Goal: Information Seeking & Learning: Learn about a topic

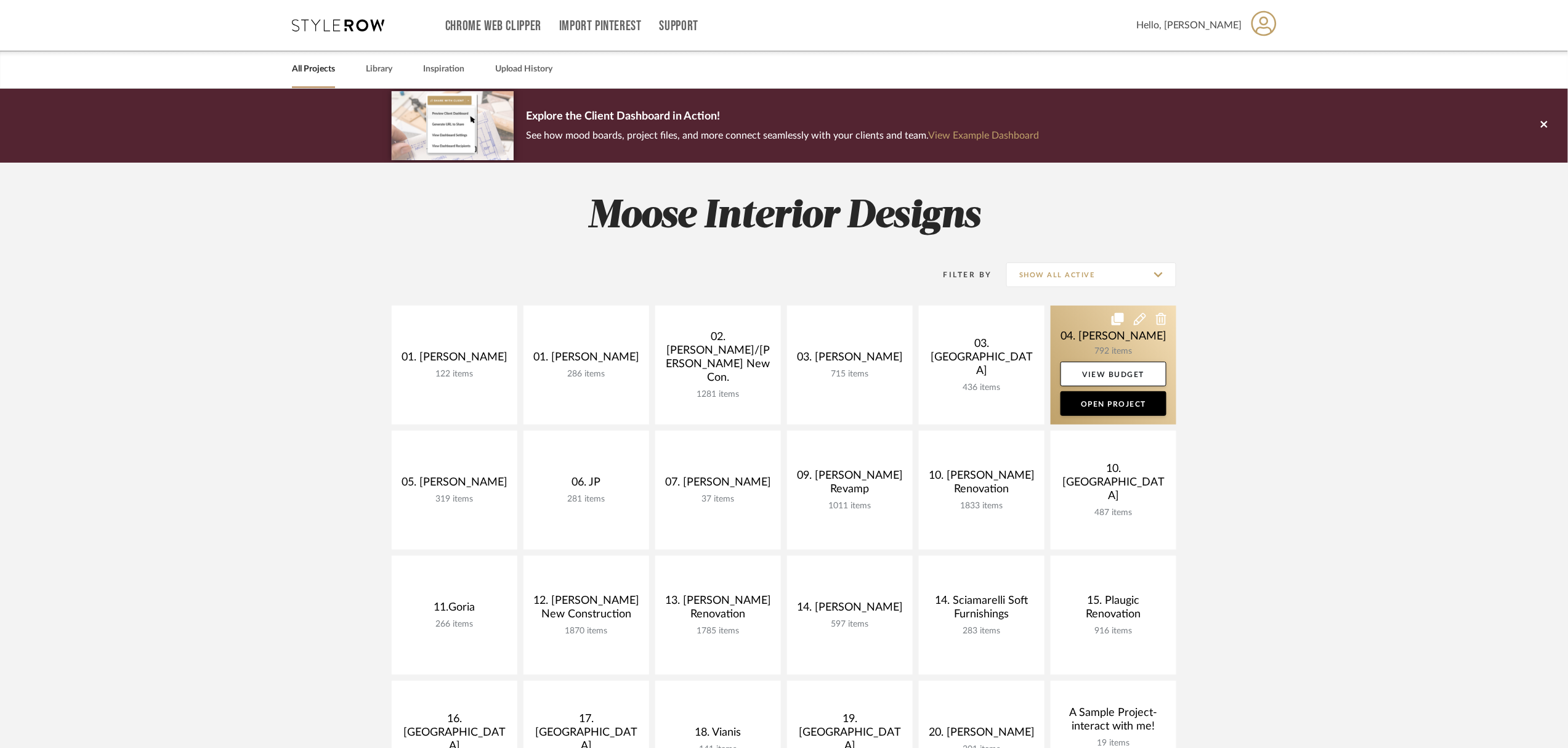
click at [1084, 346] on link at bounding box center [1114, 364] width 126 height 119
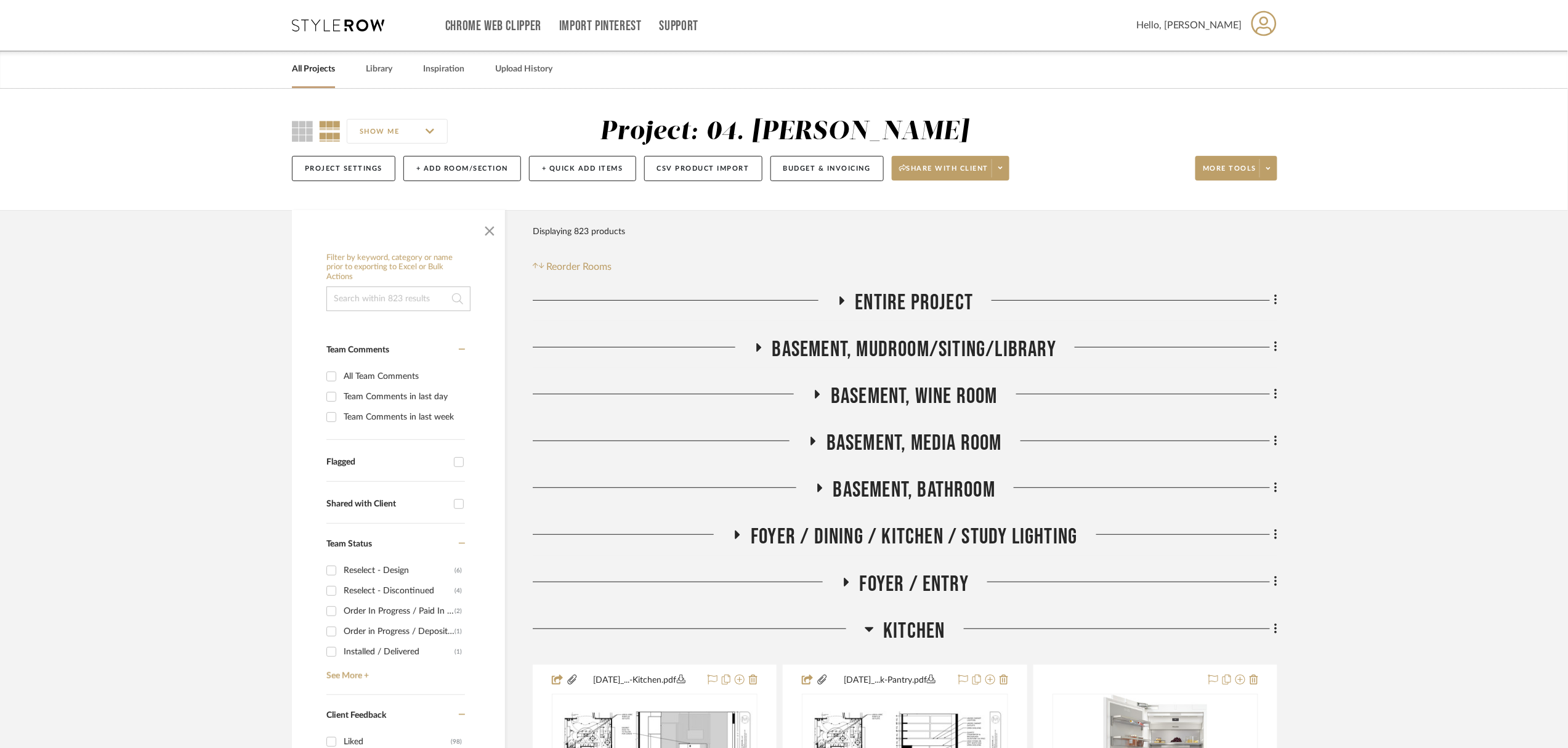
click at [897, 625] on span "Kitchen" at bounding box center [913, 630] width 61 height 26
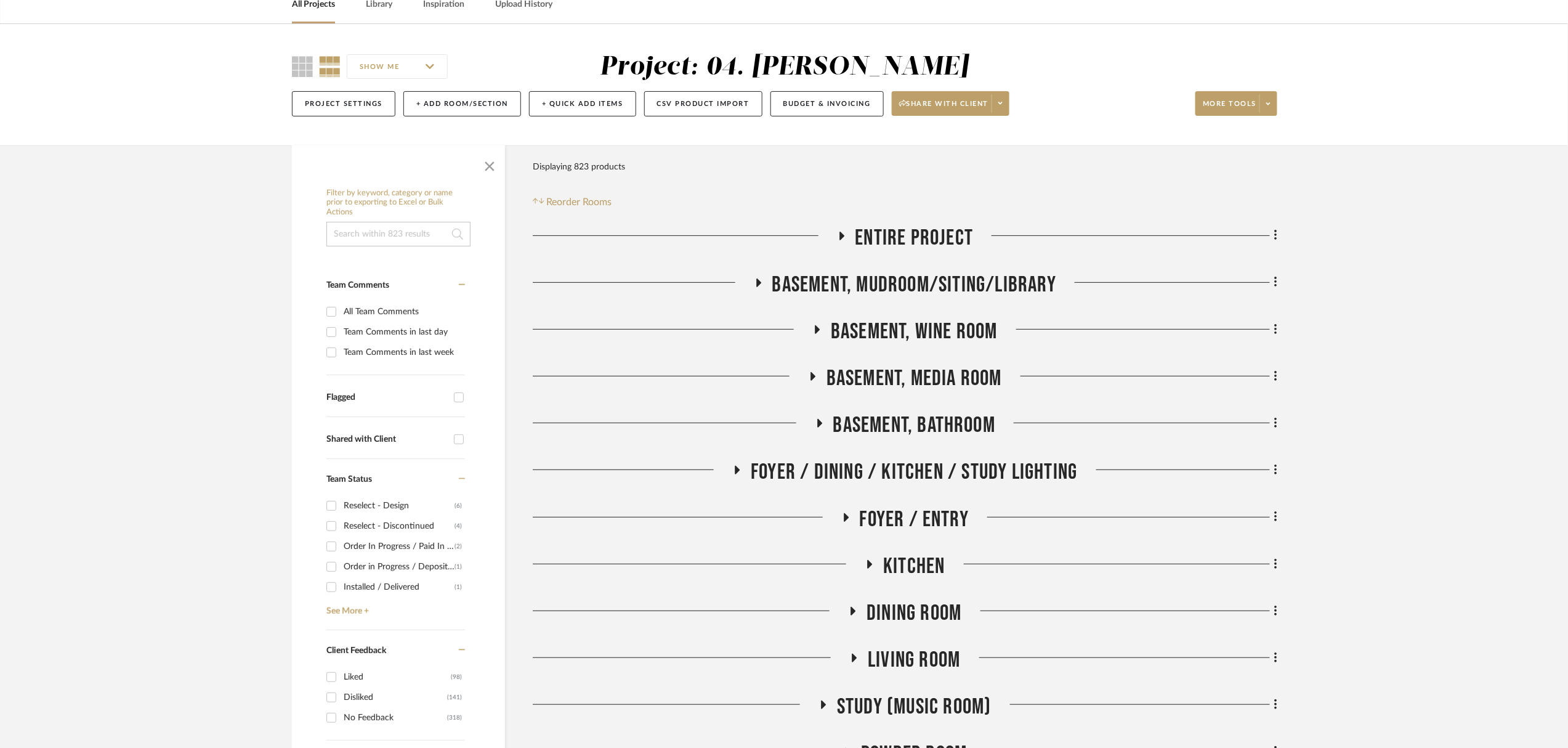
scroll to position [82, 0]
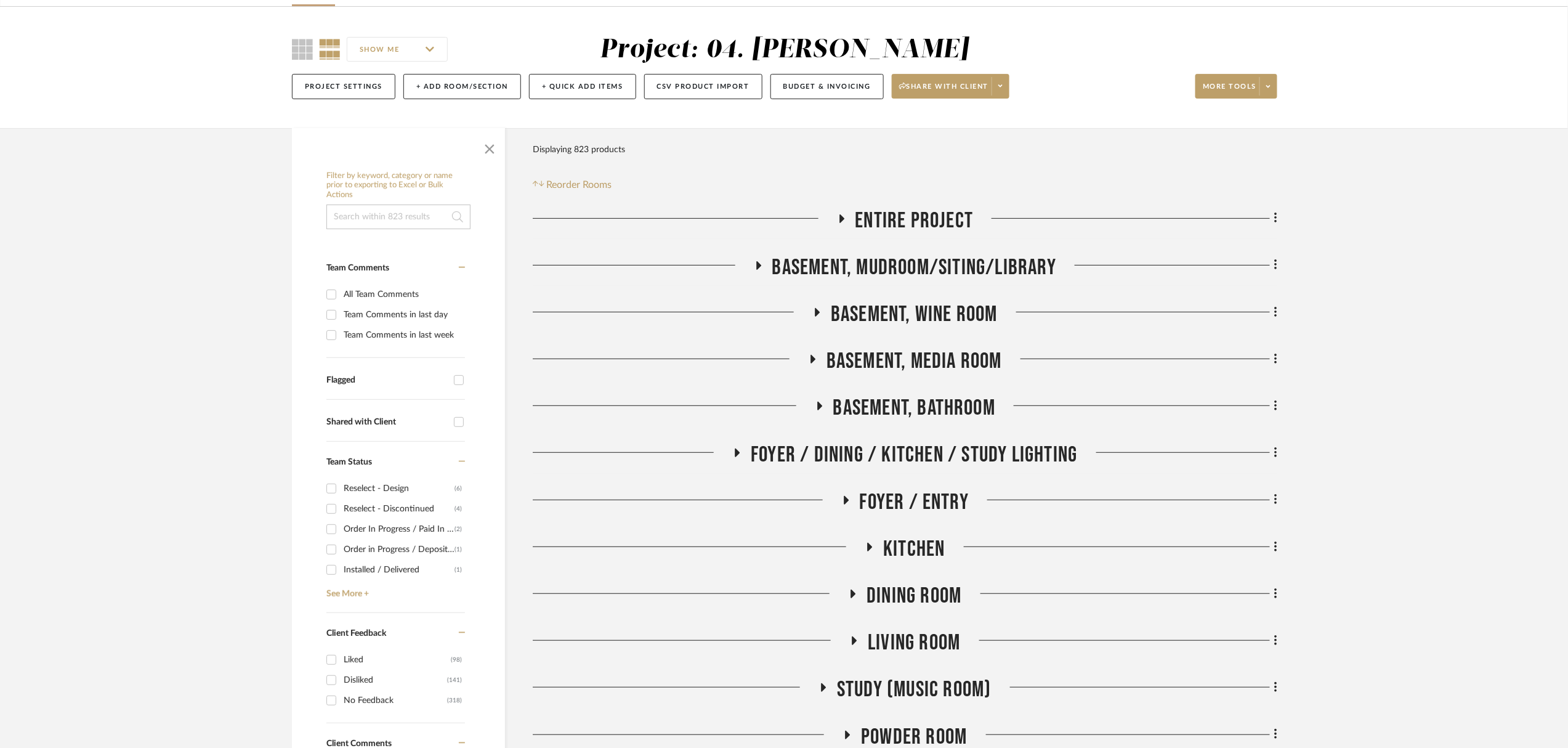
click at [947, 321] on span "Basement, Wine Room" at bounding box center [914, 314] width 167 height 26
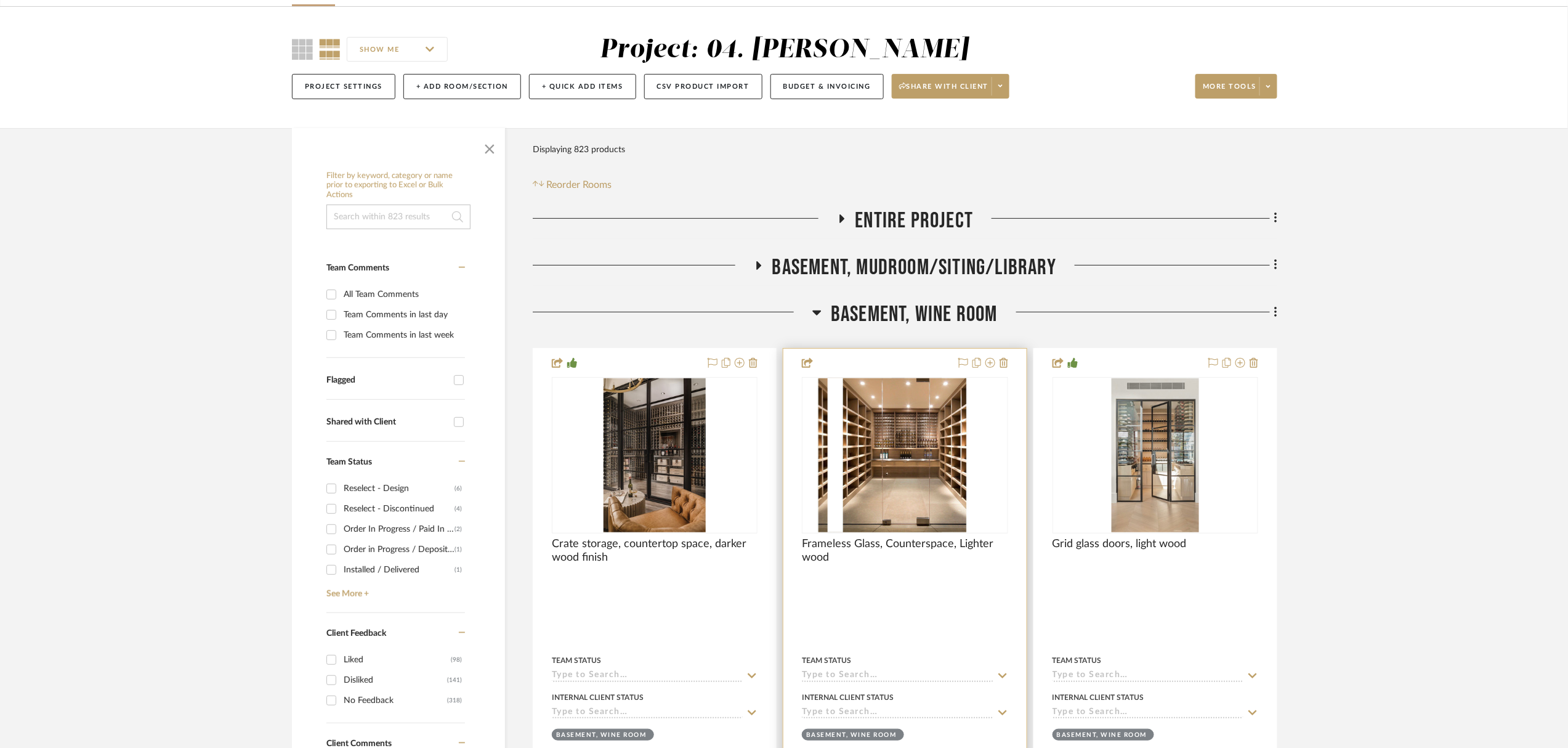
scroll to position [329, 0]
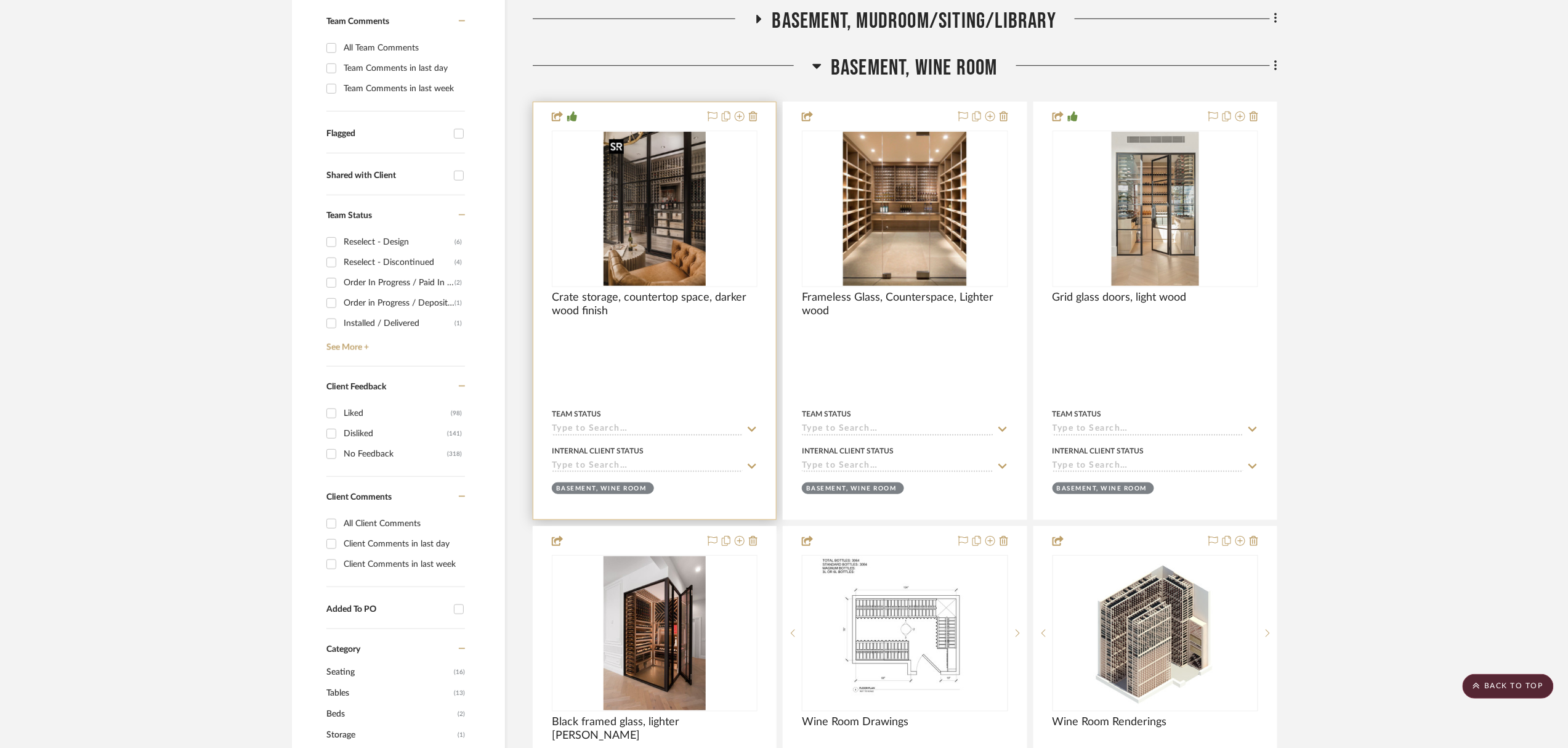
click at [676, 254] on img "0" at bounding box center [655, 209] width 102 height 154
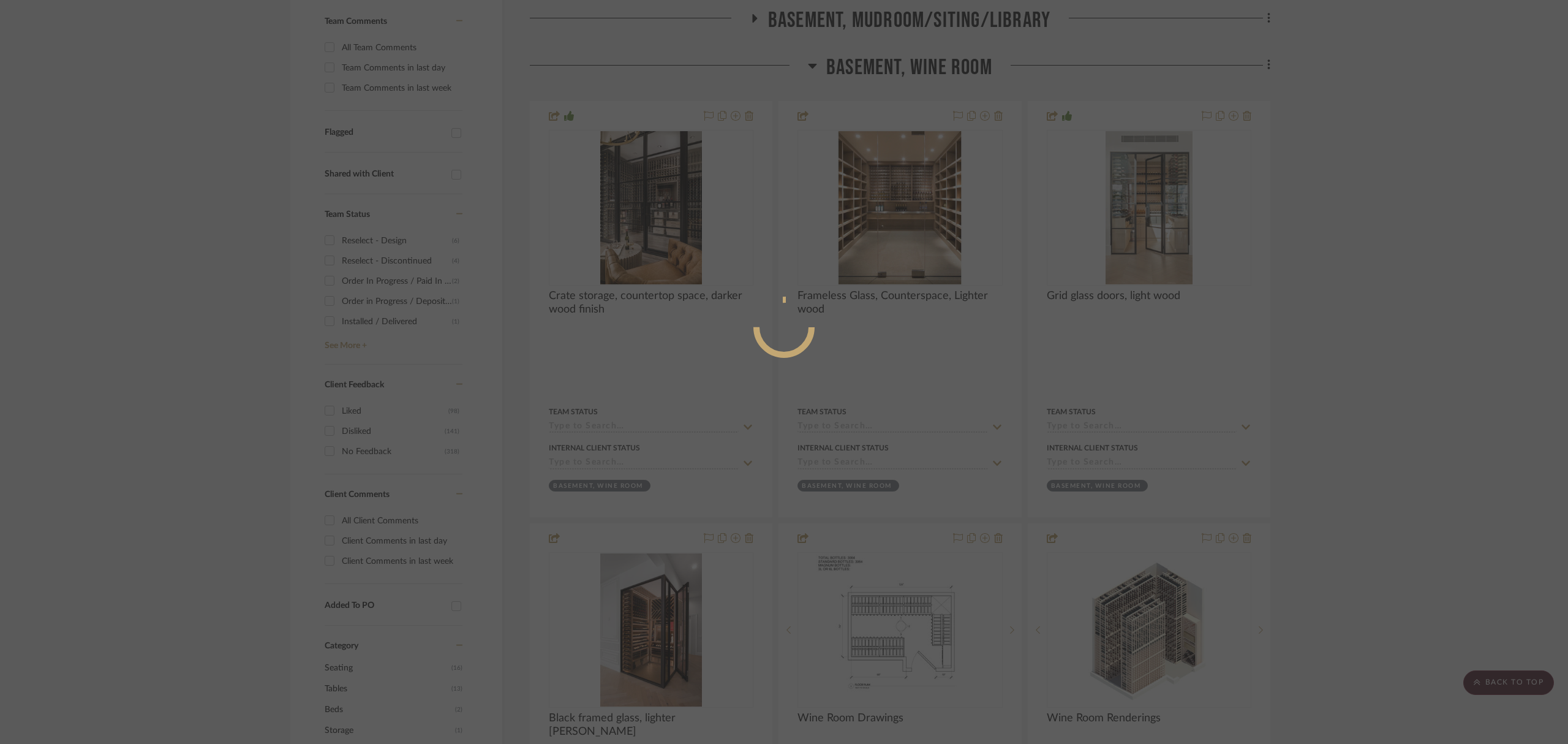
click at [1422, 311] on div at bounding box center [784, 372] width 1568 height 744
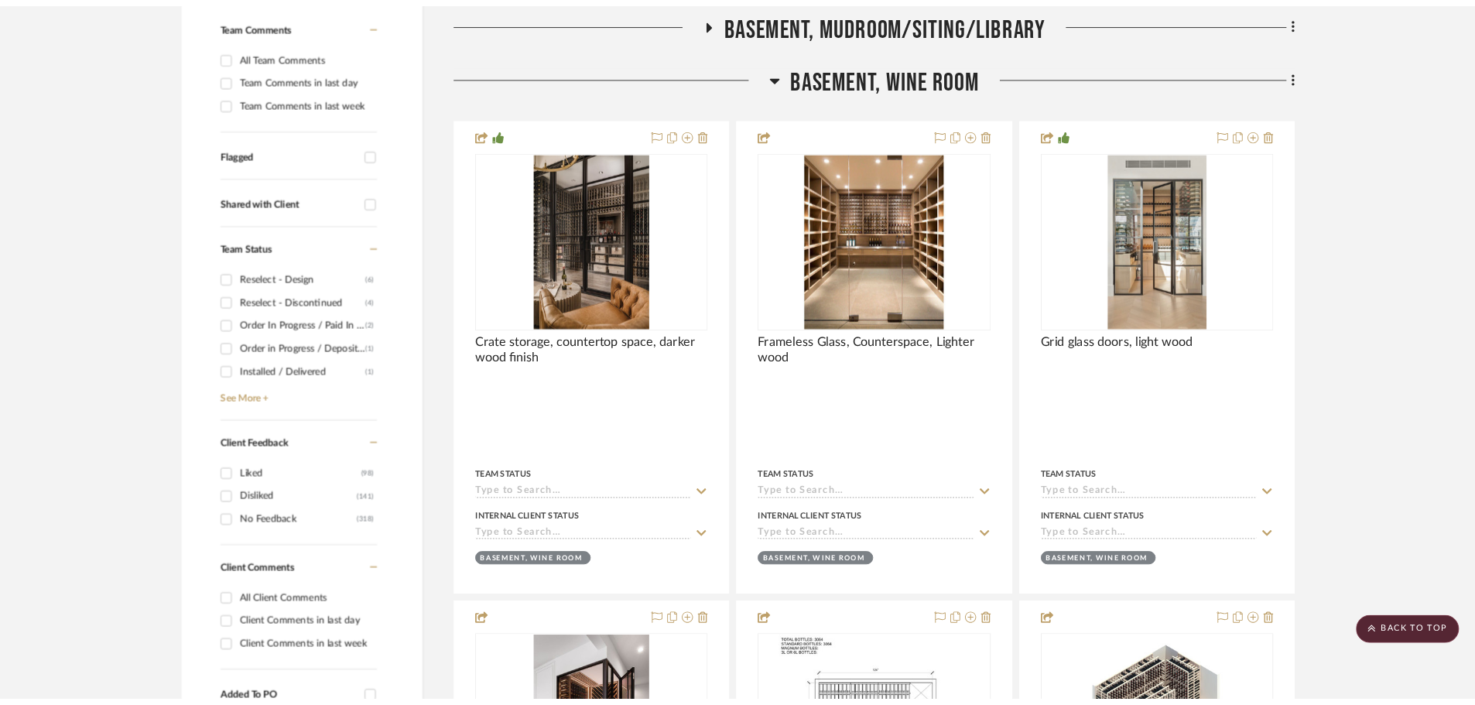
scroll to position [413, 0]
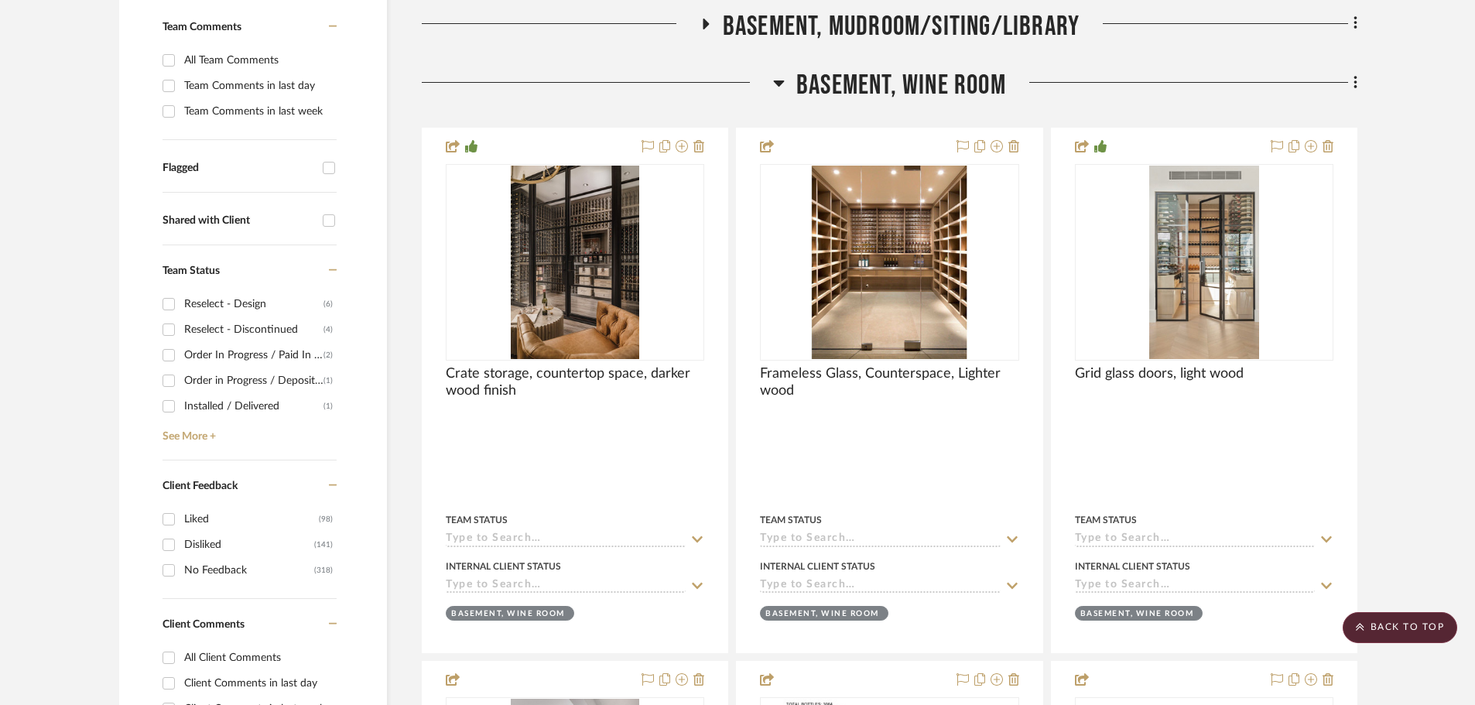
drag, startPoint x: 1289, startPoint y: 3, endPoint x: 106, endPoint y: 298, distance: 1219.0
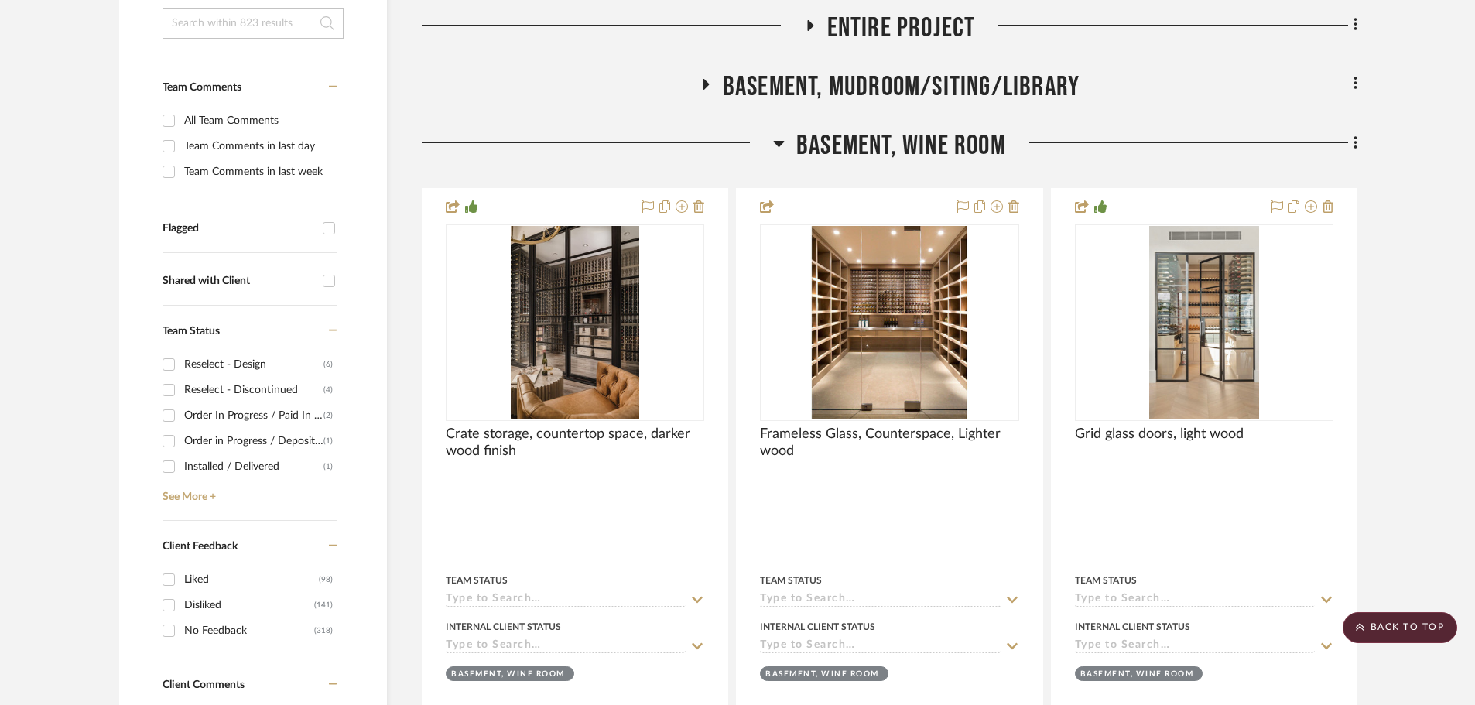
scroll to position [335, 0]
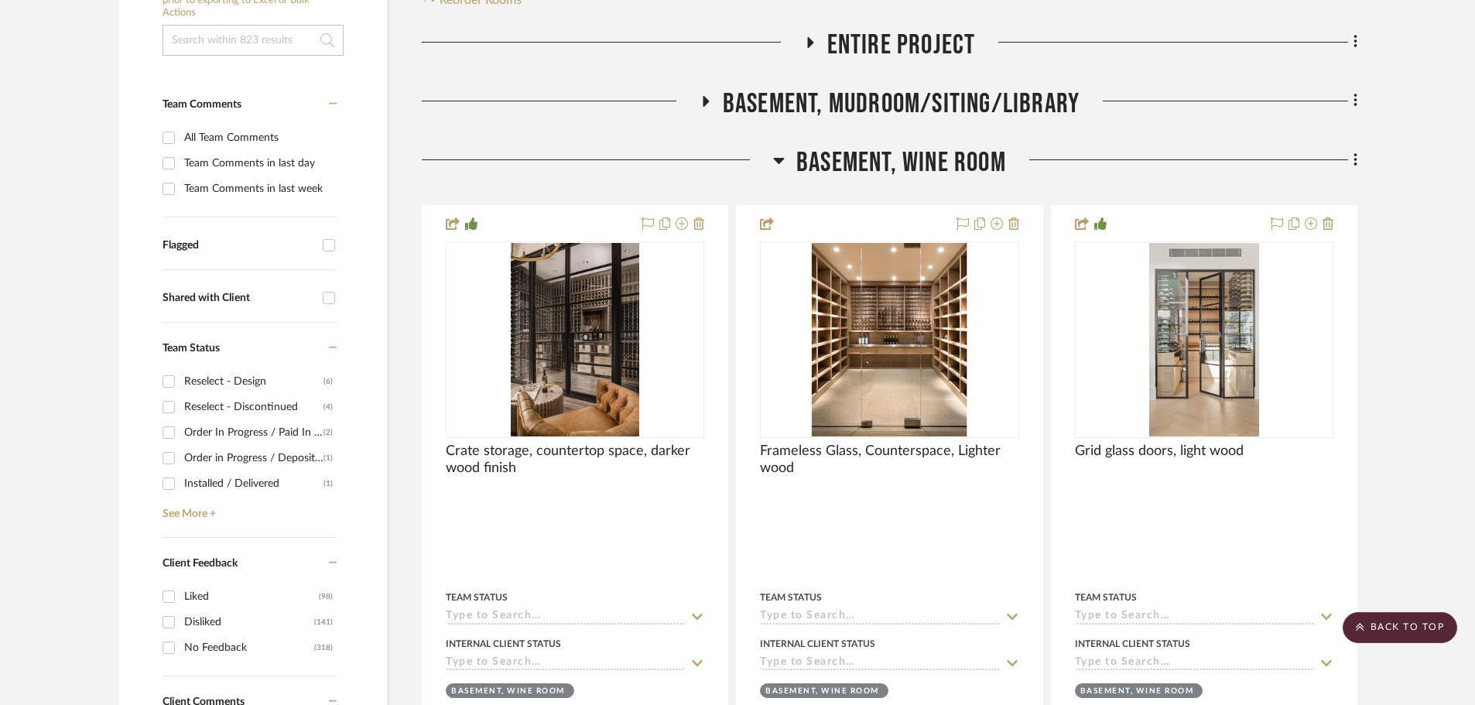
click at [861, 166] on span "Basement, Wine Room" at bounding box center [902, 162] width 210 height 33
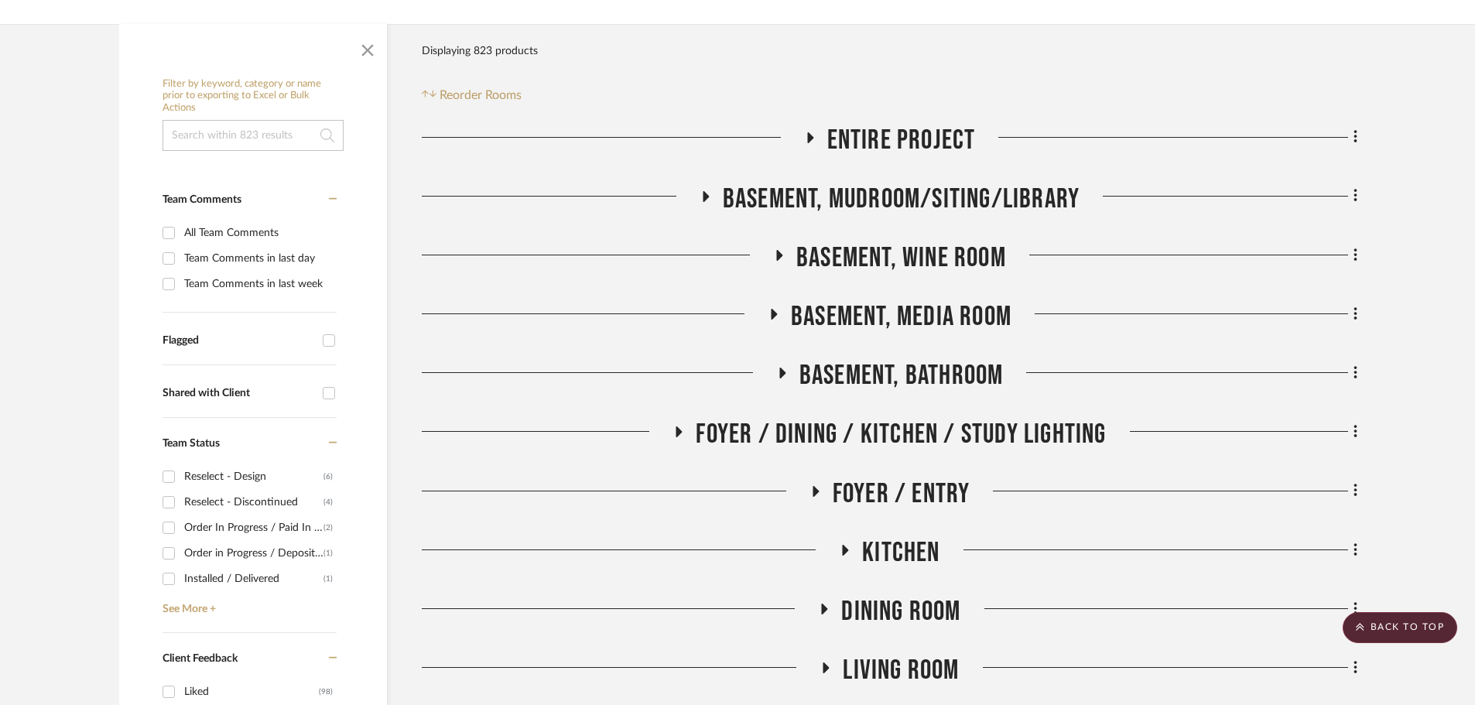
scroll to position [232, 0]
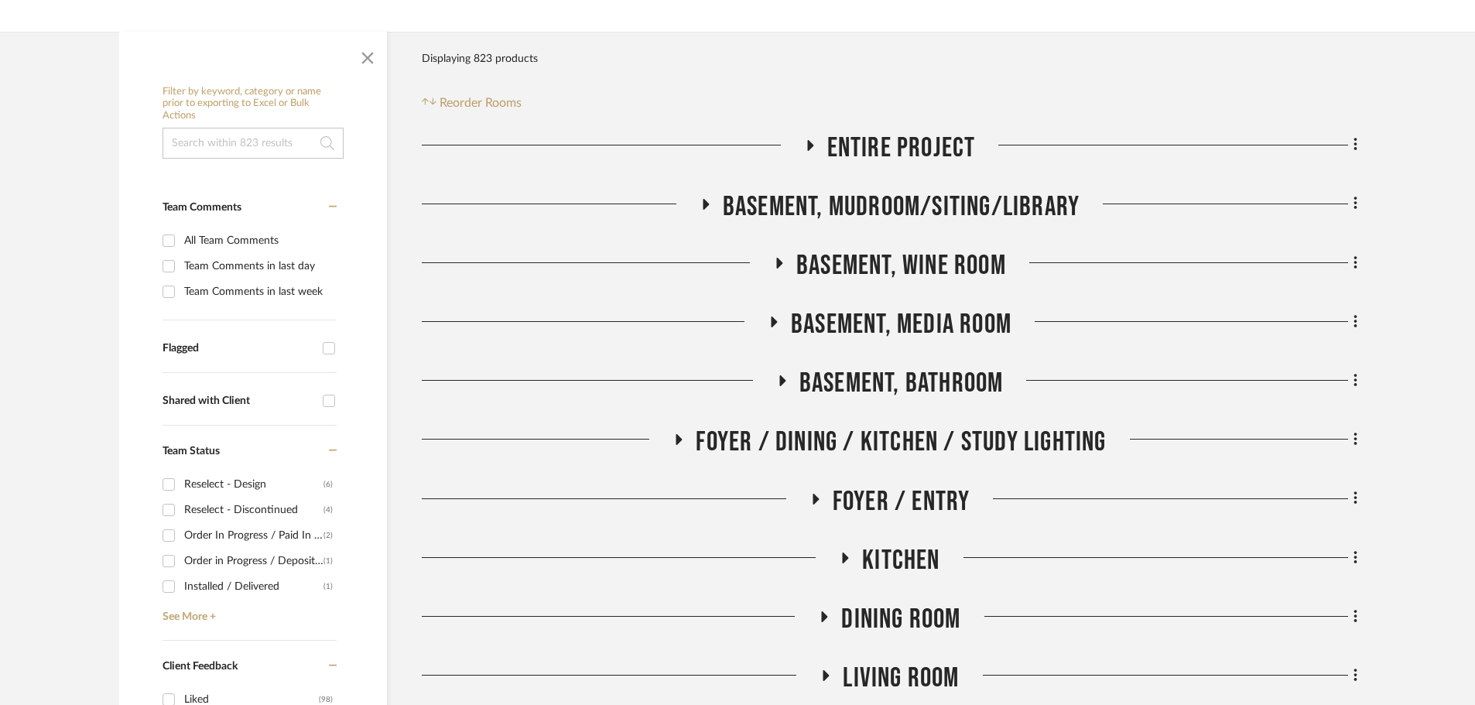
click at [920, 212] on span "Basement, Mudroom/Siting/Library" at bounding box center [901, 206] width 357 height 33
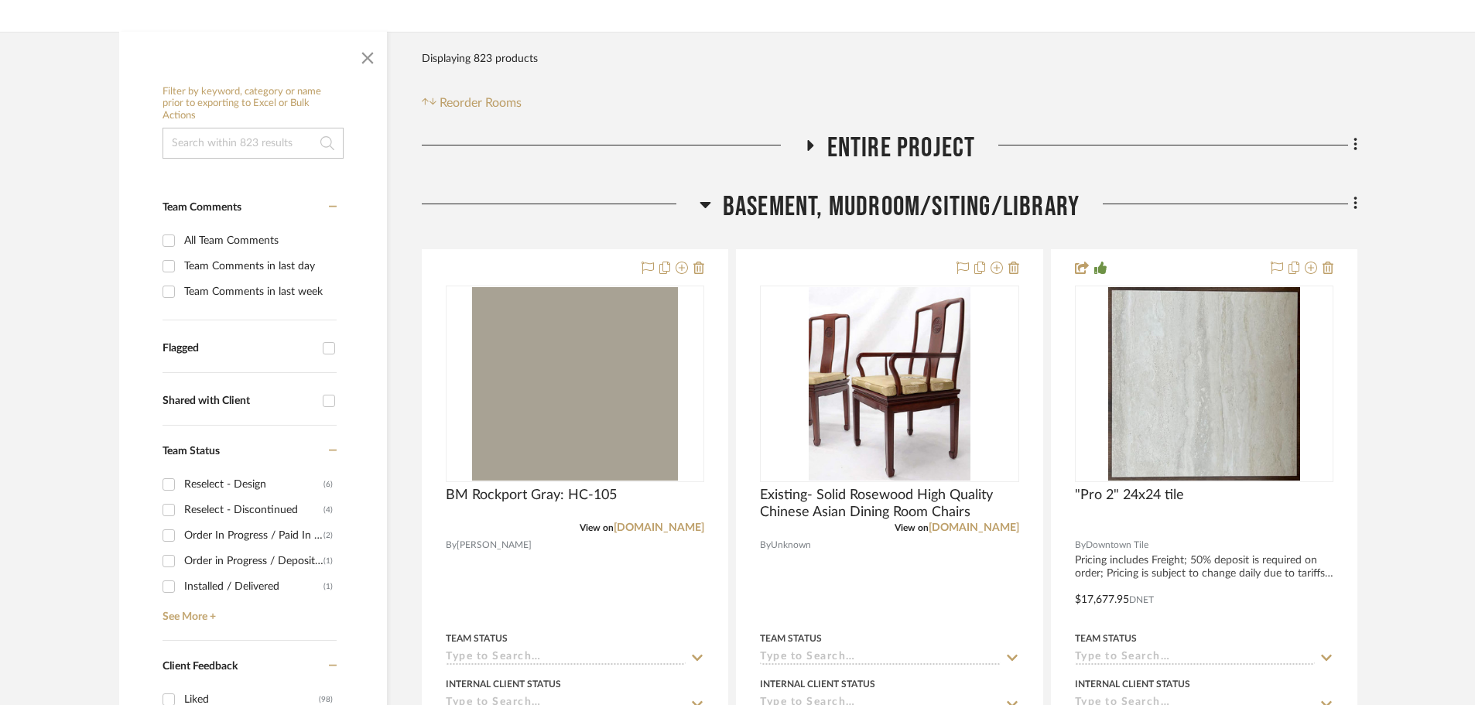
scroll to position [0, 0]
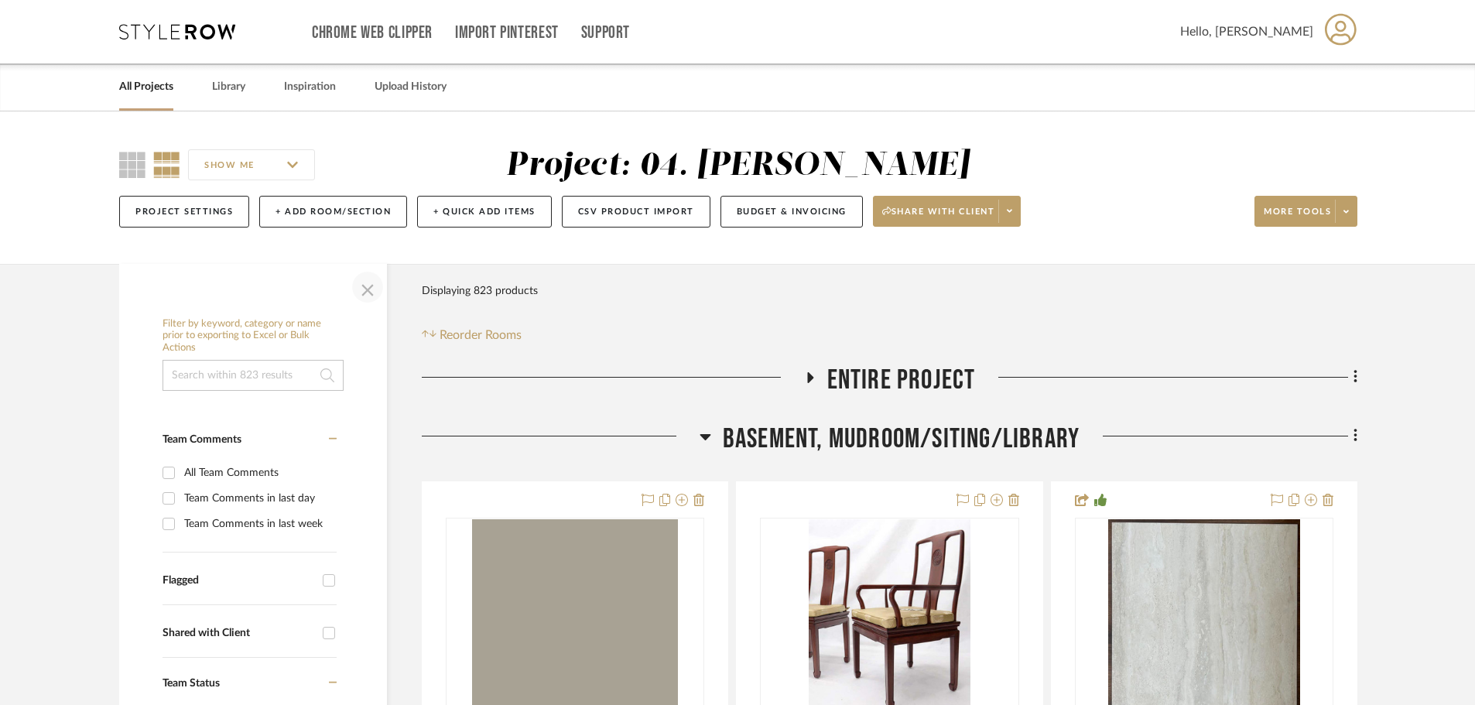
click at [365, 295] on span "button" at bounding box center [367, 287] width 37 height 37
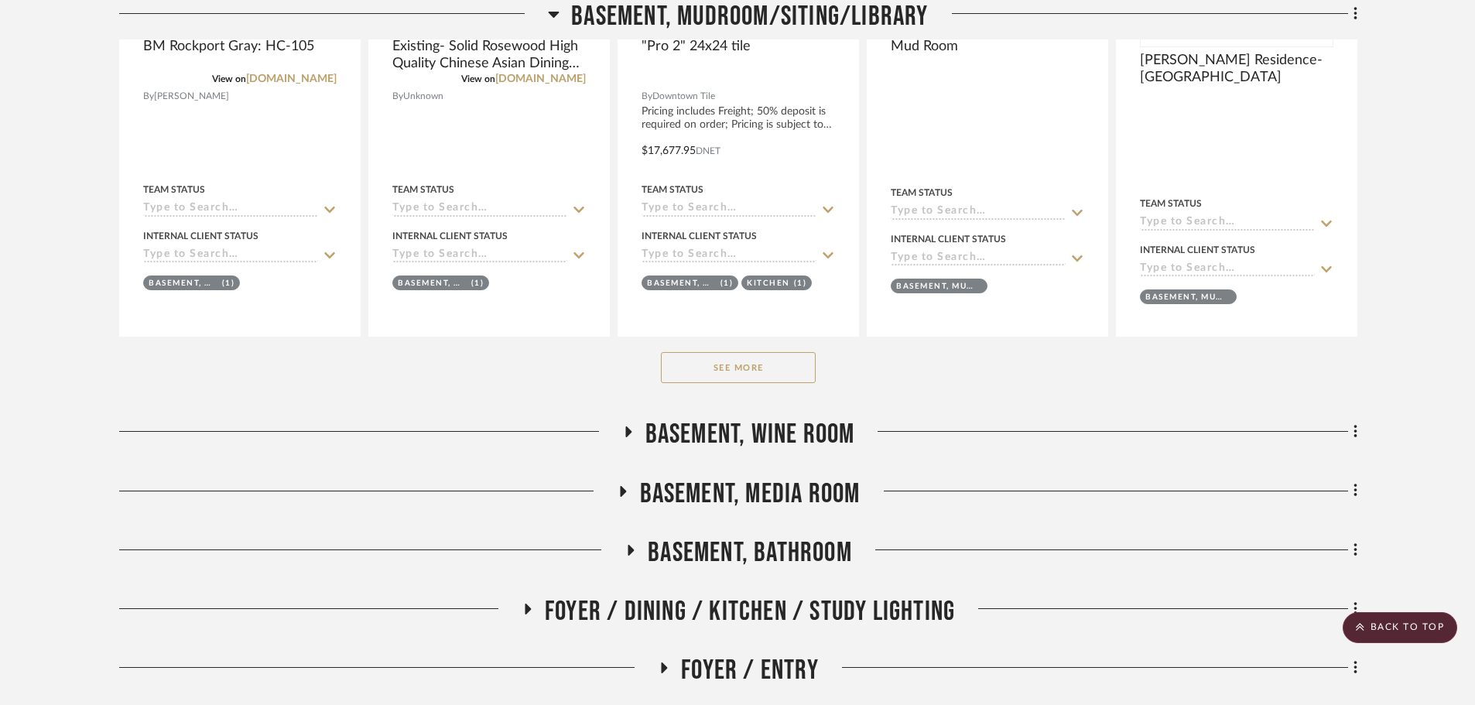
scroll to position [697, 0]
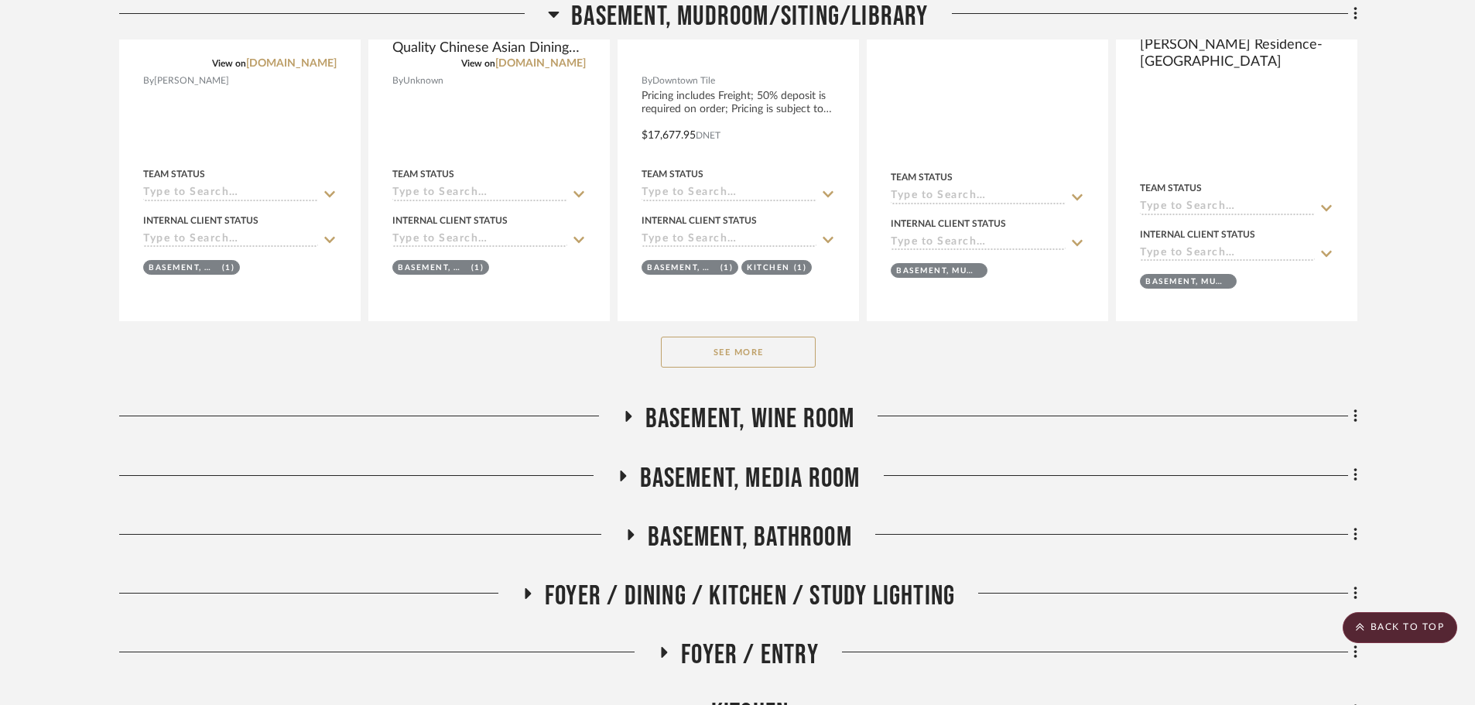
click at [711, 348] on button "See More" at bounding box center [738, 352] width 155 height 31
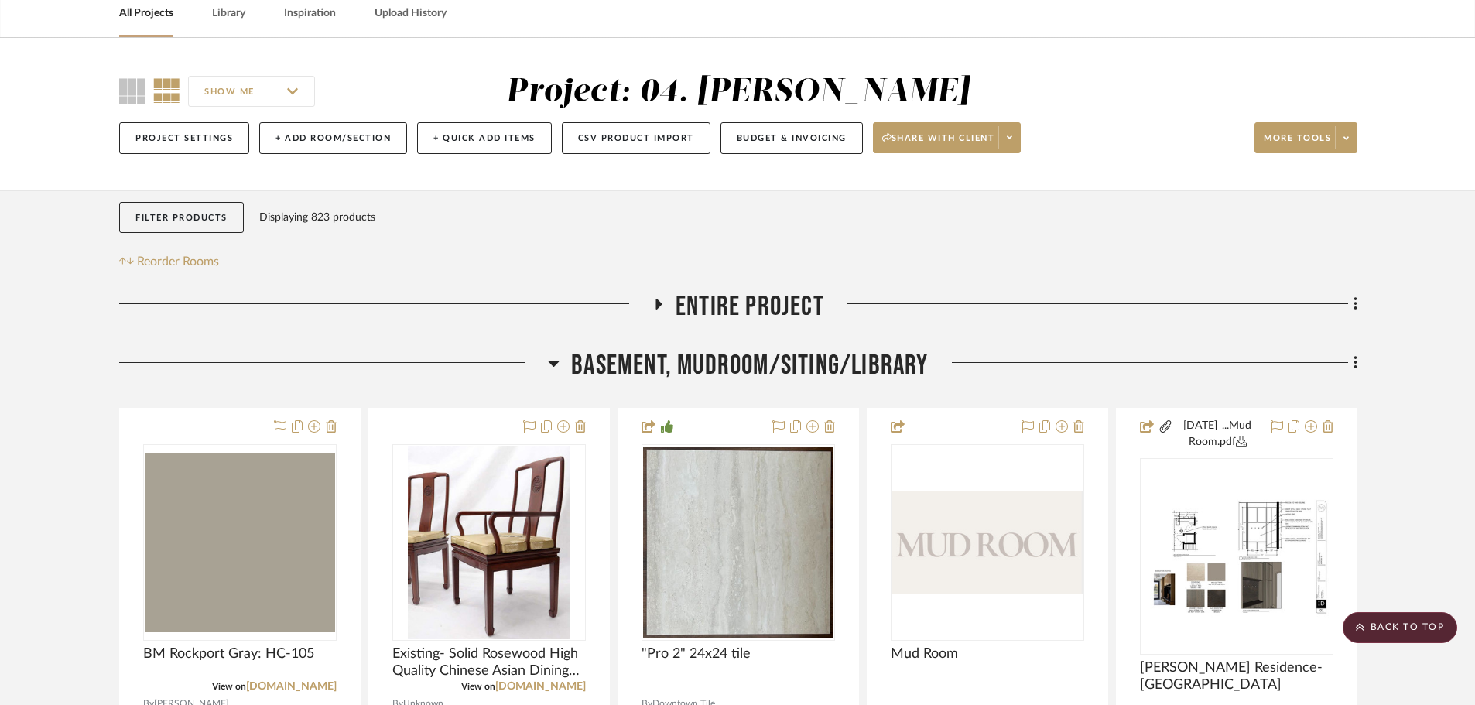
scroll to position [310, 0]
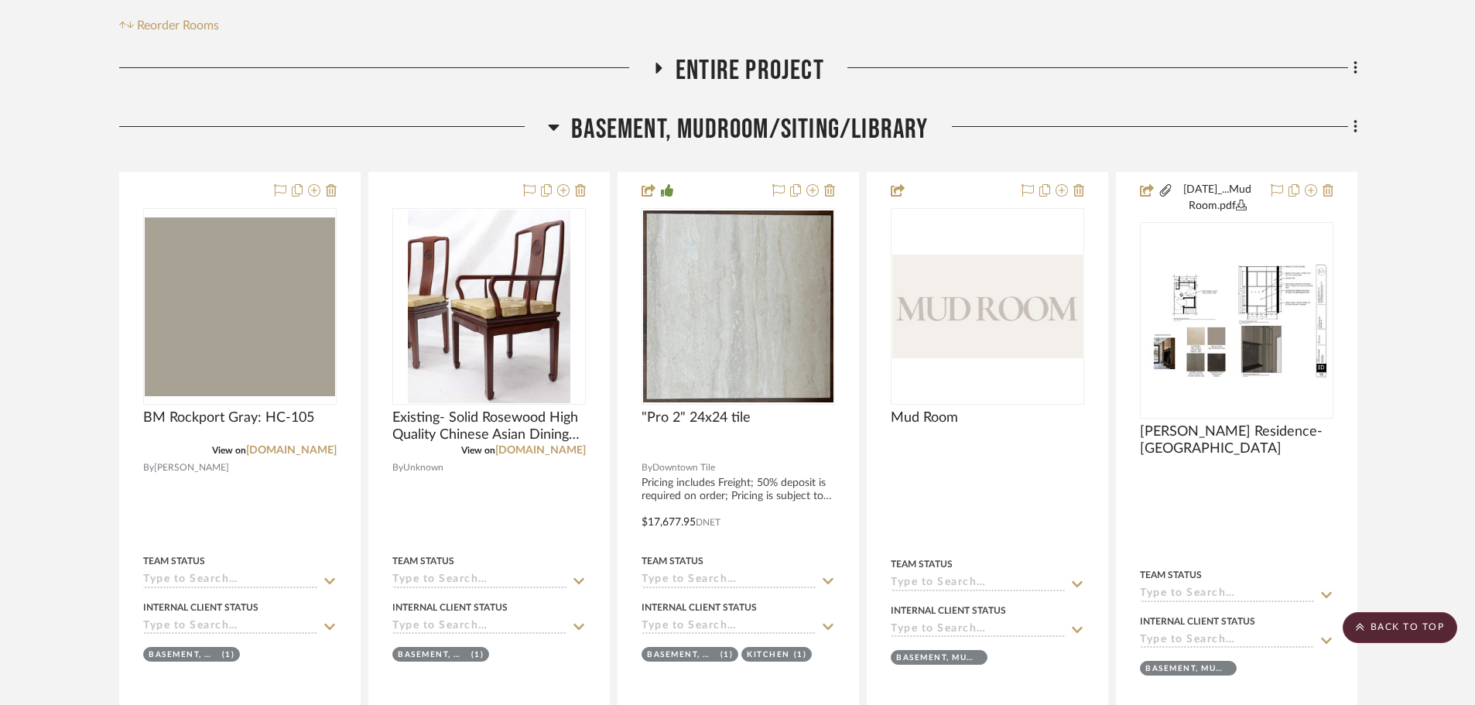
click at [743, 143] on span "Basement, Mudroom/Siting/Library" at bounding box center [749, 129] width 357 height 33
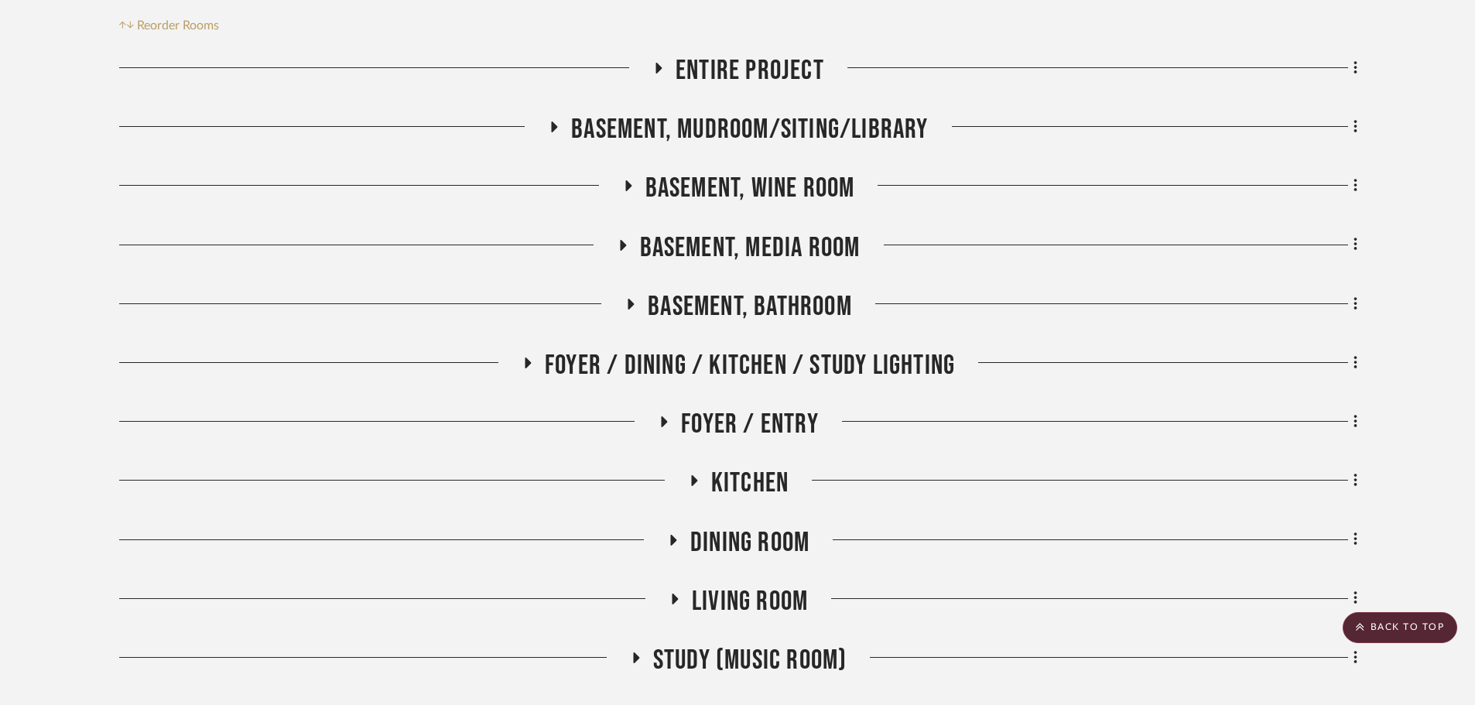
click at [744, 182] on span "Basement, Wine Room" at bounding box center [751, 188] width 210 height 33
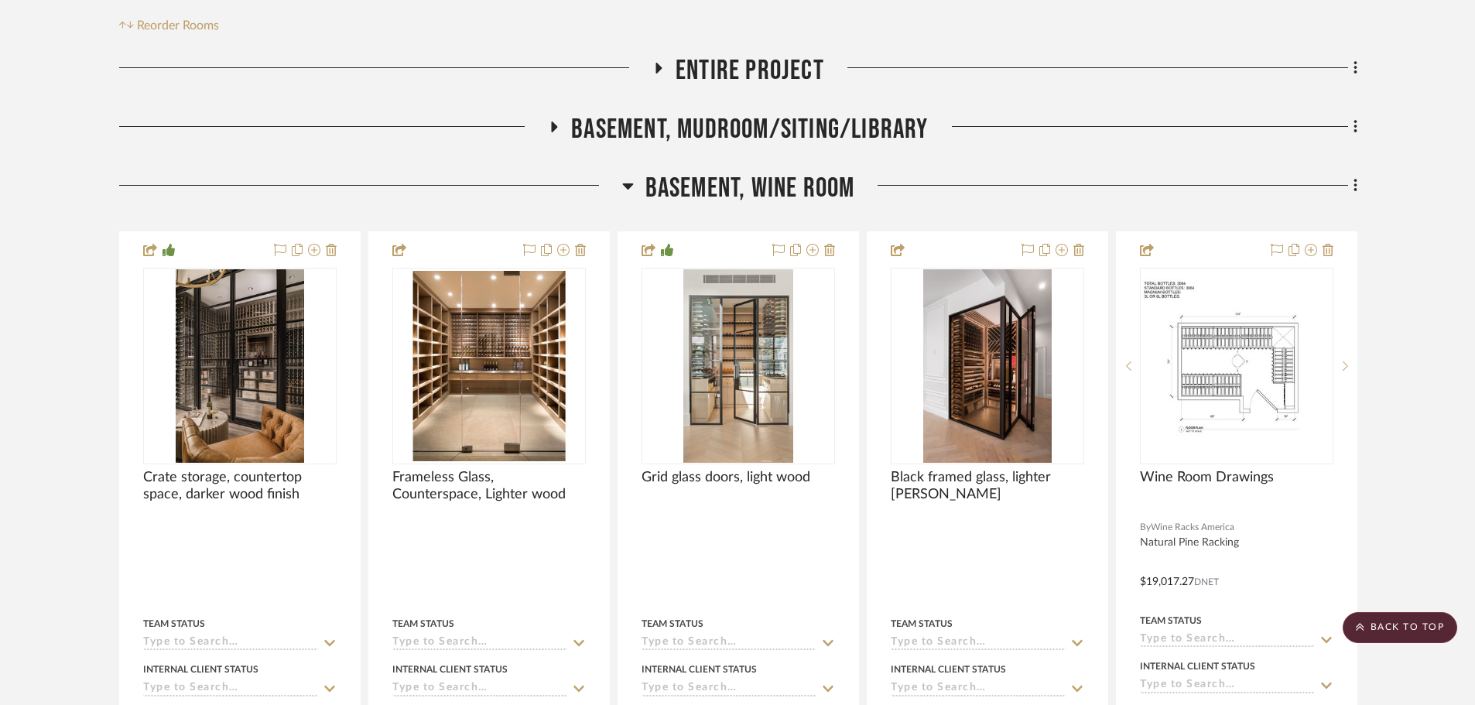
click at [776, 175] on span "Basement, Wine Room" at bounding box center [751, 188] width 210 height 33
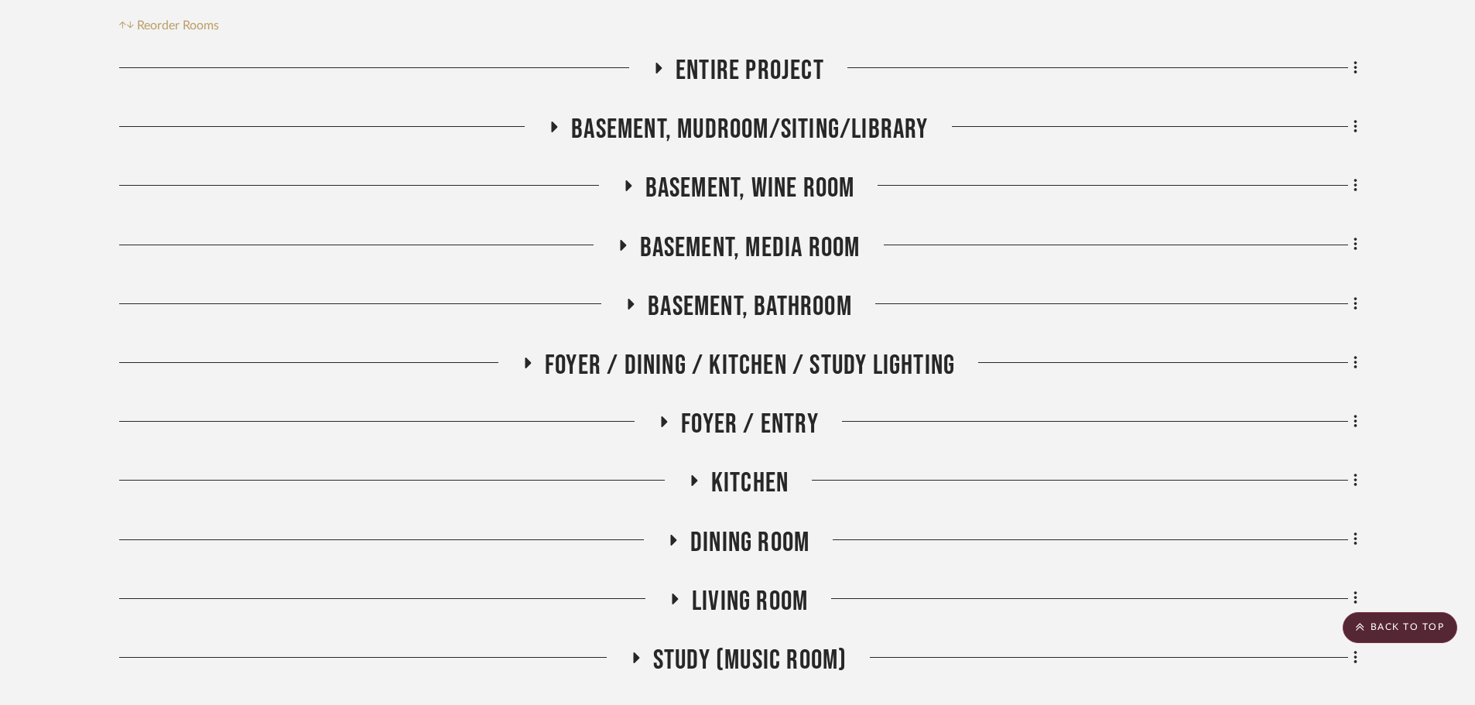
click at [759, 244] on span "Basement, Media Room" at bounding box center [750, 247] width 221 height 33
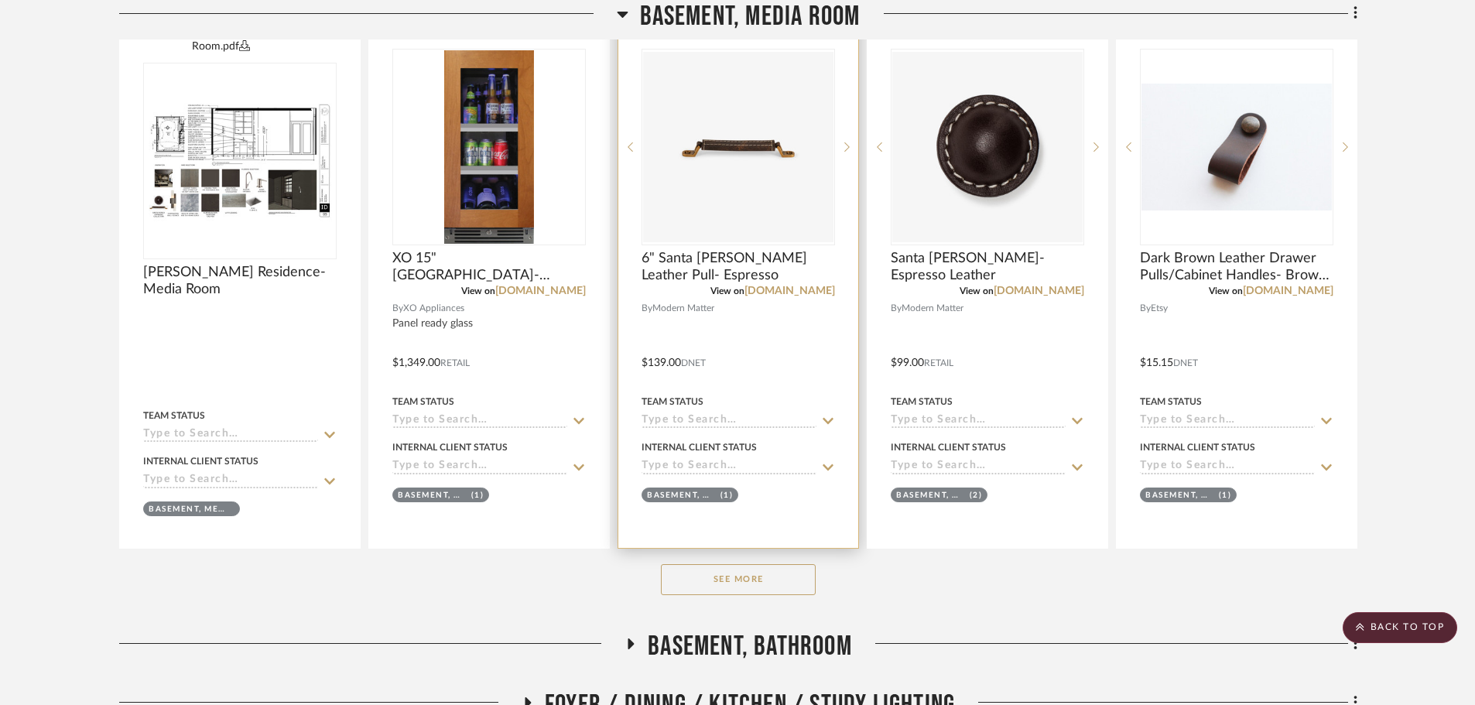
scroll to position [697, 0]
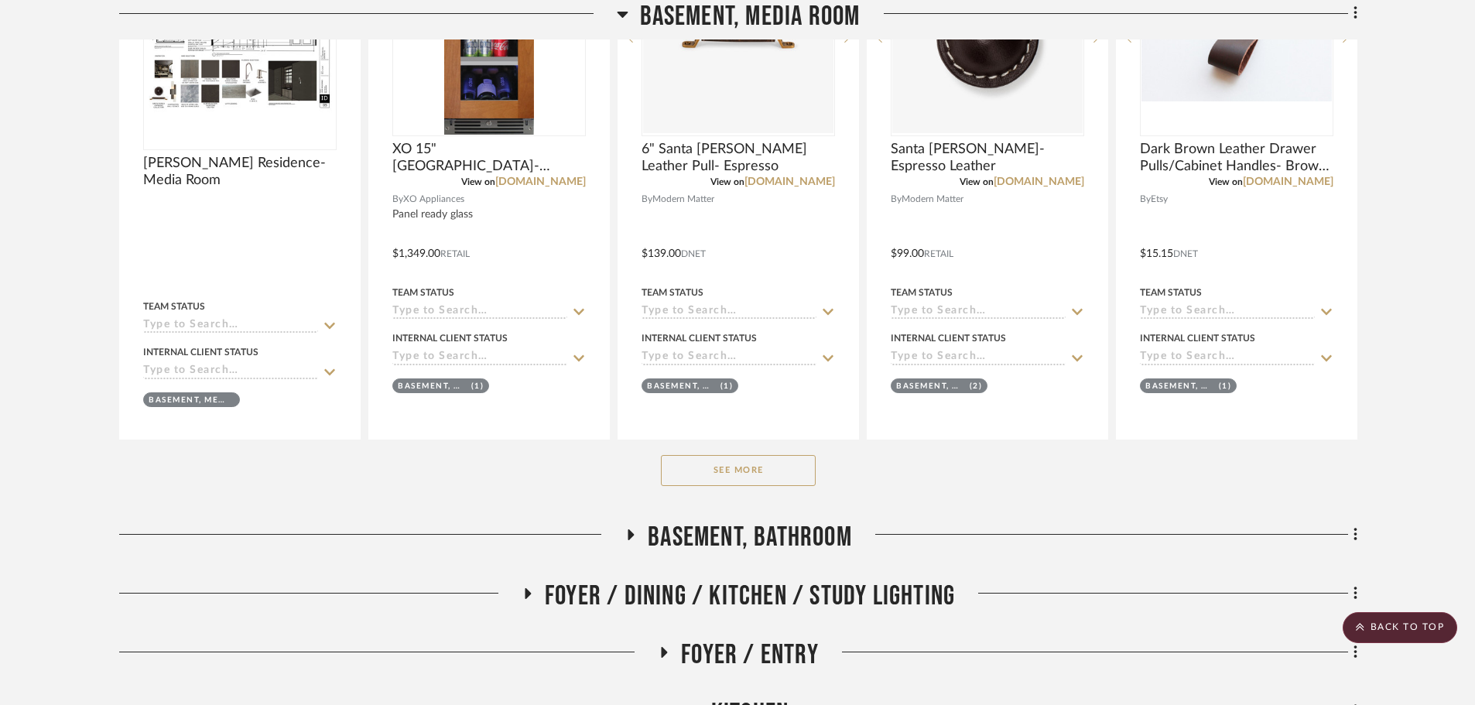
click at [784, 457] on button "See More" at bounding box center [738, 470] width 155 height 31
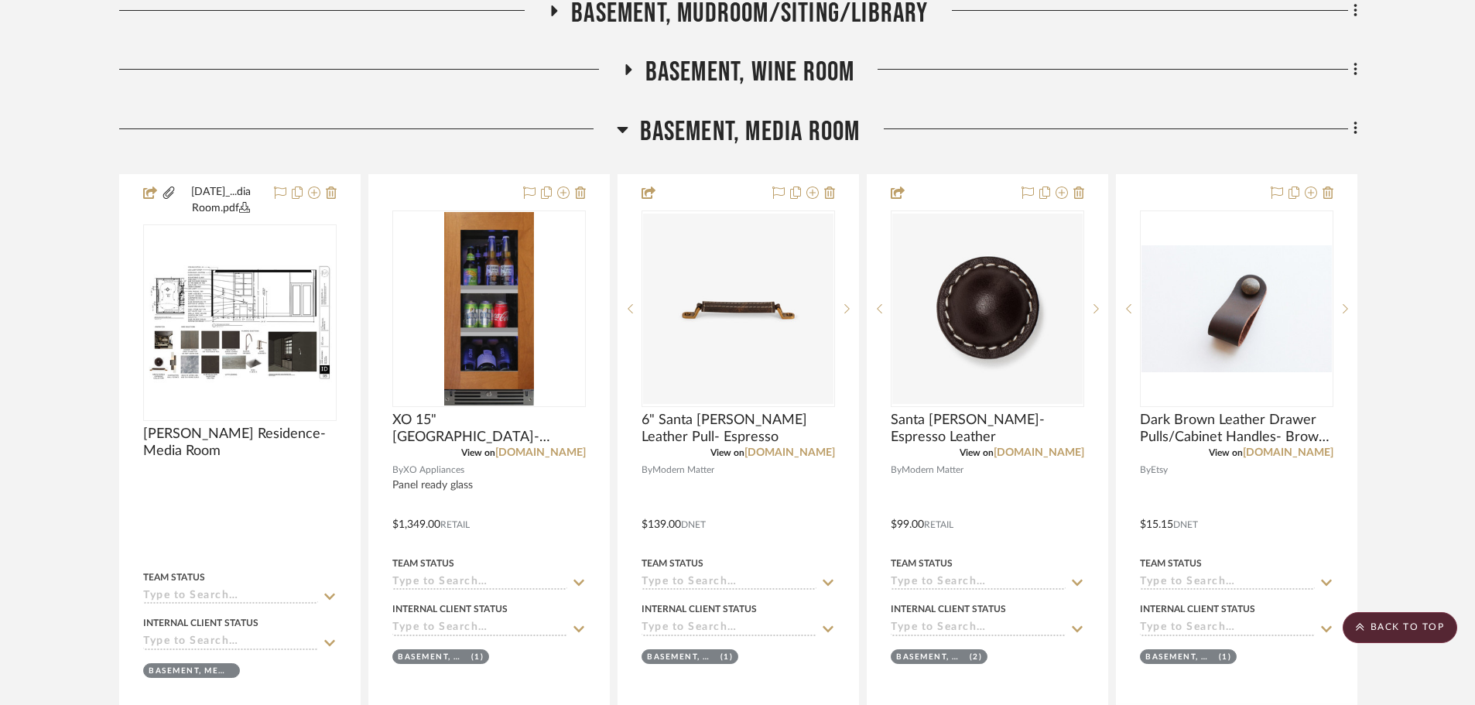
scroll to position [387, 0]
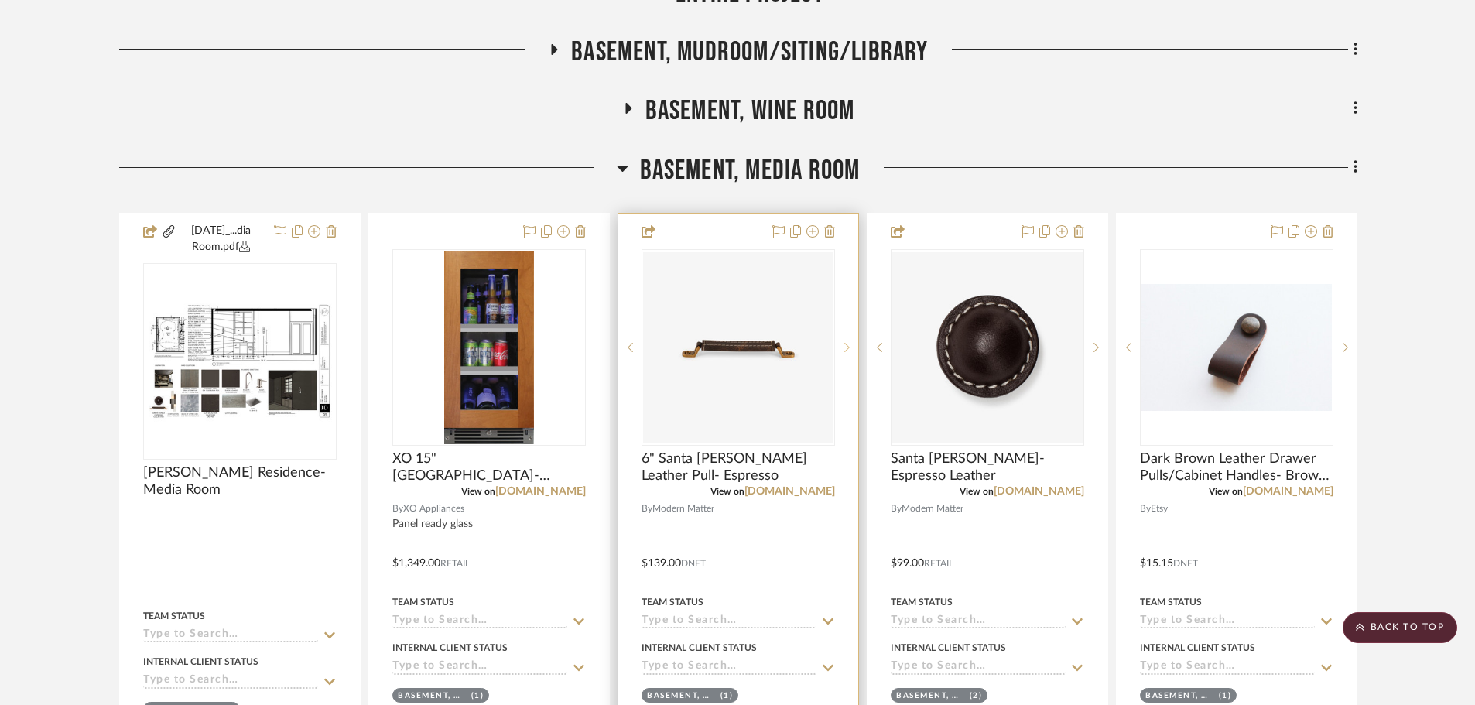
click at [849, 351] on icon at bounding box center [847, 347] width 5 height 11
click at [721, 353] on img "1" at bounding box center [738, 347] width 190 height 190
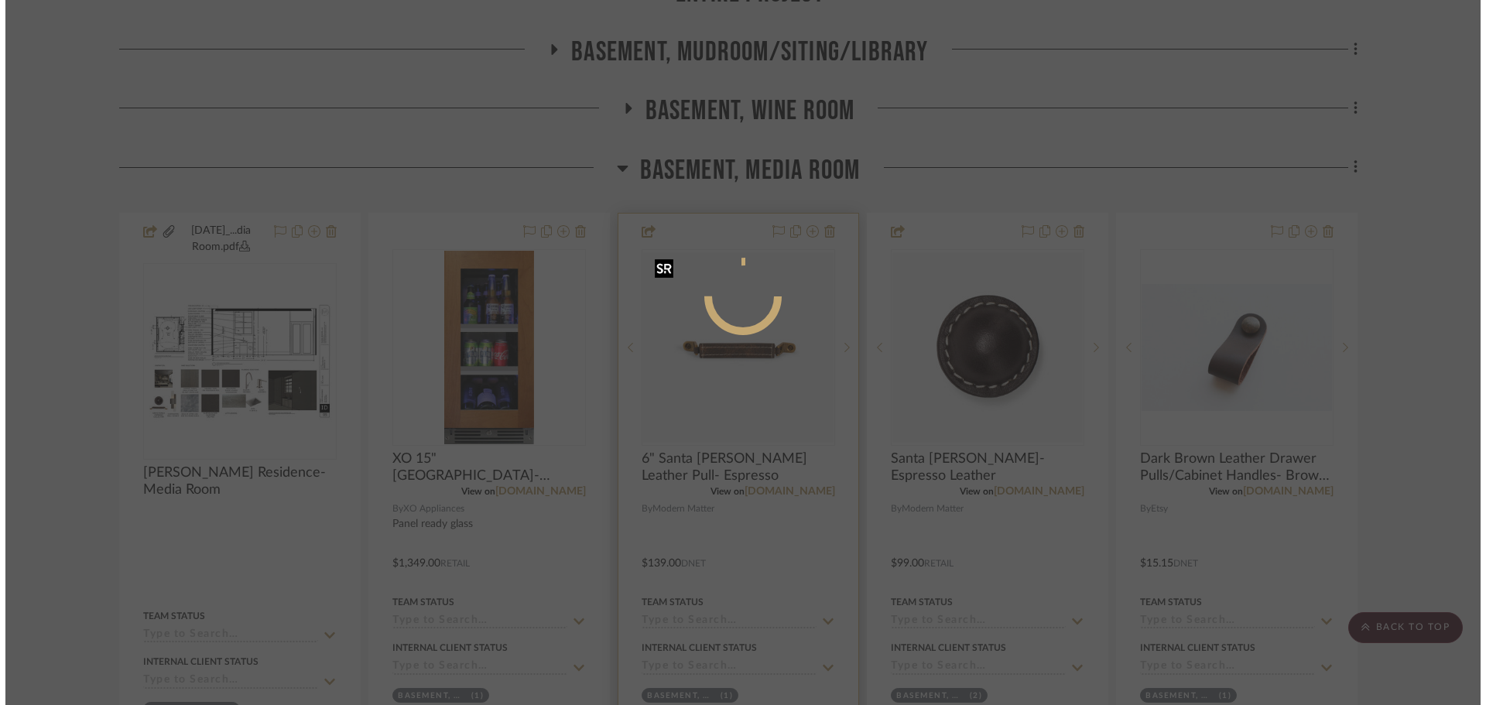
scroll to position [0, 0]
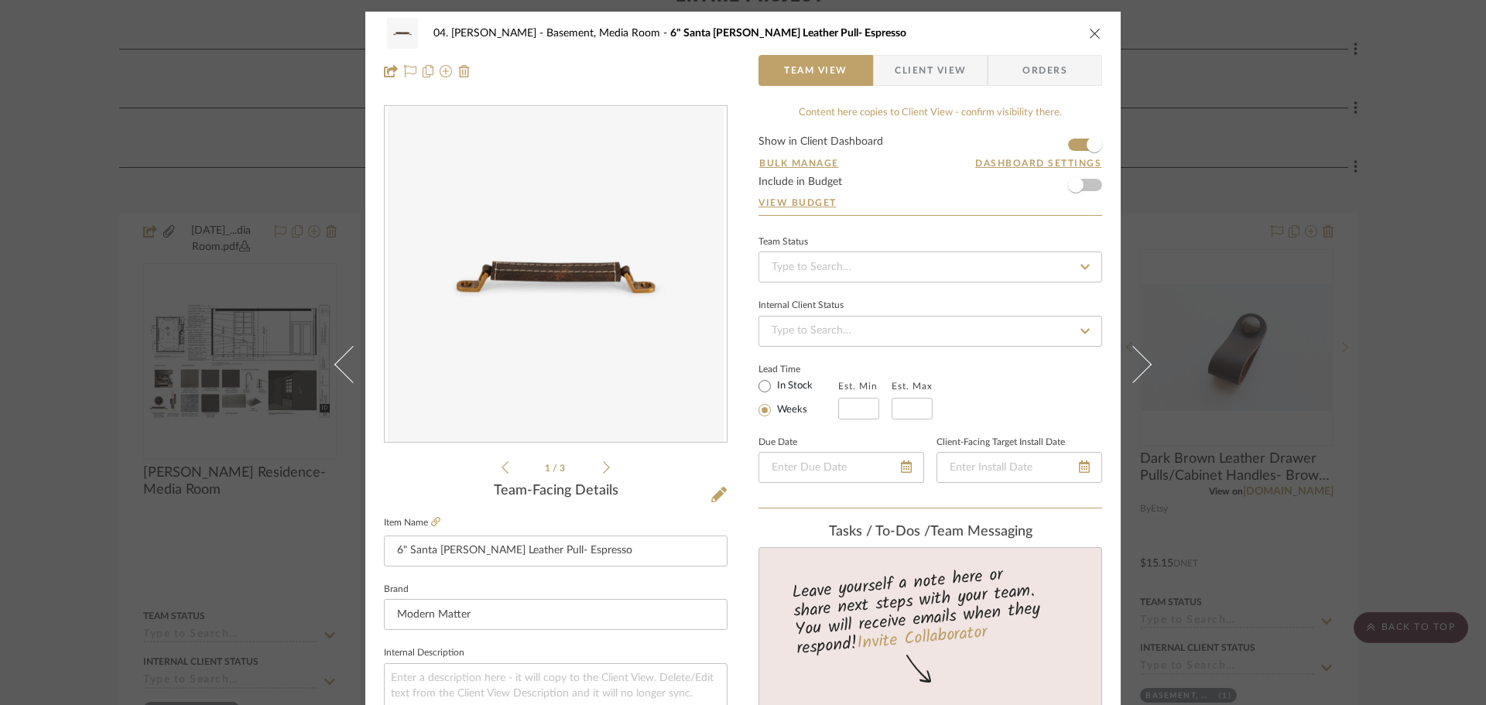
click at [603, 466] on icon at bounding box center [606, 468] width 7 height 14
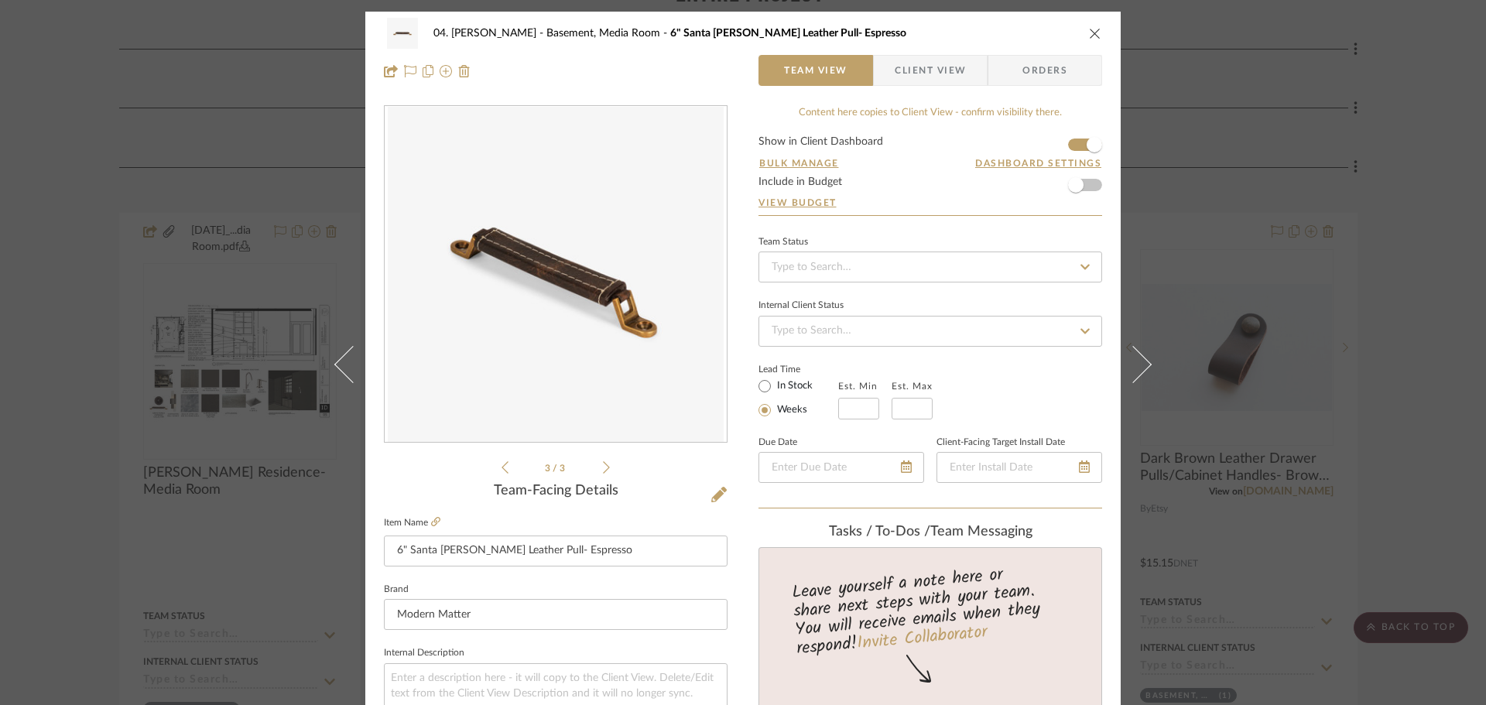
click at [603, 466] on icon at bounding box center [606, 468] width 7 height 14
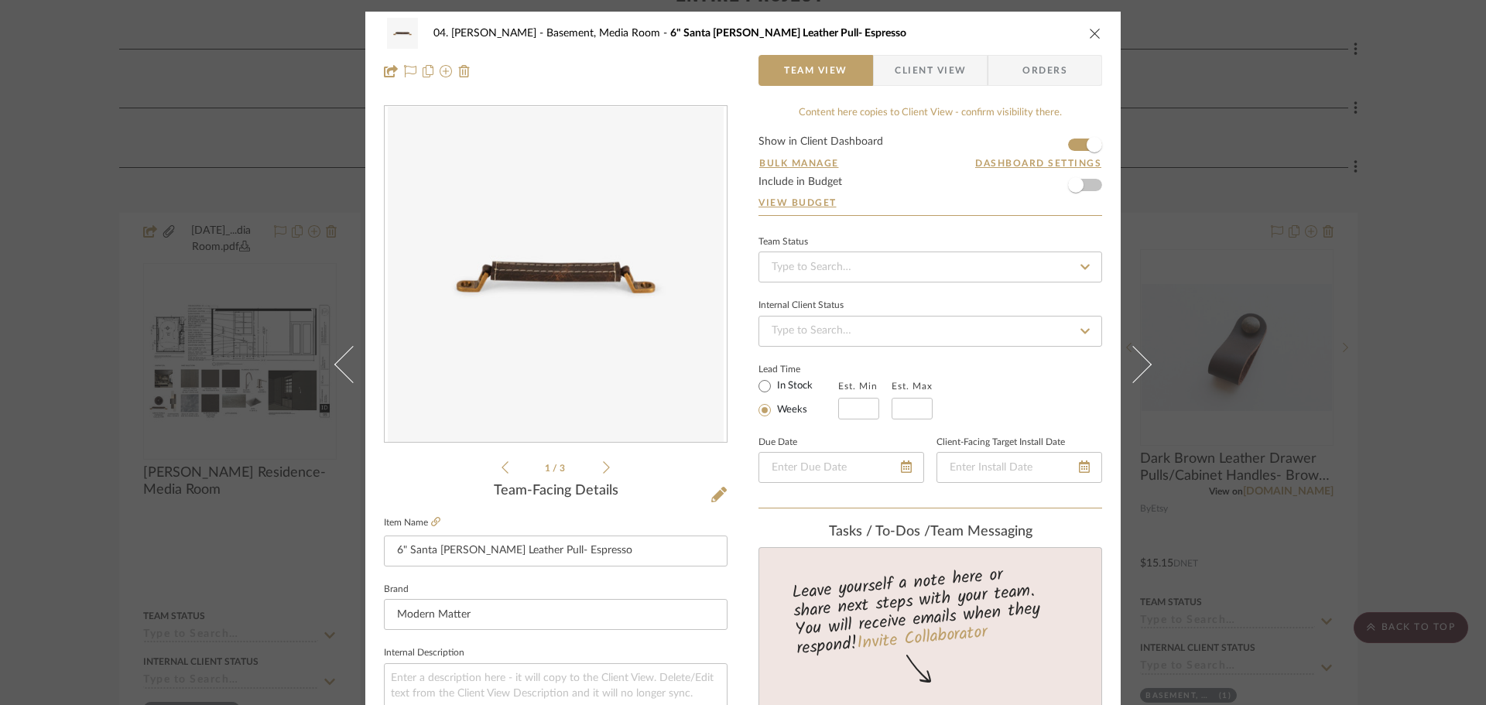
click at [603, 466] on icon at bounding box center [606, 468] width 7 height 14
click at [431, 526] on icon at bounding box center [435, 521] width 9 height 9
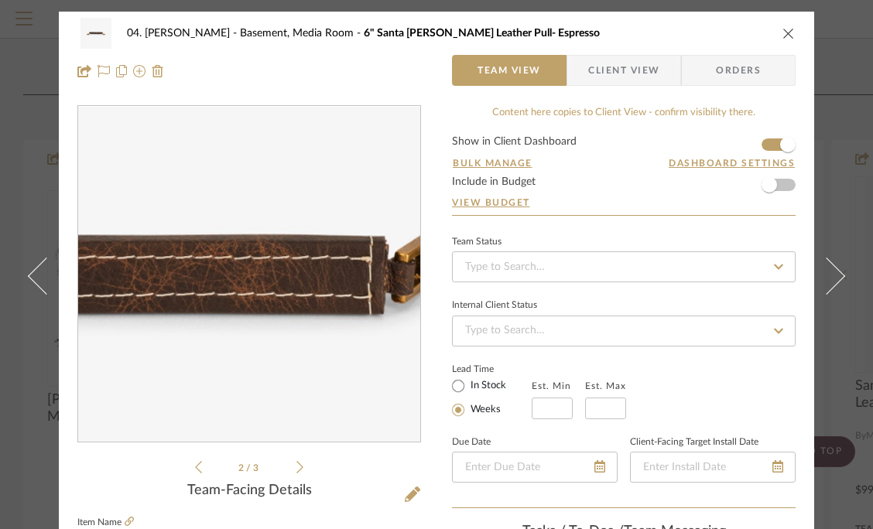
click at [262, 280] on img "1" at bounding box center [249, 275] width 336 height 336
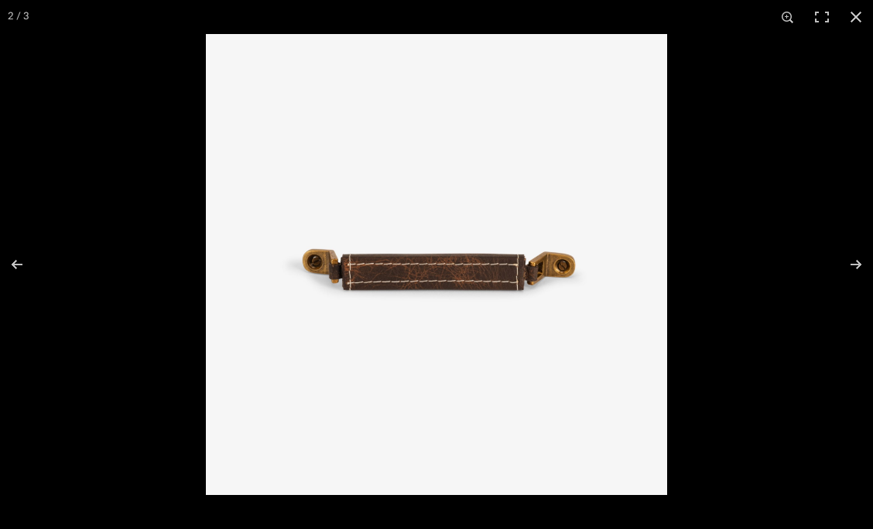
click at [394, 271] on img at bounding box center [436, 264] width 461 height 461
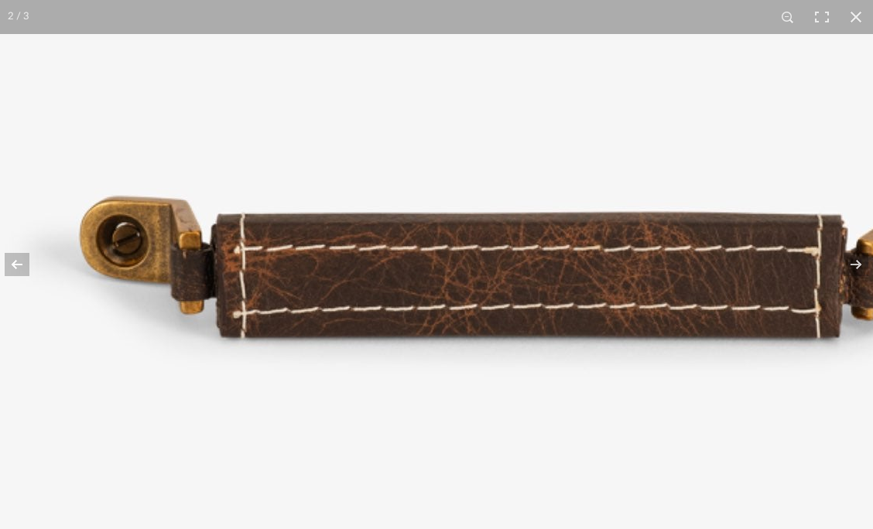
click at [372, 290] on img at bounding box center [540, 249] width 1585 height 1585
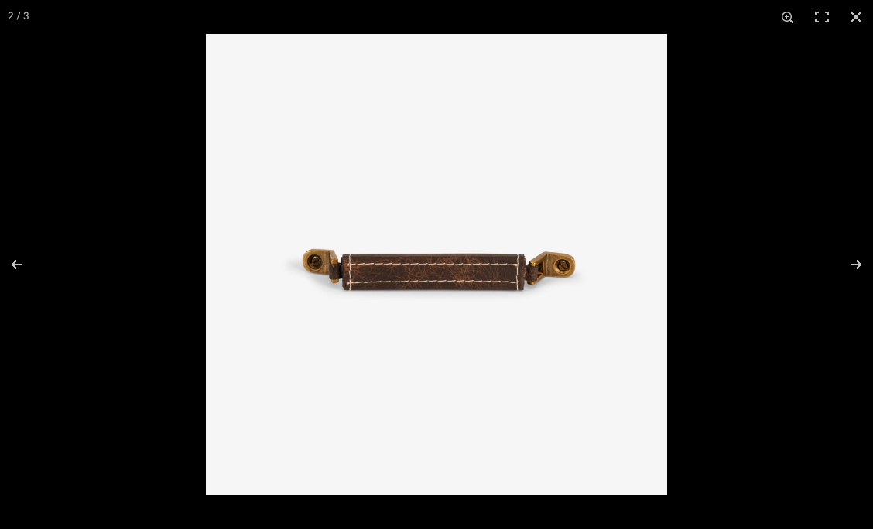
click at [326, 258] on img at bounding box center [436, 264] width 461 height 461
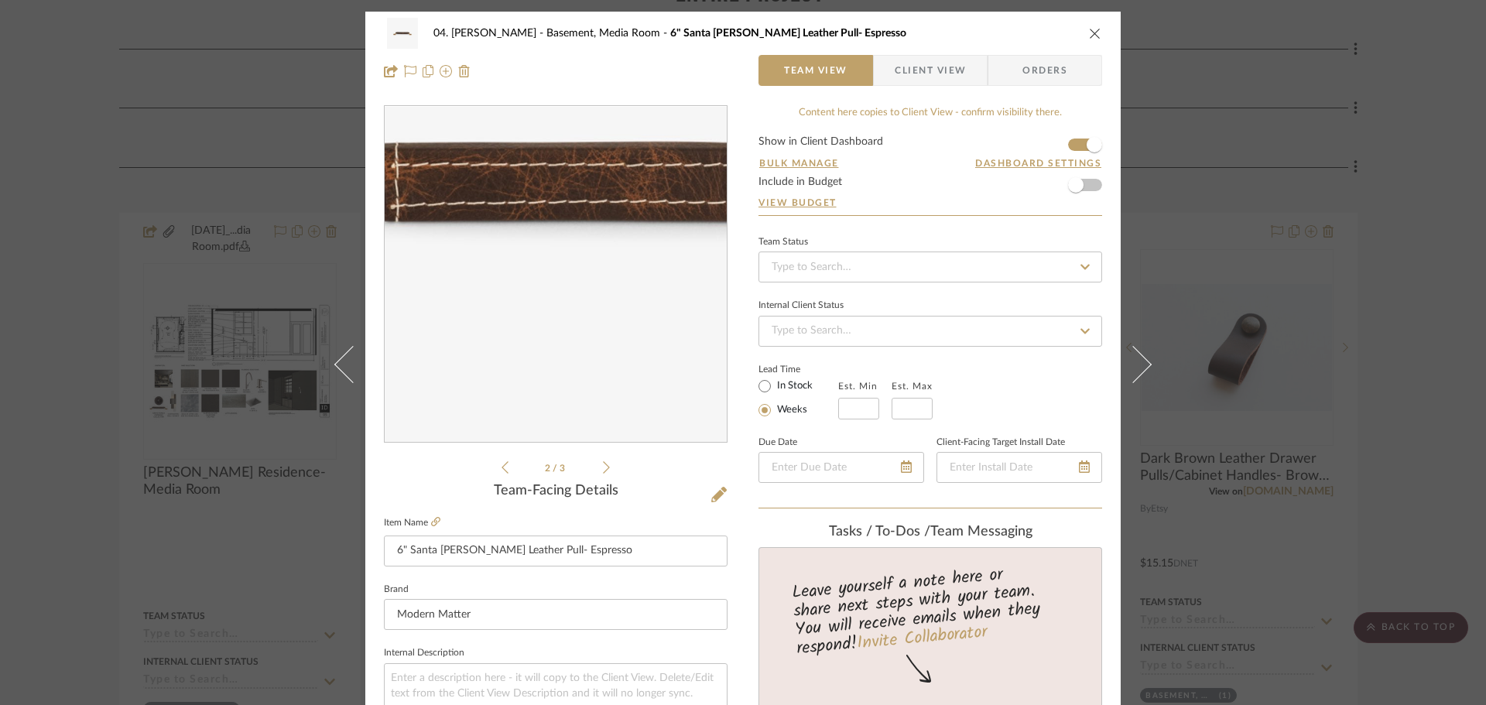
click at [540, 311] on img "1" at bounding box center [556, 275] width 336 height 336
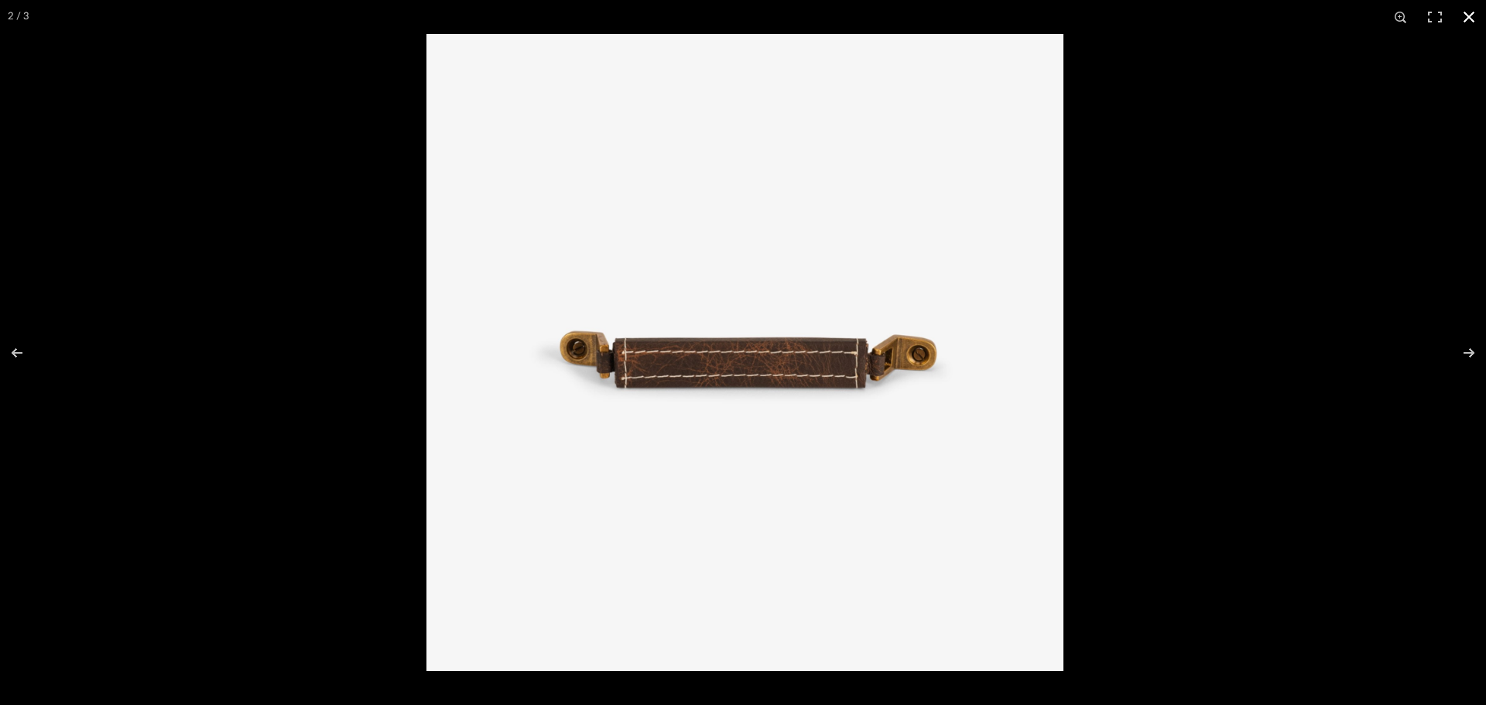
click at [1203, 304] on div at bounding box center [1170, 386] width 1486 height 705
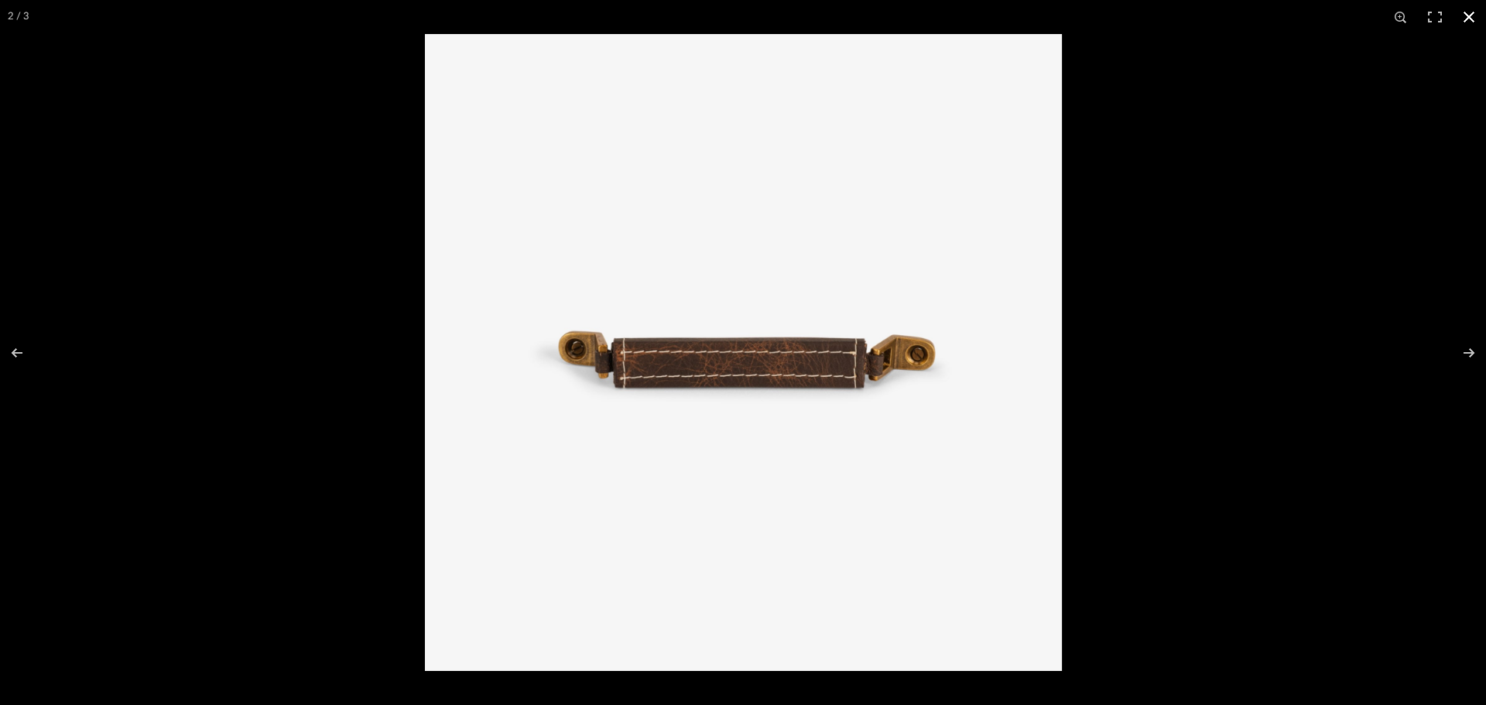
click at [1335, 256] on div at bounding box center [1168, 386] width 1486 height 705
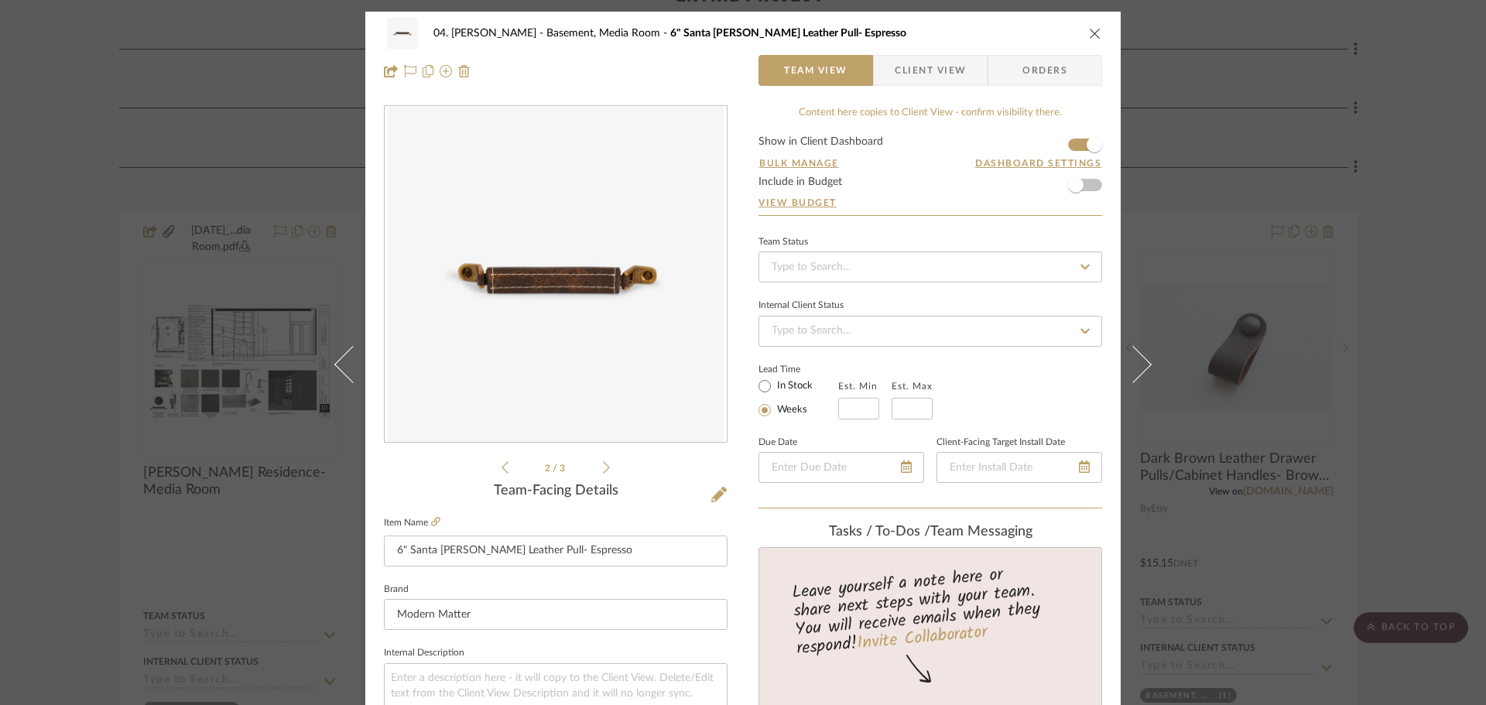
click at [1390, 214] on div "04. [PERSON_NAME] Basement, Media Room 6" [GEOGRAPHIC_DATA][PERSON_NAME] Leathe…" at bounding box center [743, 352] width 1486 height 705
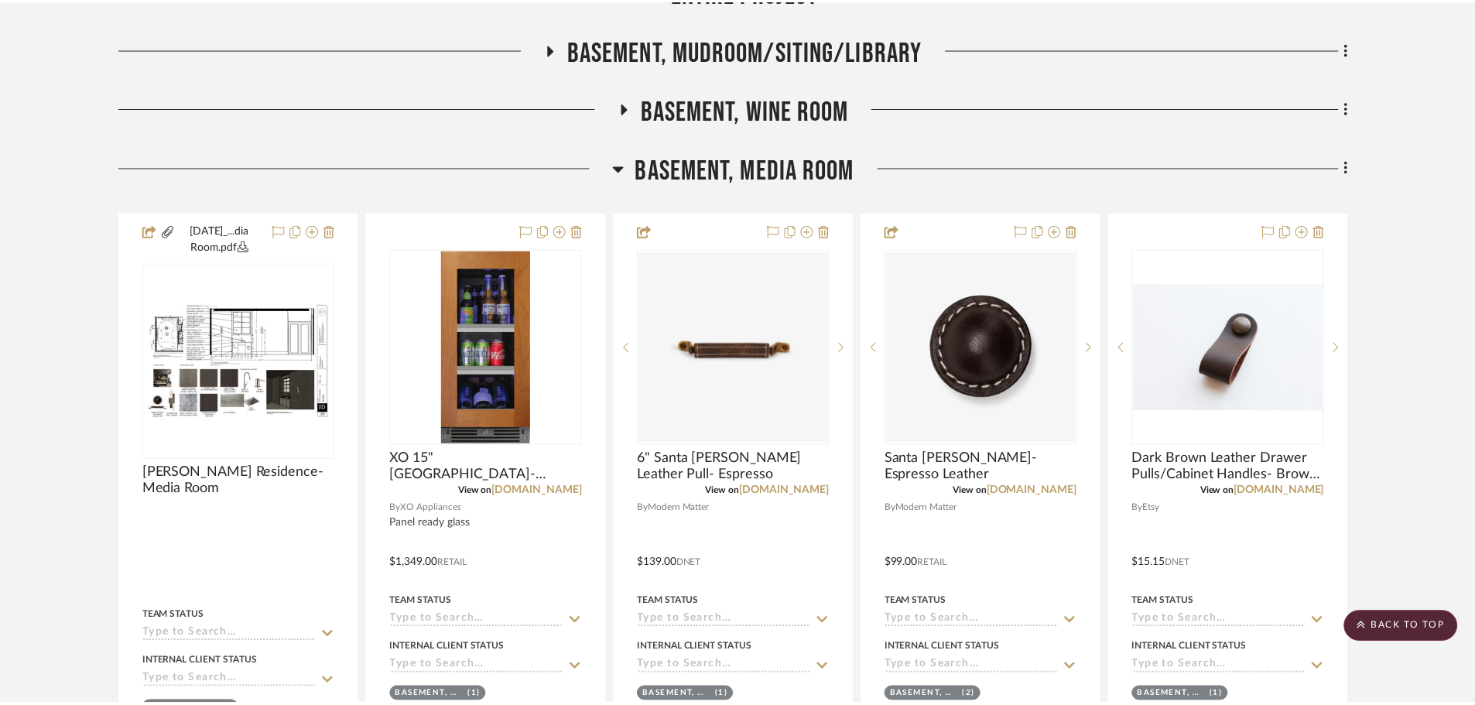
scroll to position [387, 0]
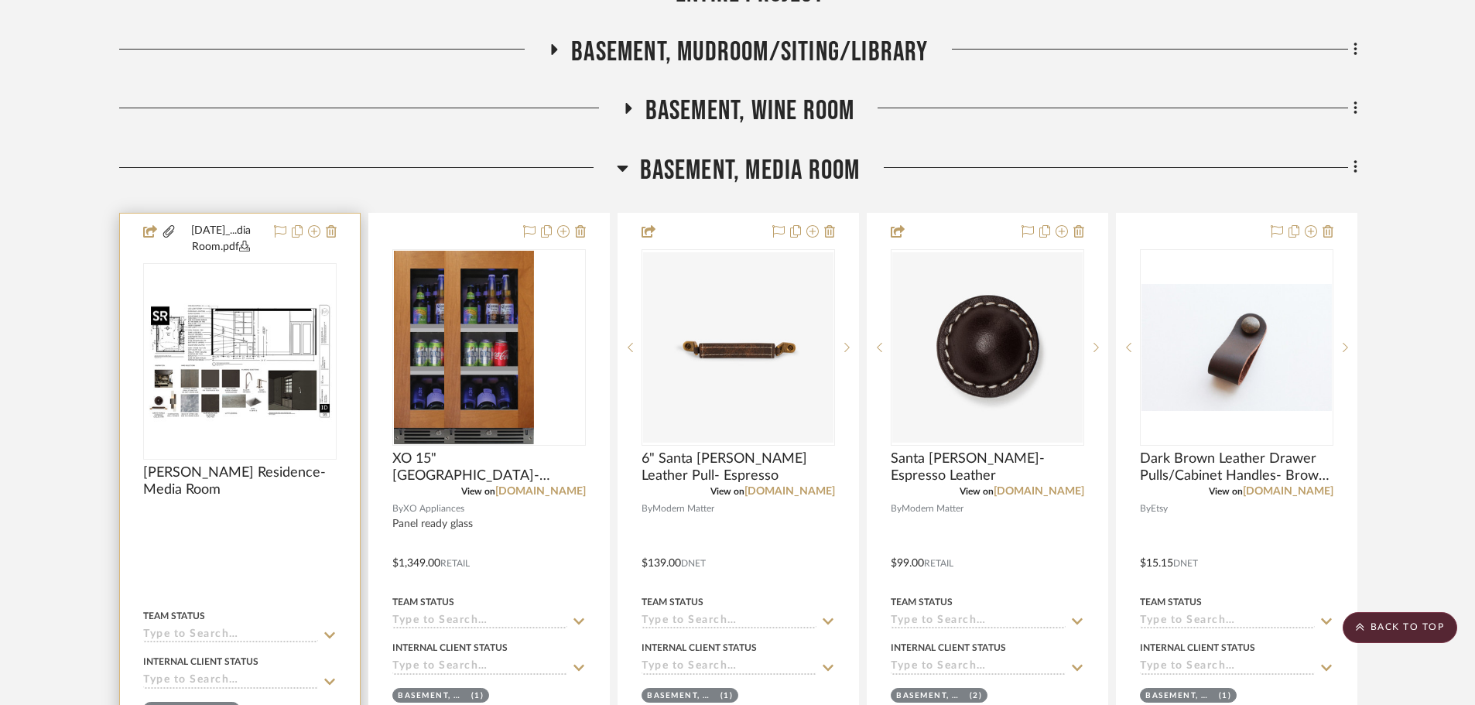
click at [226, 325] on img "0" at bounding box center [240, 361] width 191 height 123
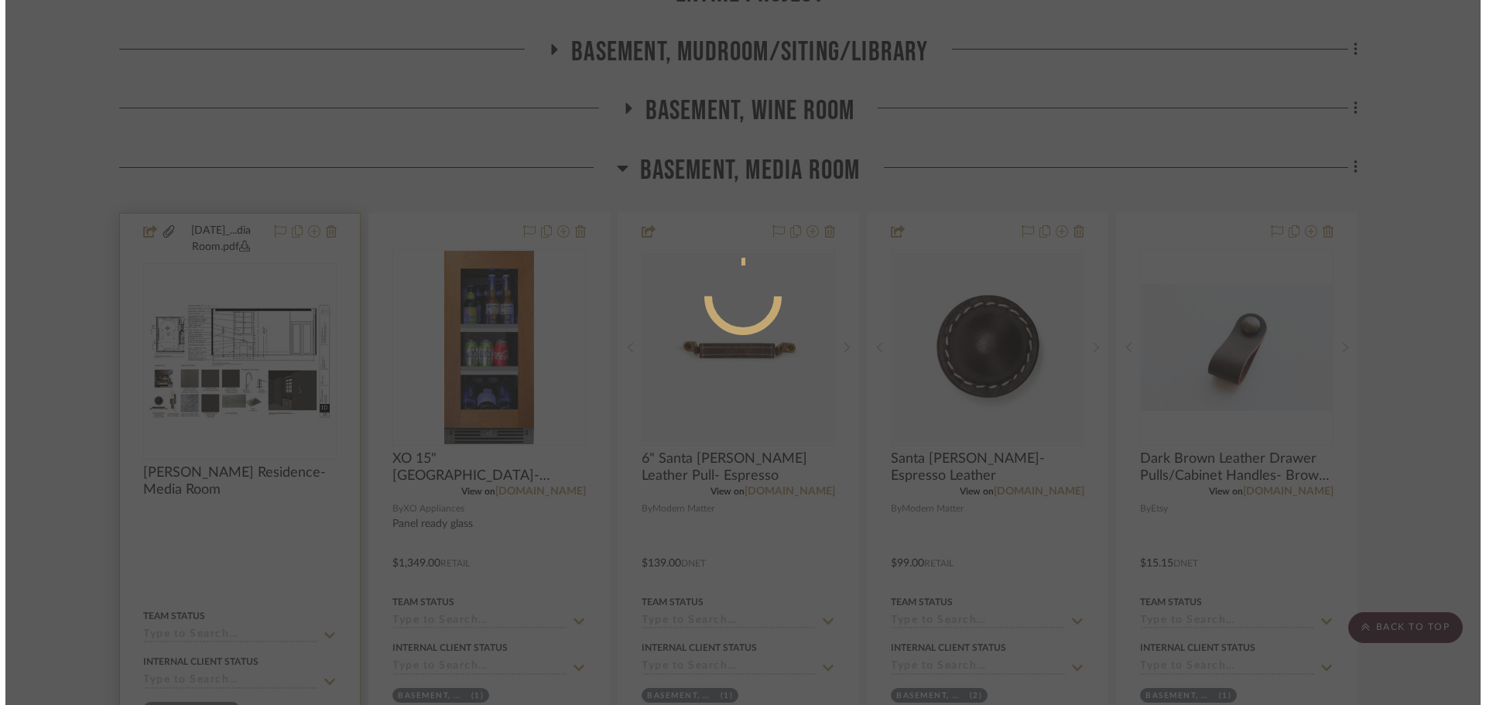
scroll to position [0, 0]
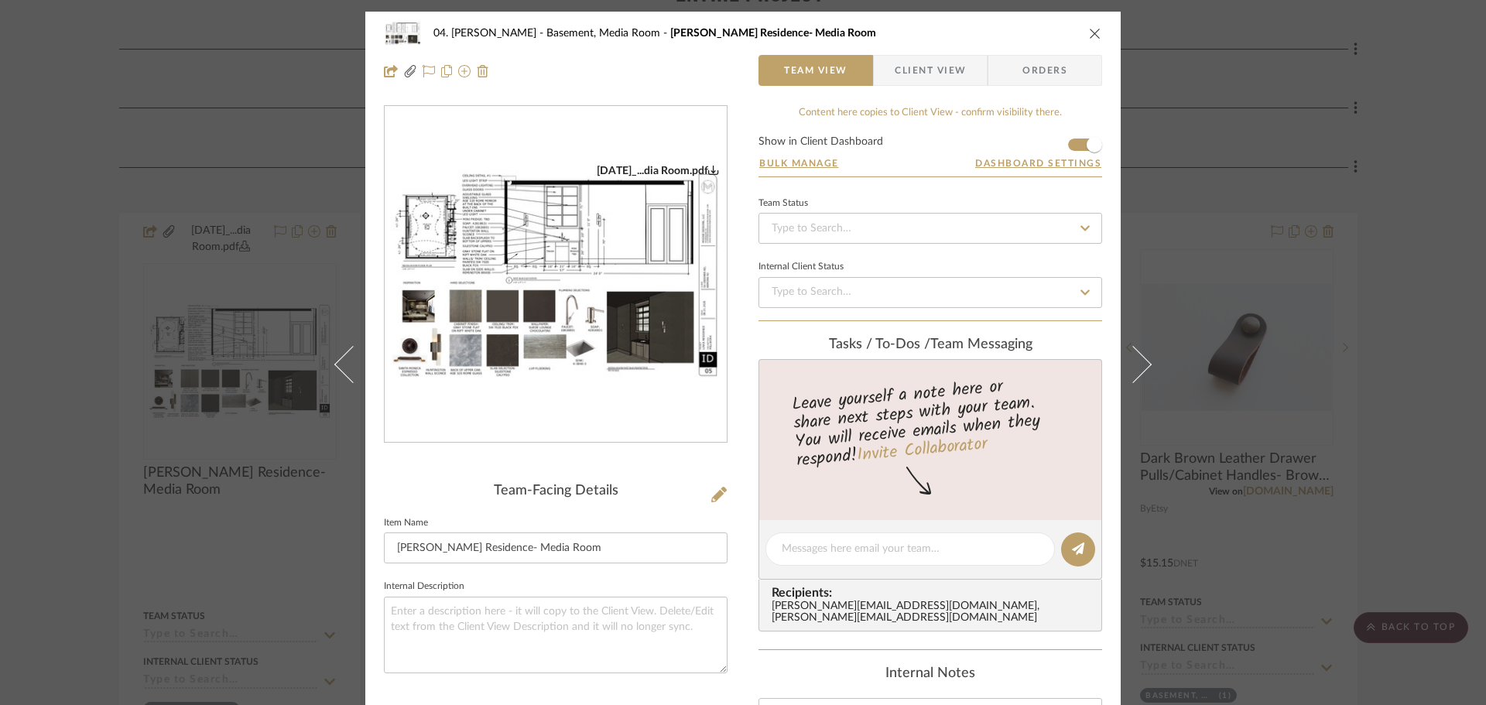
click at [509, 293] on img "0" at bounding box center [556, 274] width 342 height 221
click at [553, 315] on img "0" at bounding box center [556, 274] width 342 height 221
click at [1365, 270] on div "04. [PERSON_NAME] Basement, Media Room [PERSON_NAME] Residence- Media Room Team…" at bounding box center [743, 352] width 1486 height 705
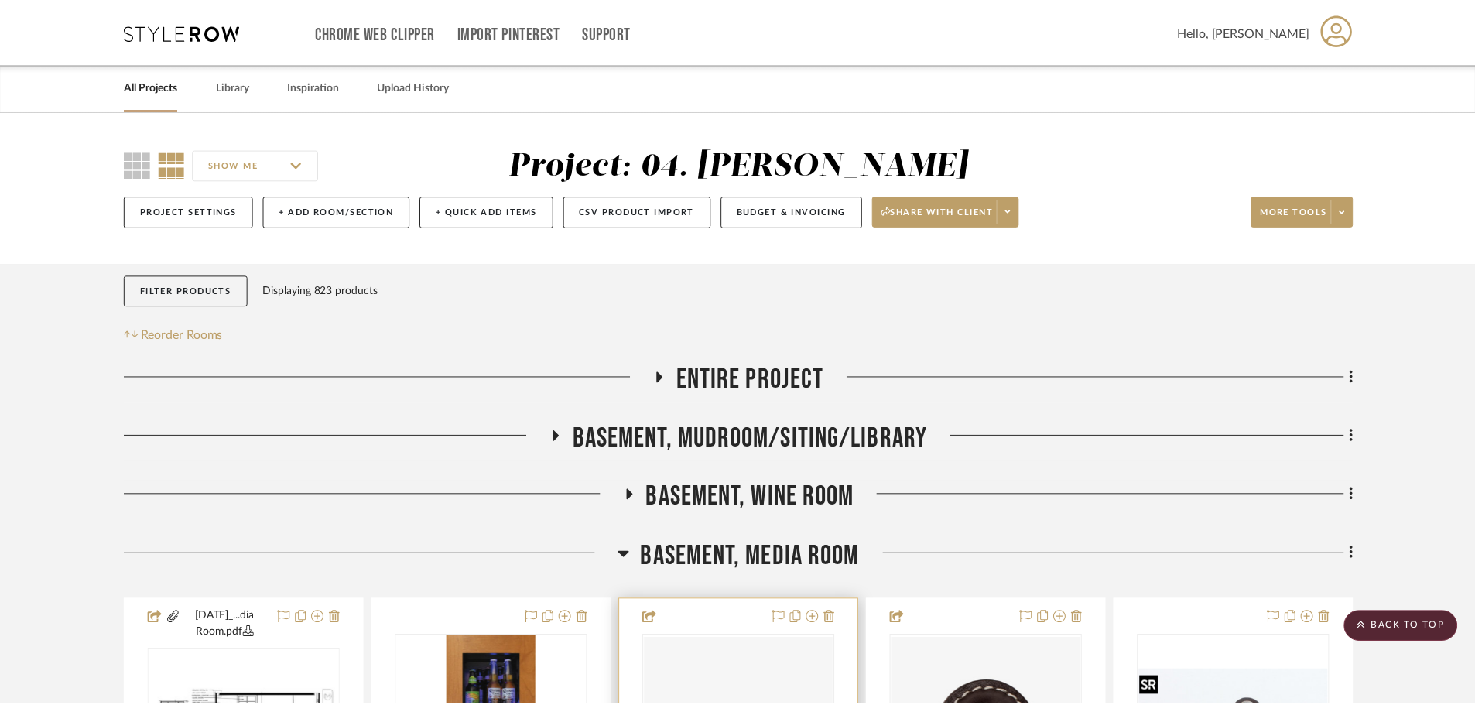
scroll to position [387, 0]
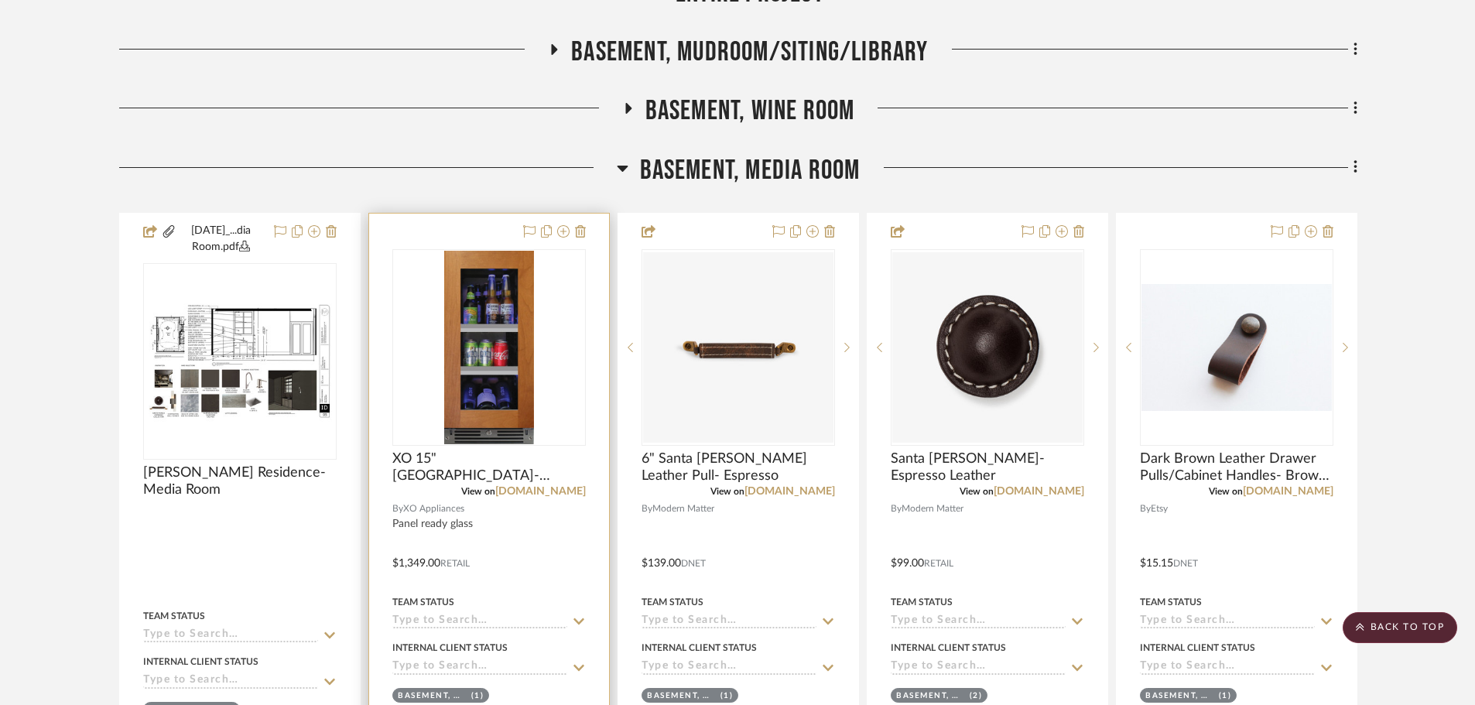
click at [534, 403] on div "0" at bounding box center [489, 347] width 192 height 195
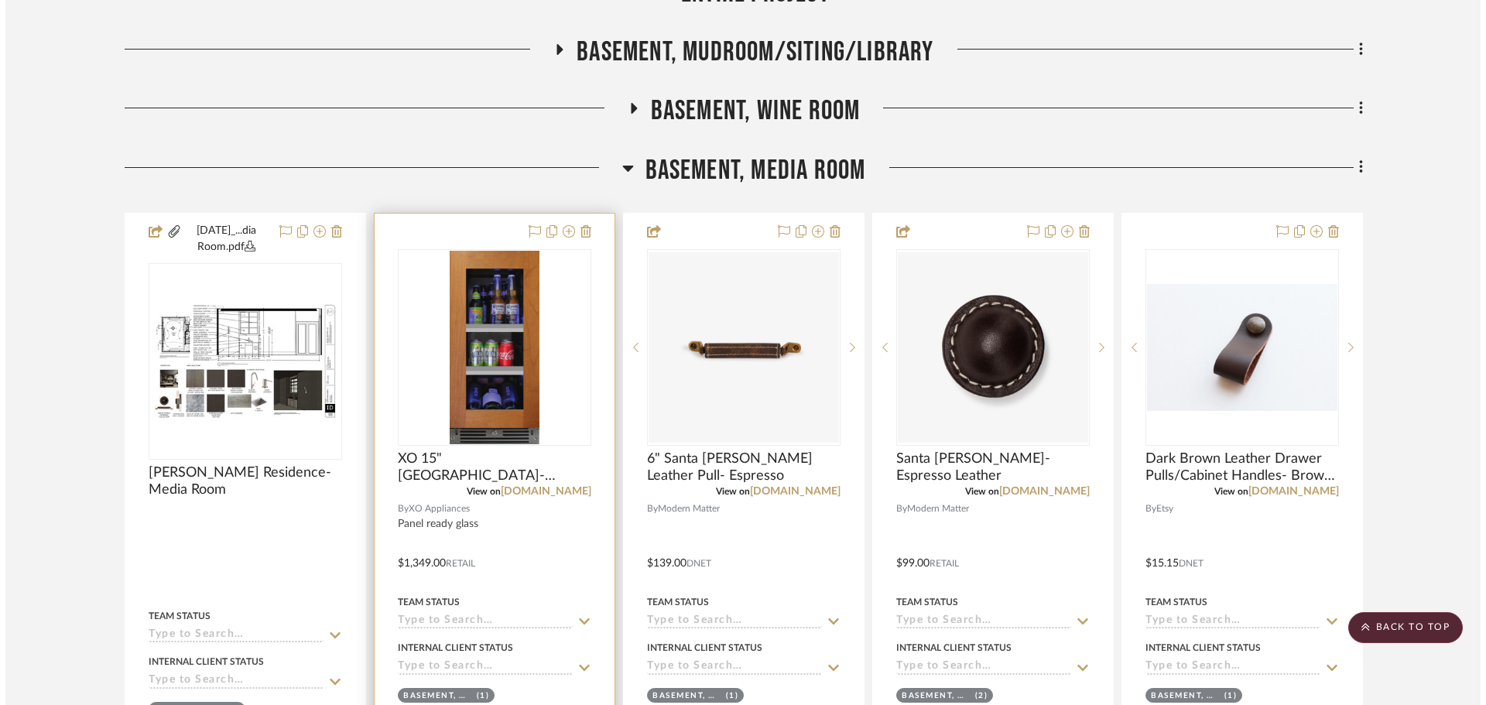
scroll to position [0, 0]
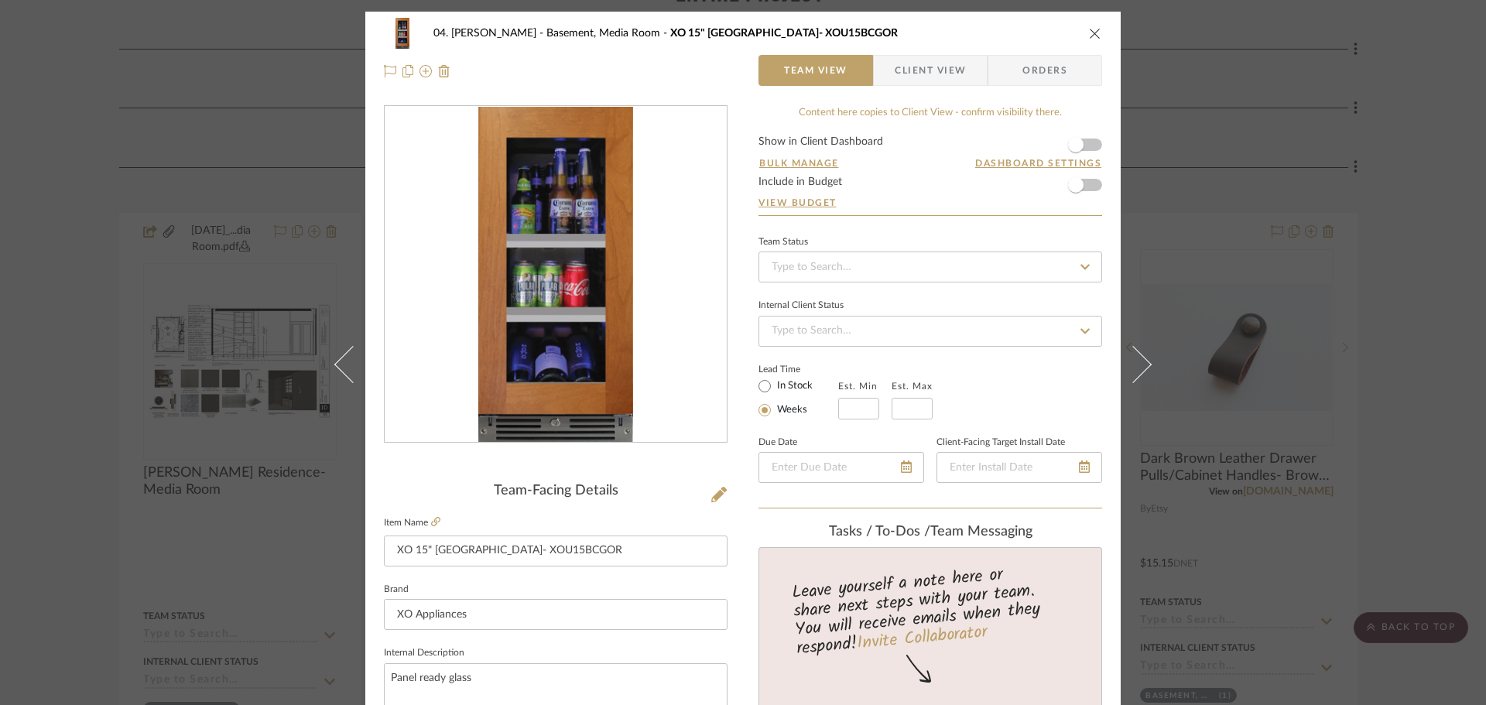
click at [1433, 416] on div "04. [PERSON_NAME] Basement, Media Room XO 15" Beverage Center- XOU15BCGOR Team …" at bounding box center [743, 352] width 1486 height 705
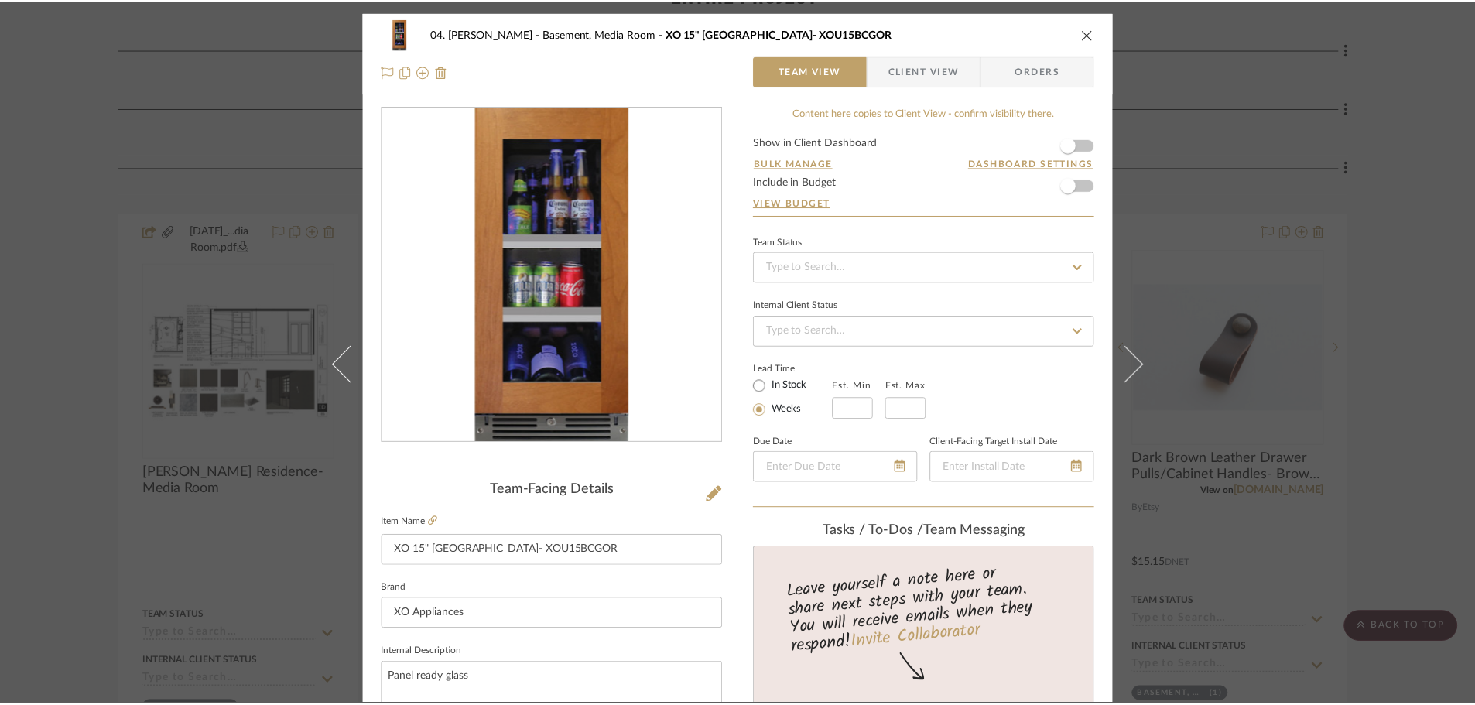
scroll to position [387, 0]
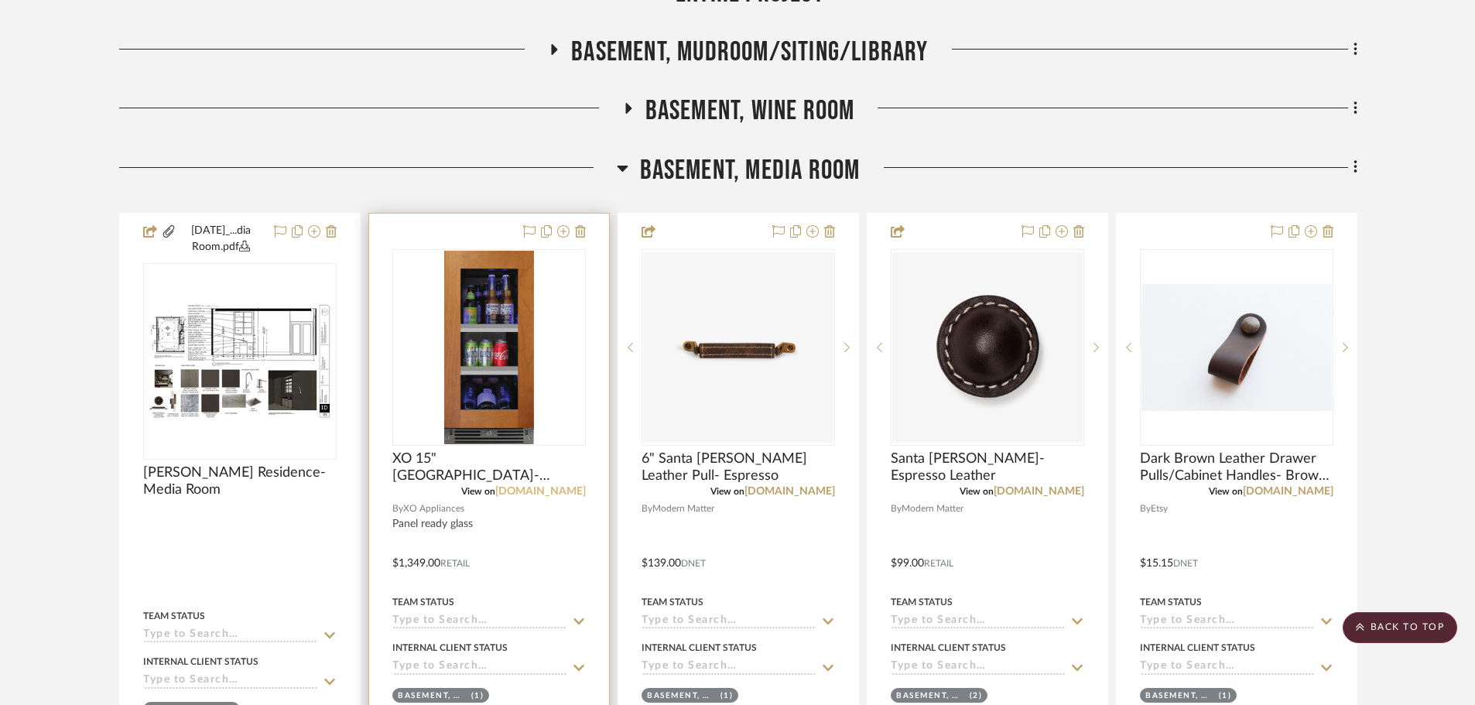
click at [549, 496] on link "[DOMAIN_NAME]" at bounding box center [540, 491] width 91 height 11
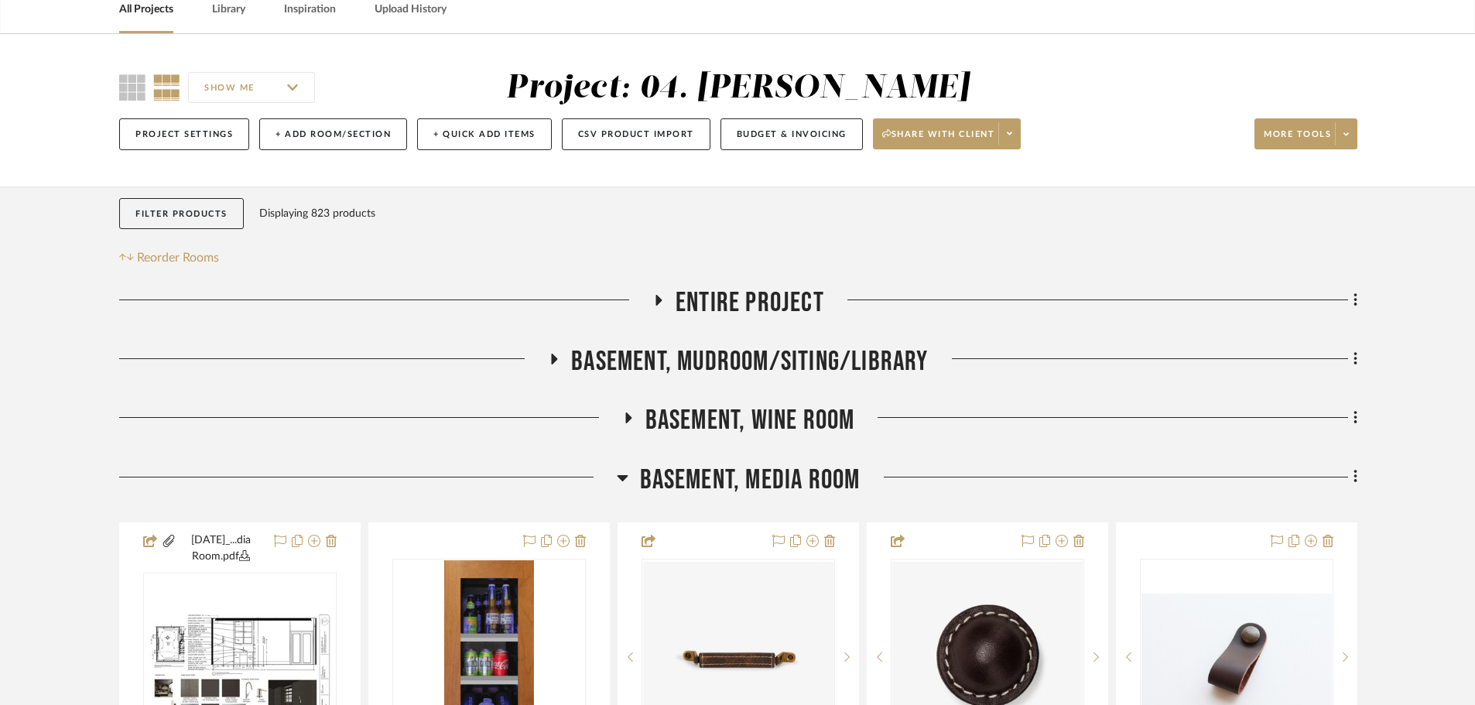
click at [726, 468] on span "Basement, Media Room" at bounding box center [750, 480] width 221 height 33
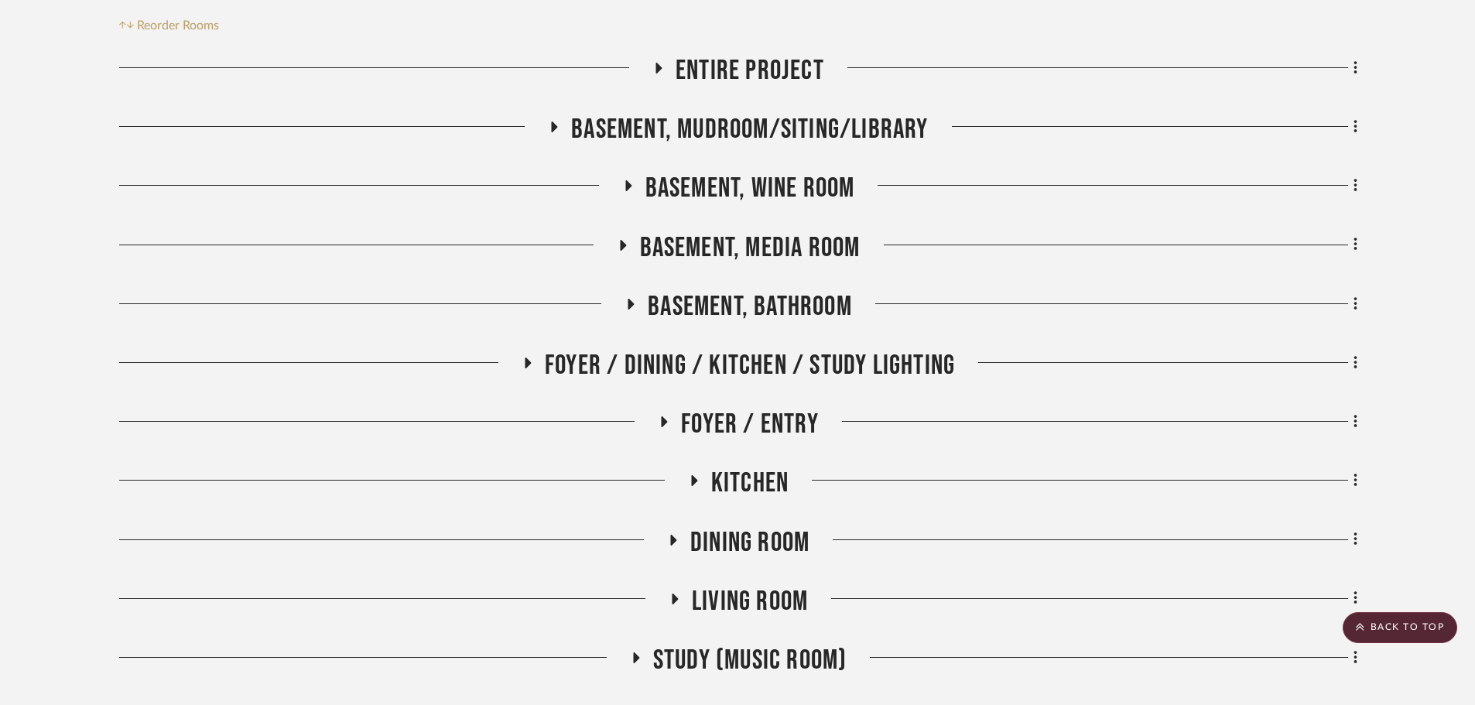
click at [744, 312] on span "Basement, Bathroom" at bounding box center [750, 306] width 204 height 33
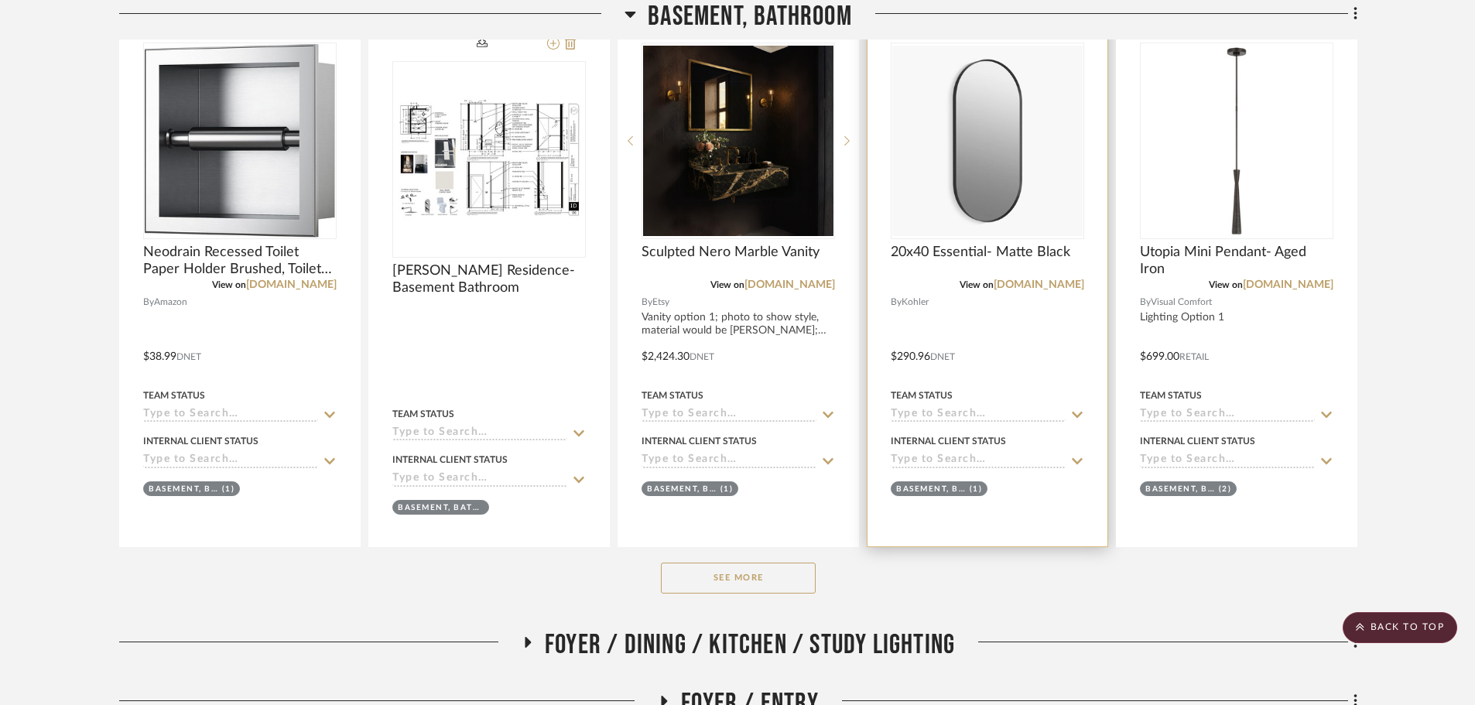
scroll to position [1006, 0]
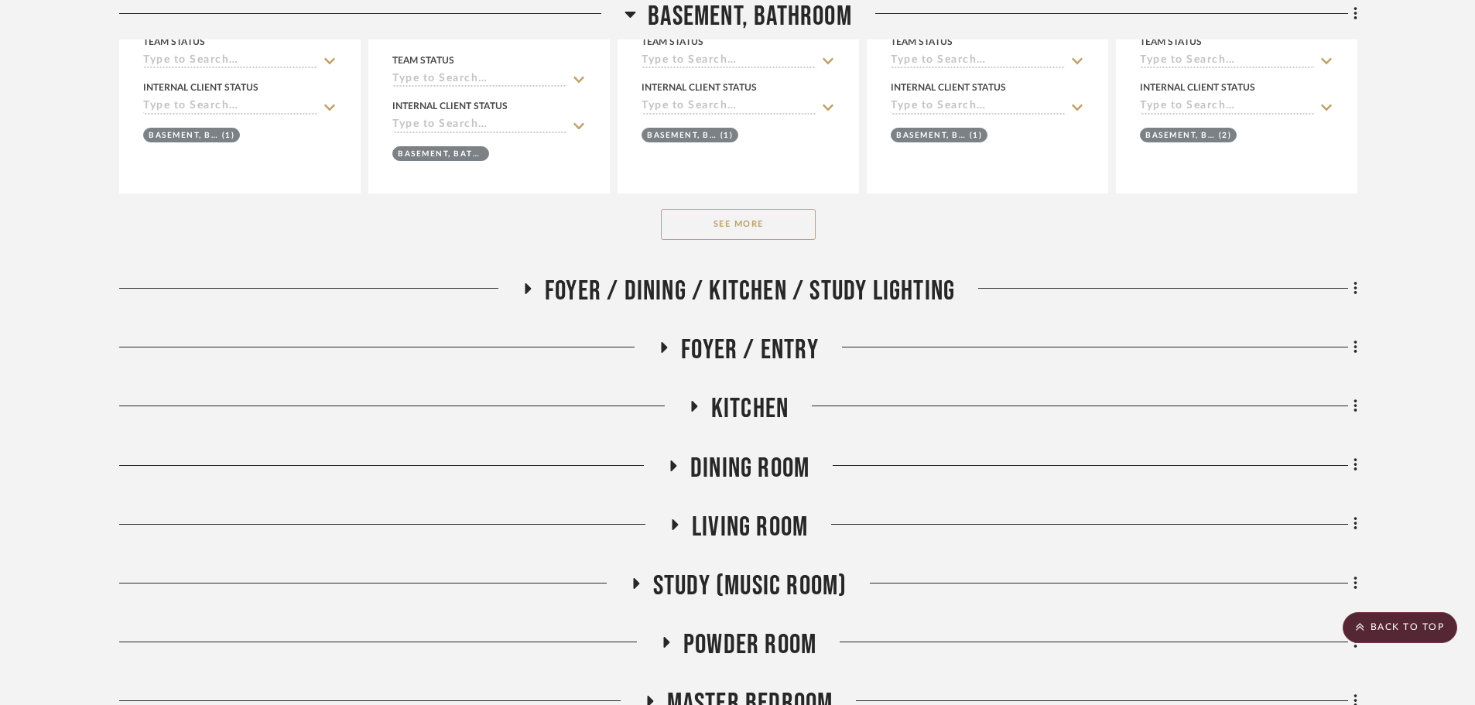
click at [740, 229] on button "See More" at bounding box center [738, 224] width 155 height 31
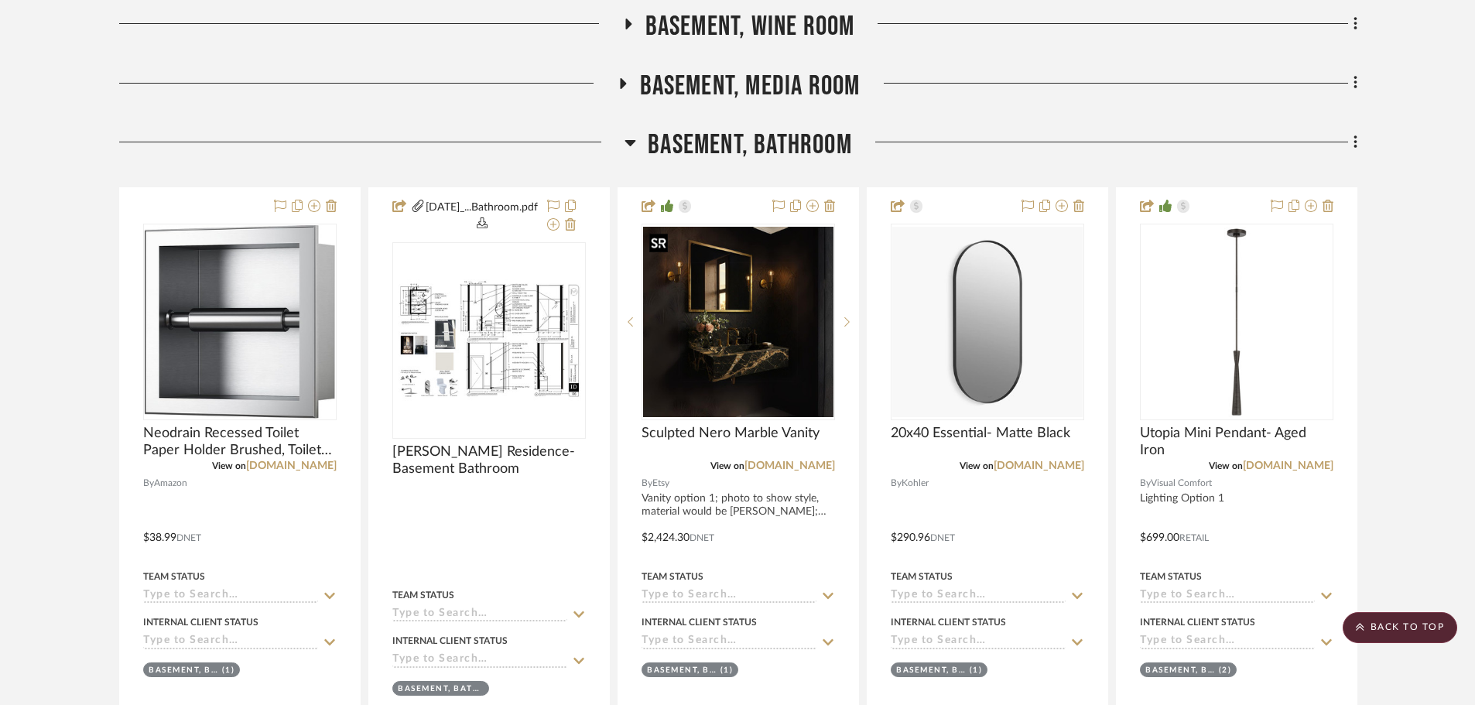
scroll to position [464, 0]
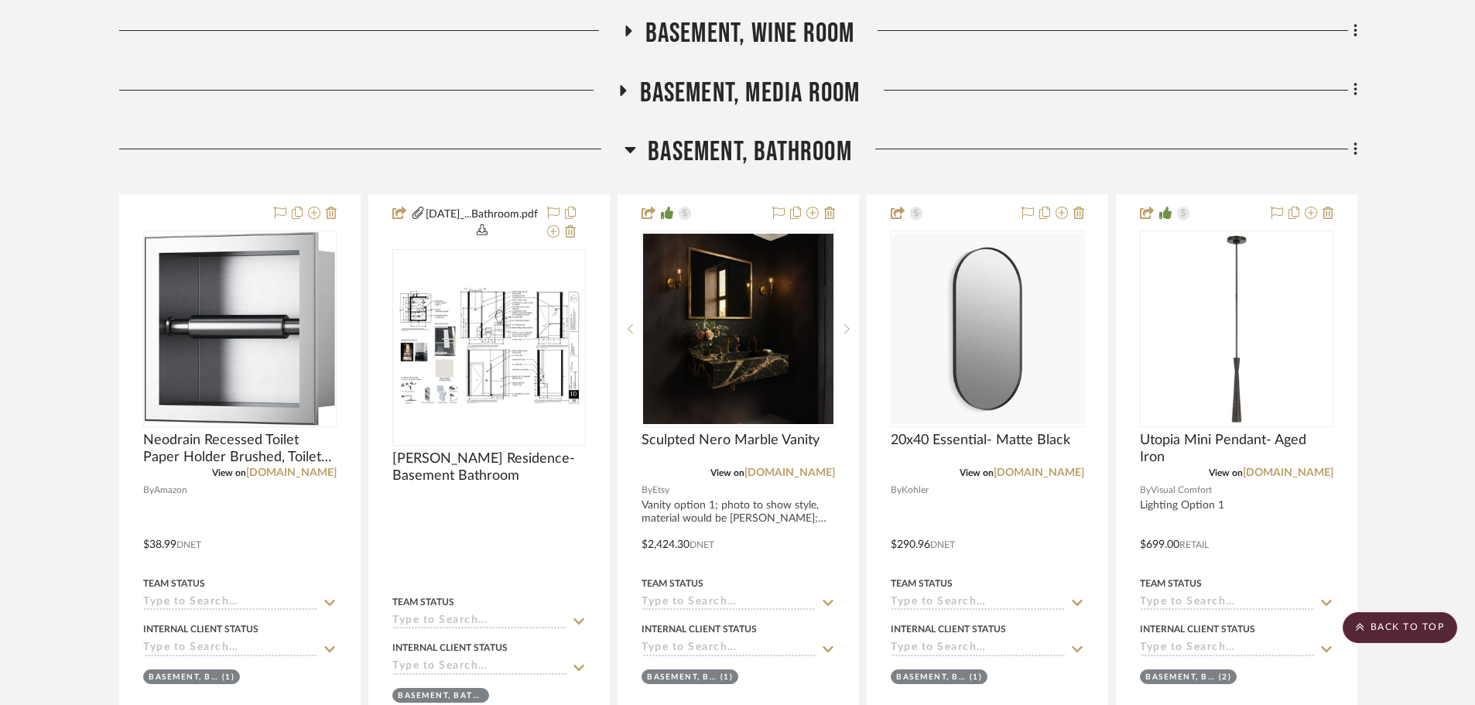
click at [730, 162] on span "Basement, Bathroom" at bounding box center [750, 151] width 204 height 33
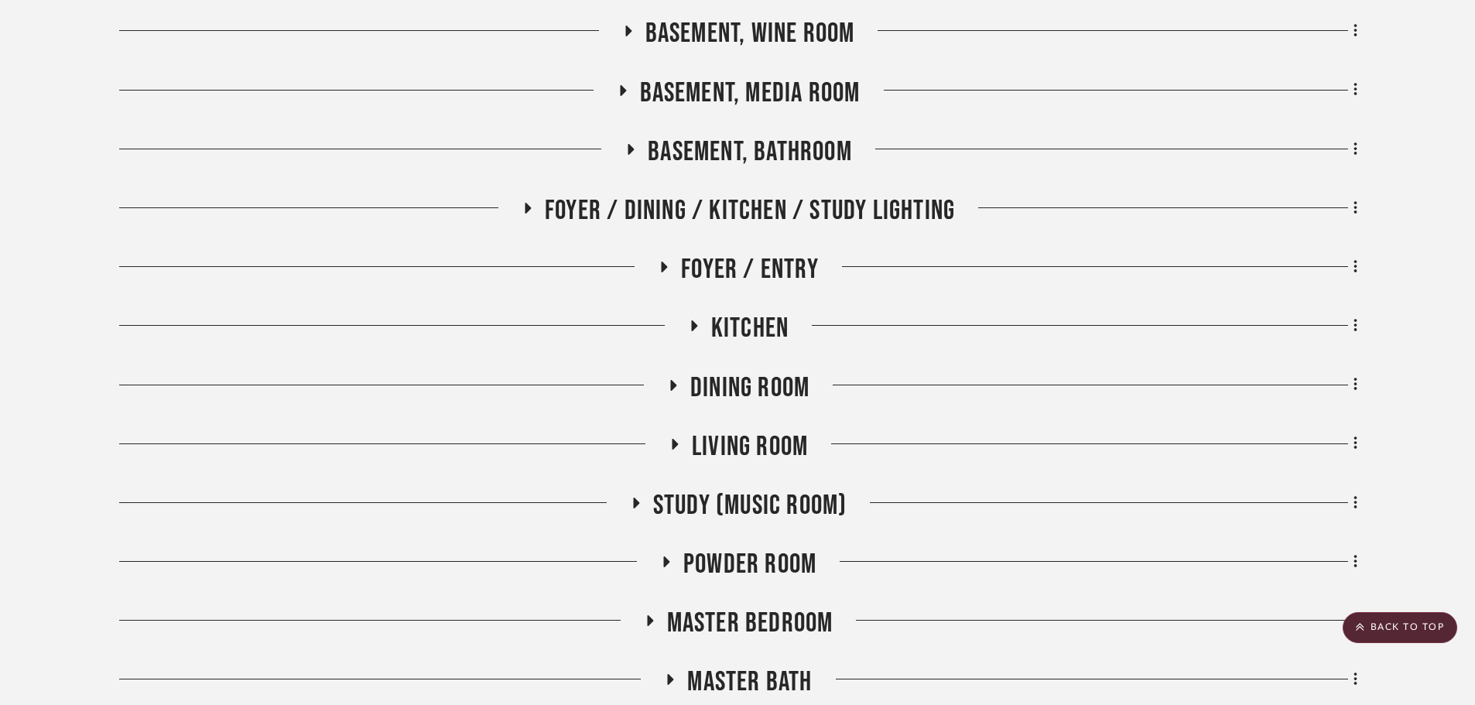
click at [746, 391] on span "Dining Room" at bounding box center [749, 388] width 119 height 33
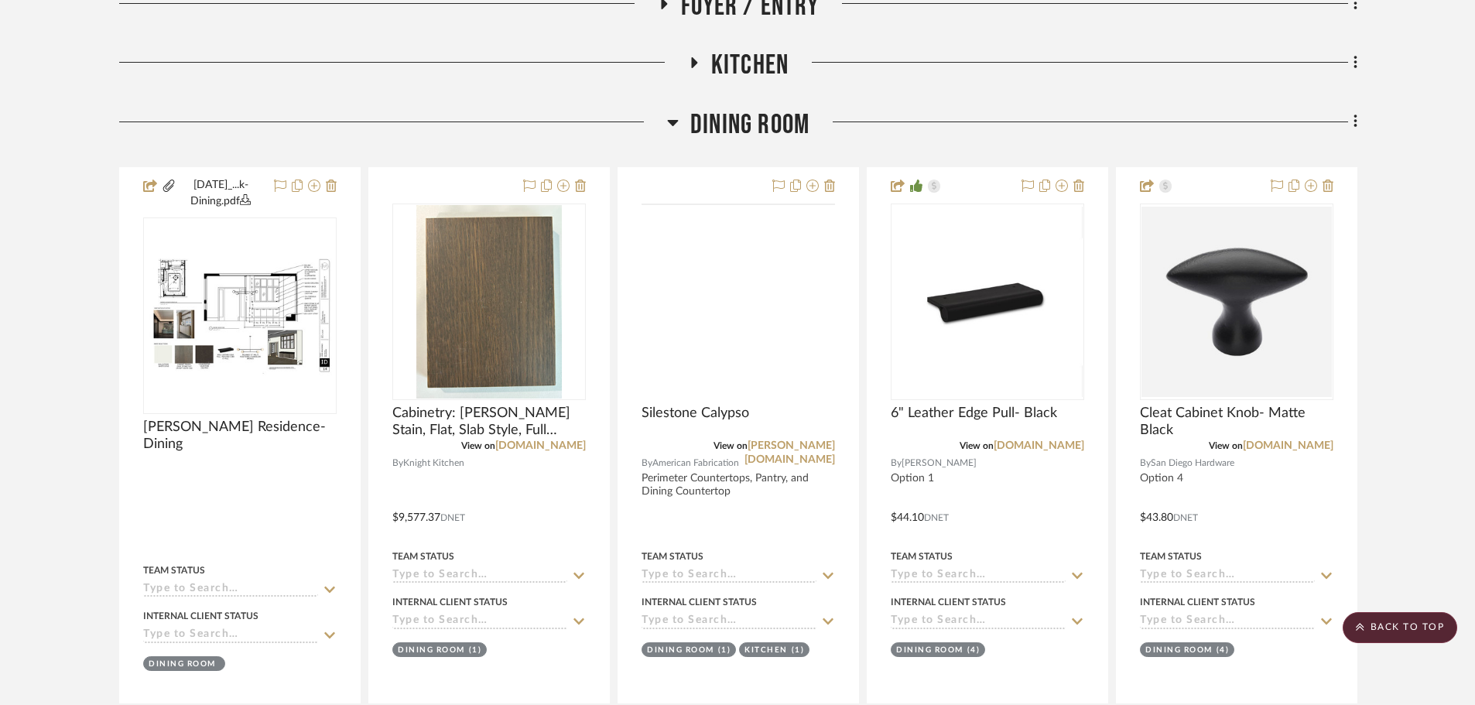
scroll to position [774, 0]
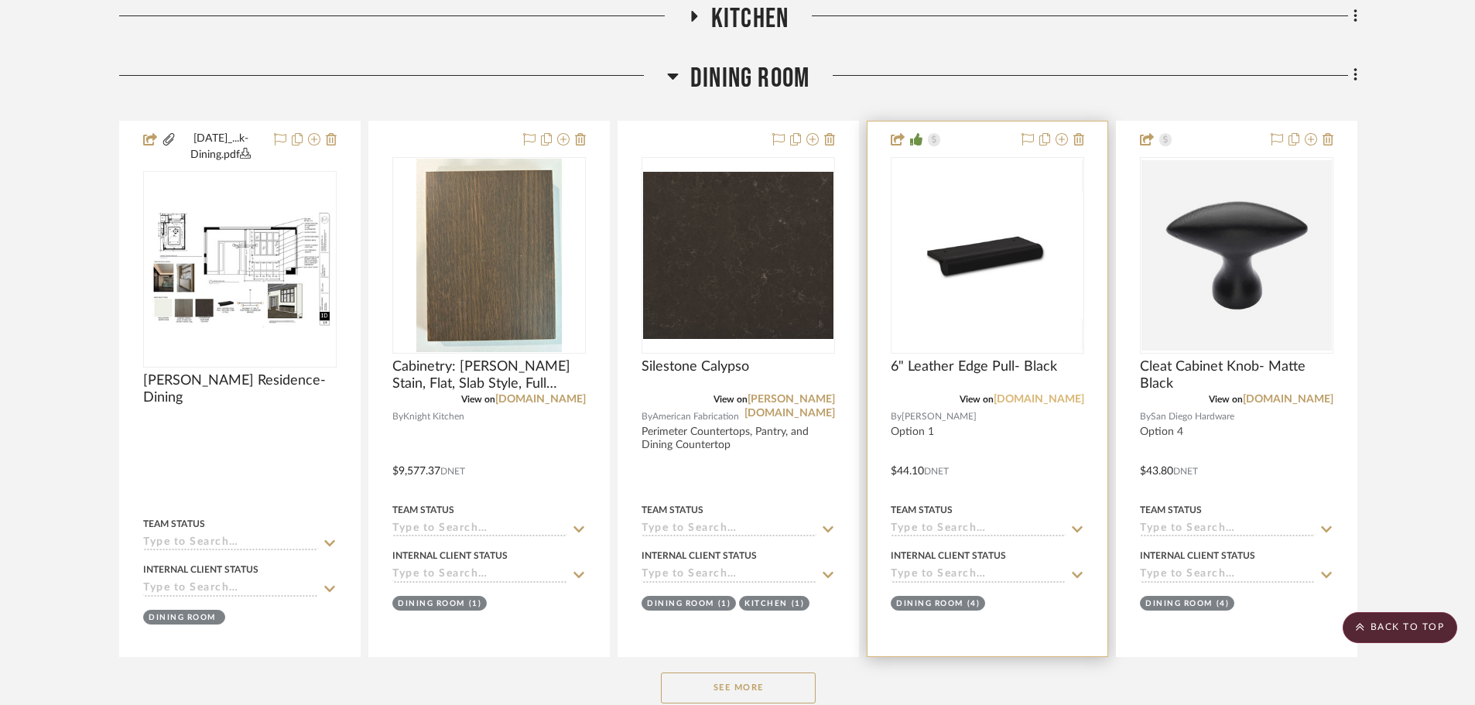
click at [1040, 401] on link "[DOMAIN_NAME]" at bounding box center [1039, 399] width 91 height 11
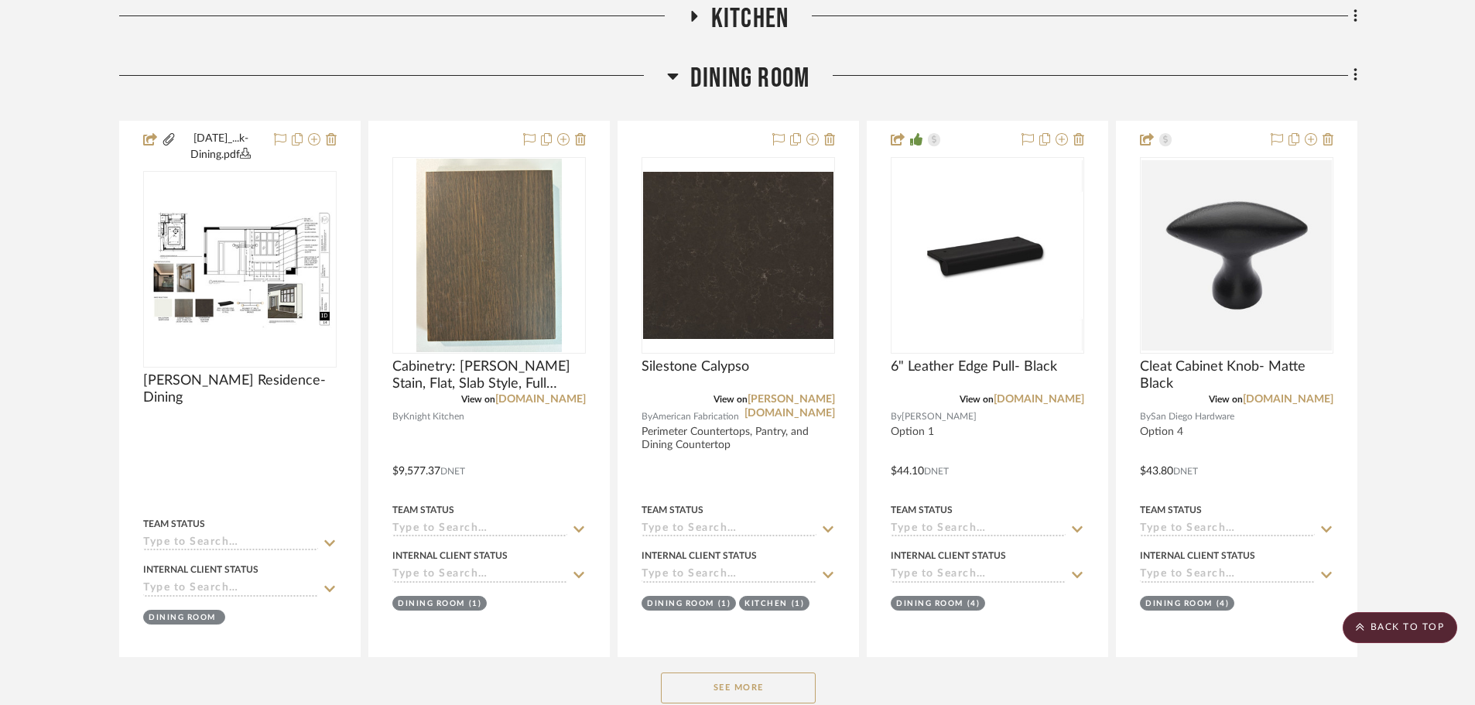
click at [762, 75] on span "Dining Room" at bounding box center [749, 78] width 119 height 33
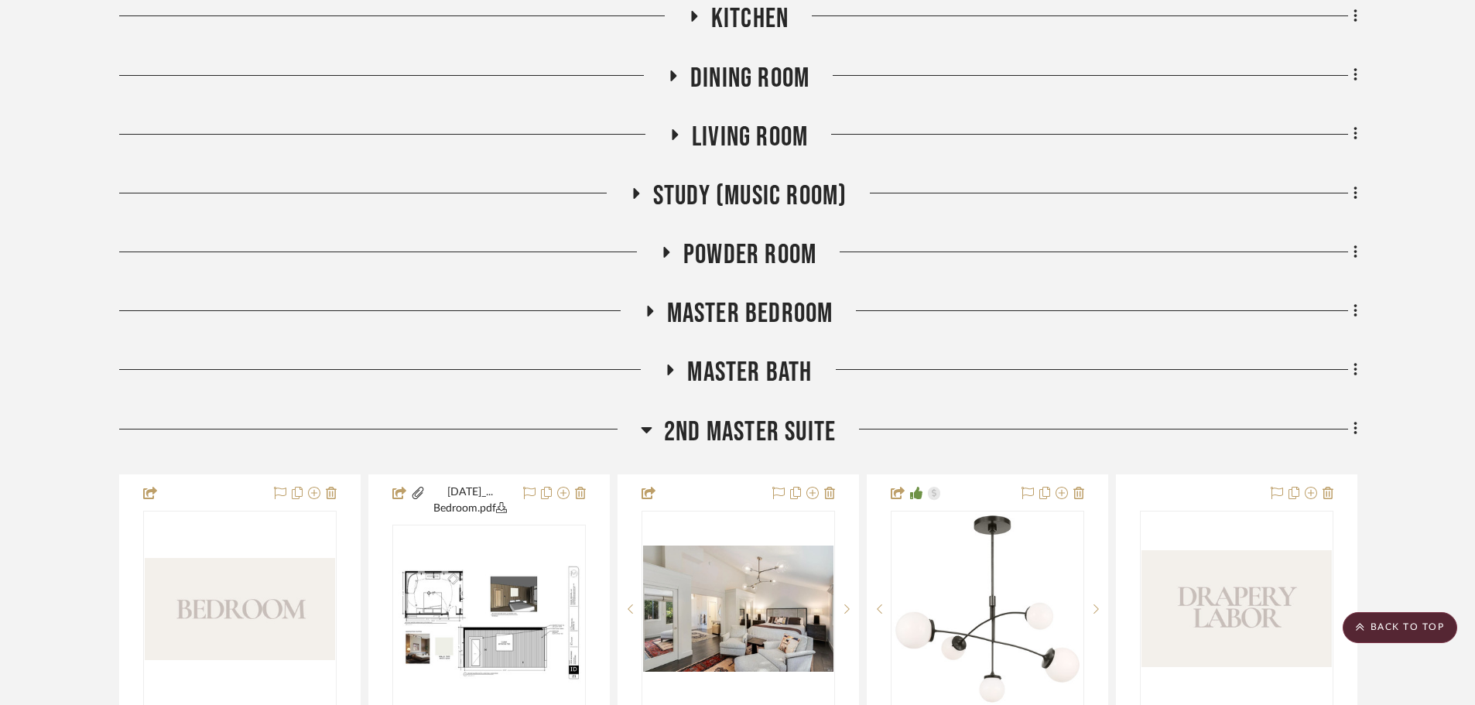
click at [743, 317] on span "Master Bedroom" at bounding box center [750, 313] width 166 height 33
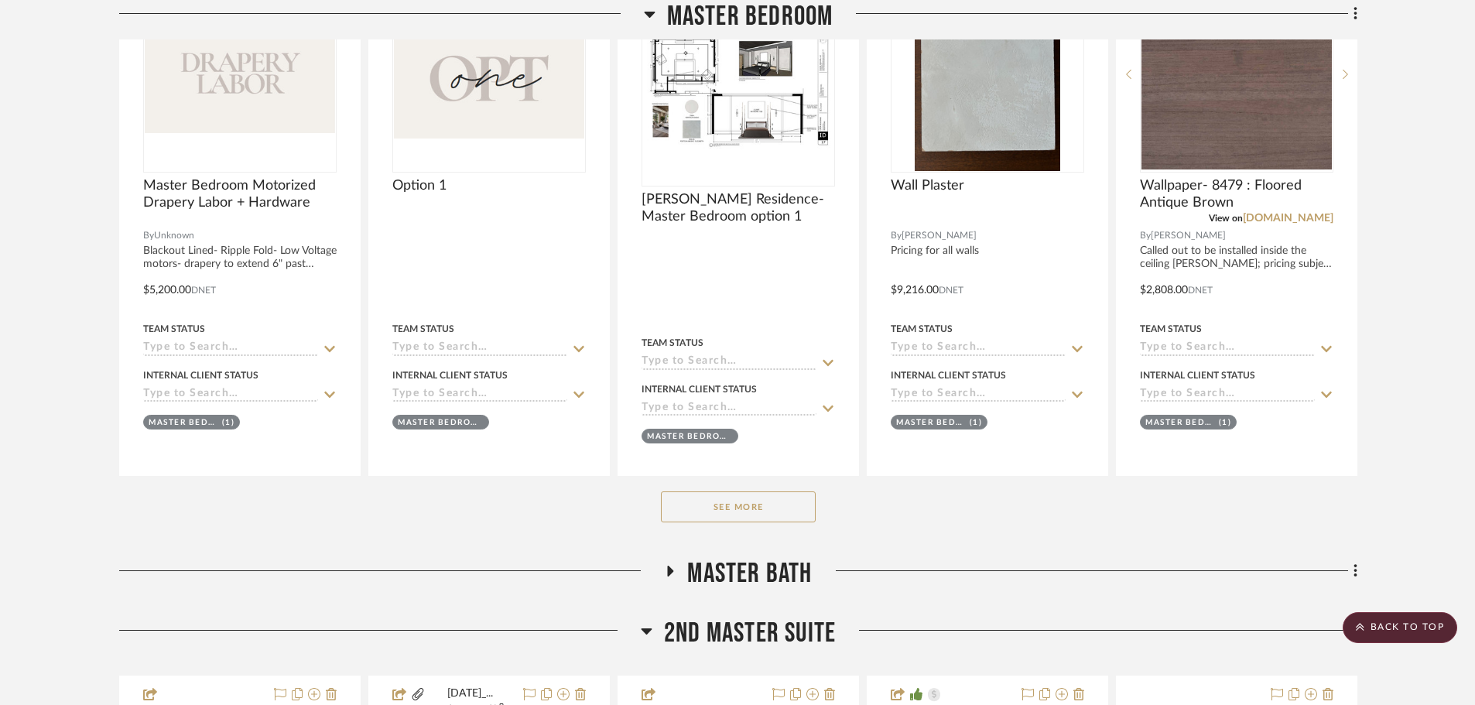
scroll to position [1393, 0]
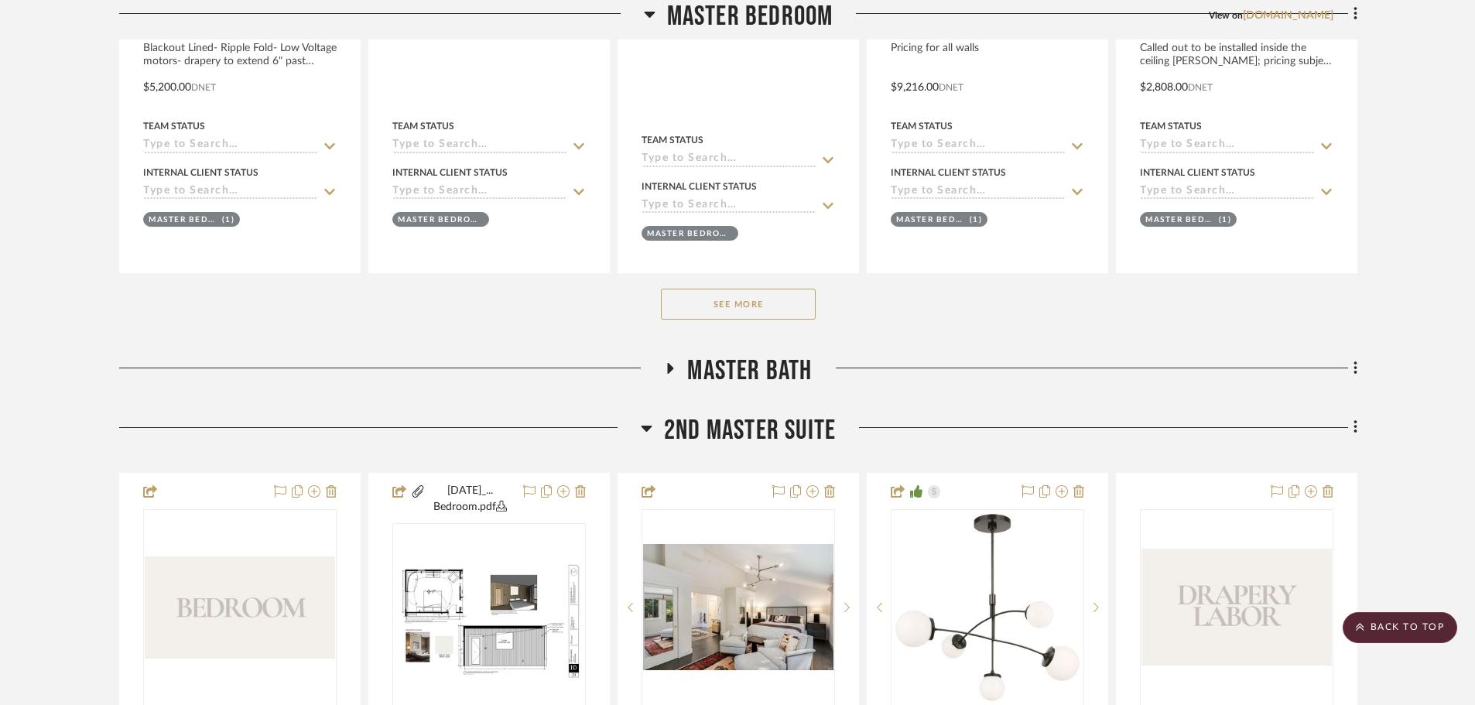
click at [756, 319] on button "See More" at bounding box center [738, 304] width 155 height 31
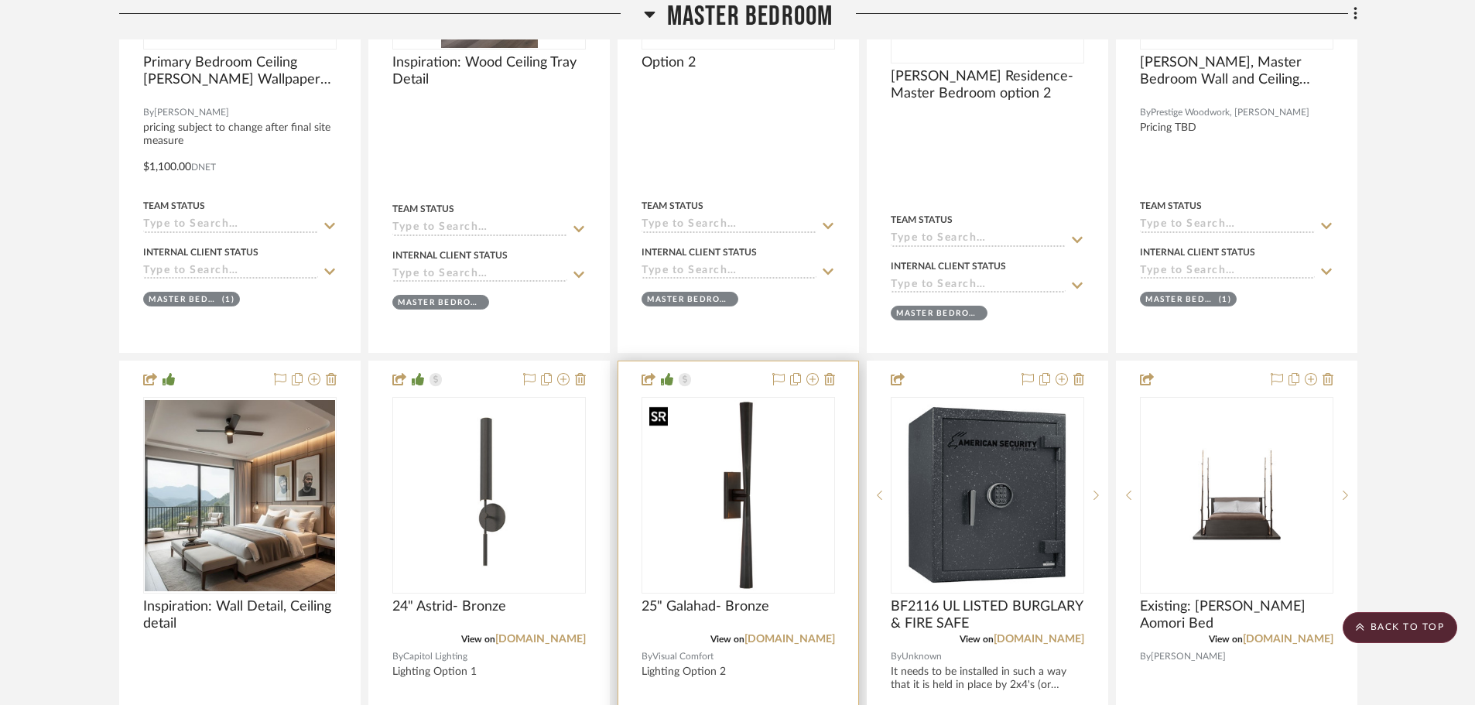
scroll to position [2090, 0]
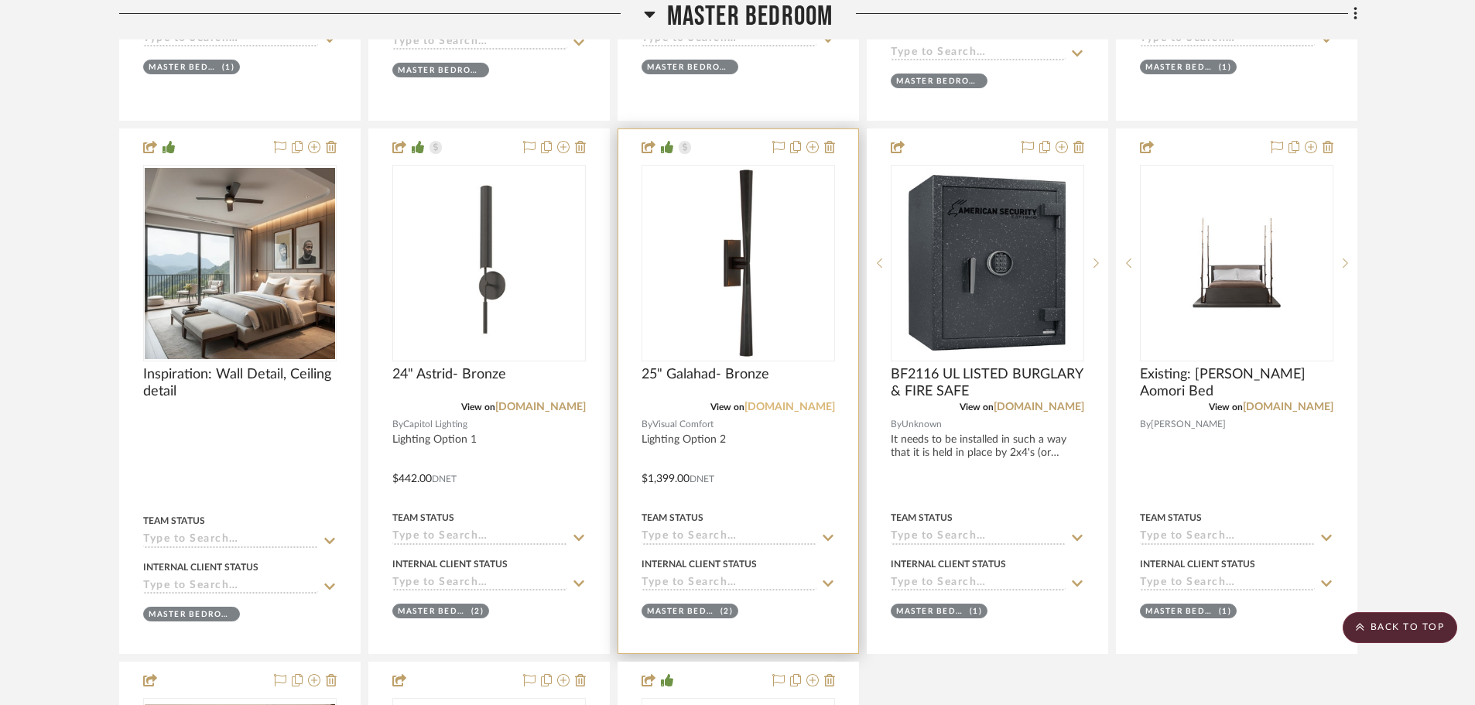
click at [803, 410] on link "[DOMAIN_NAME]" at bounding box center [790, 407] width 91 height 11
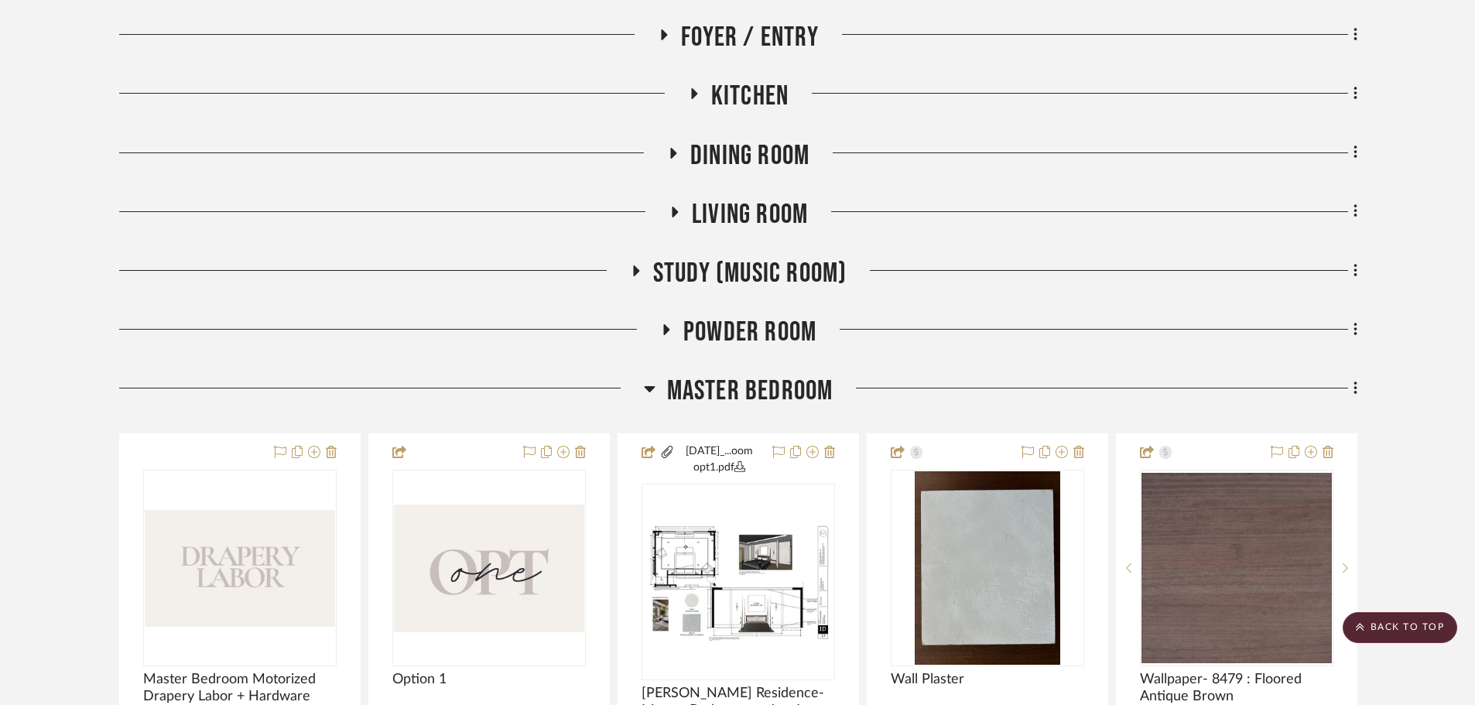
click at [741, 394] on span "Master Bedroom" at bounding box center [750, 391] width 166 height 33
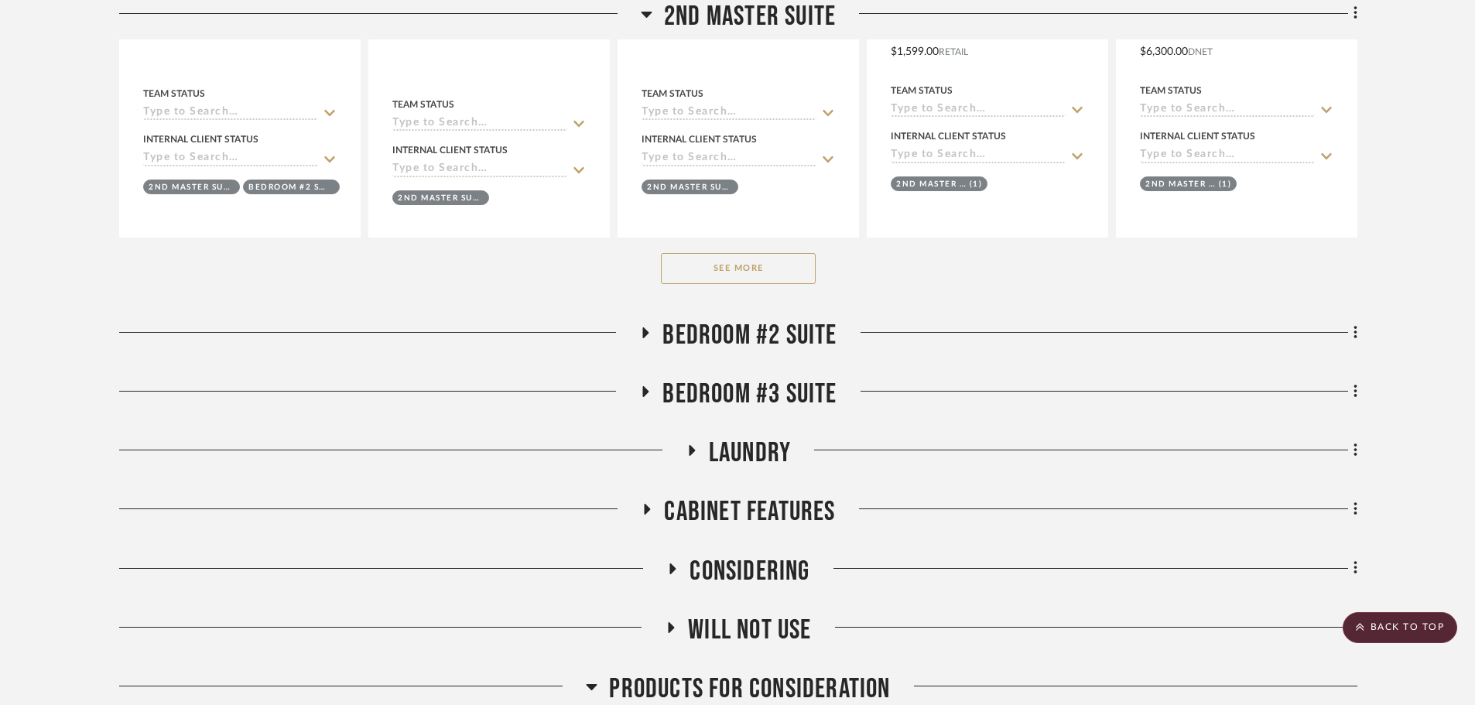
scroll to position [1548, 0]
click at [751, 281] on button "See More" at bounding box center [738, 267] width 155 height 31
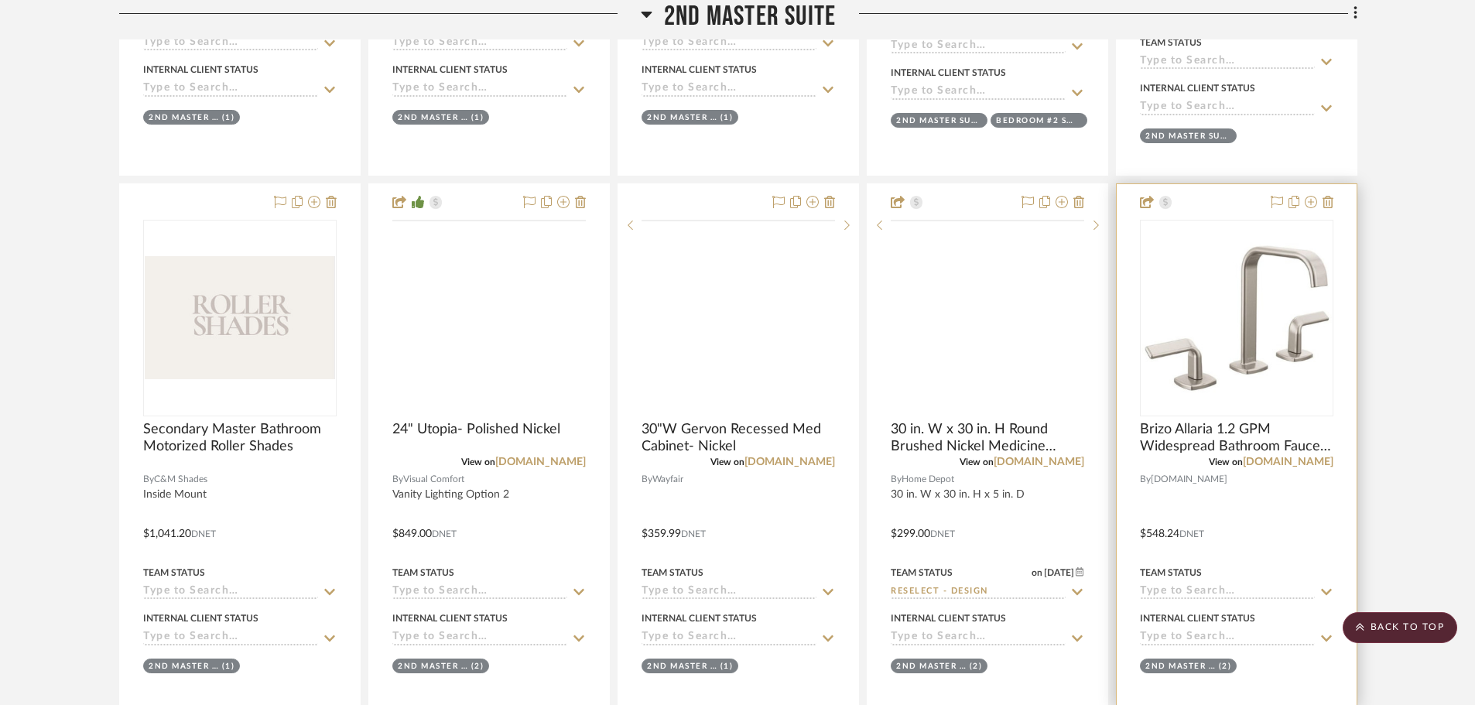
scroll to position [2167, 0]
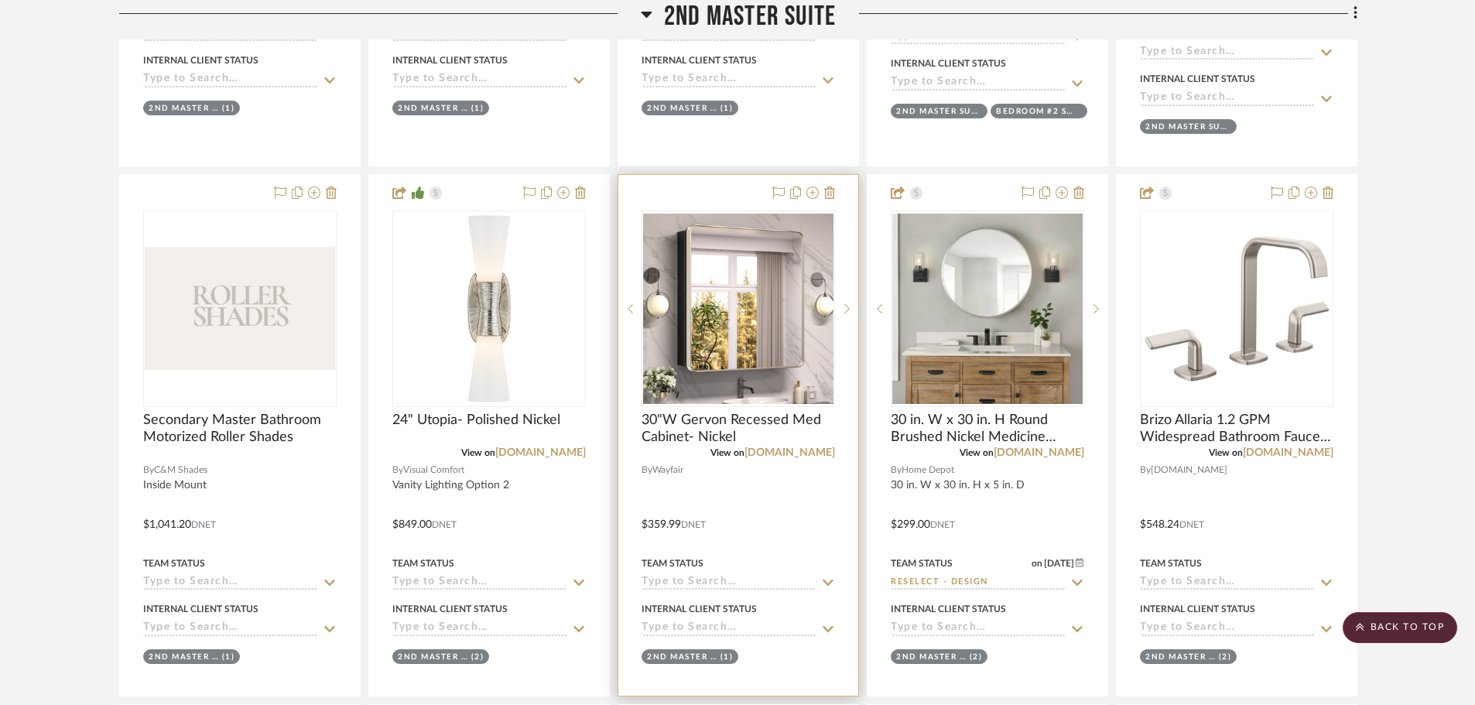
click at [816, 447] on link "[DOMAIN_NAME]" at bounding box center [790, 452] width 91 height 11
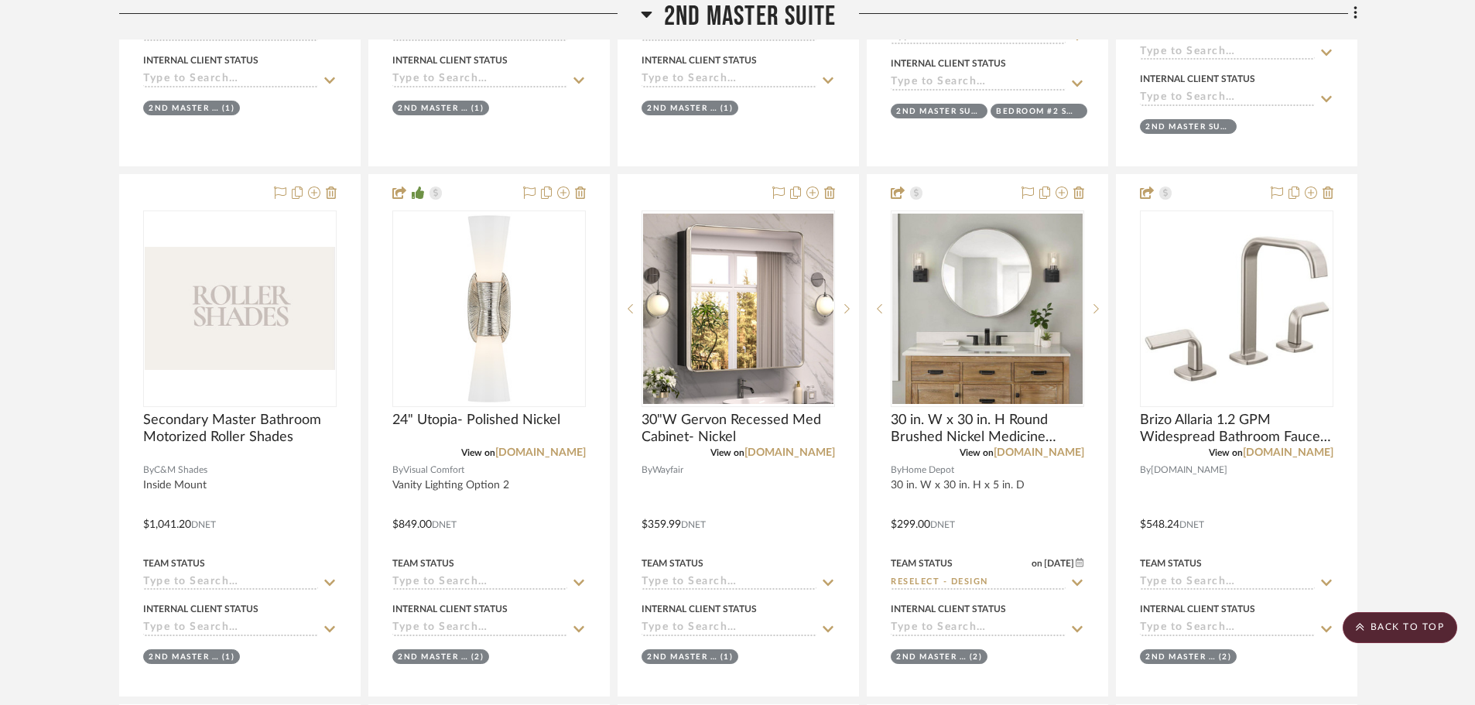
click at [720, 25] on span "2nd Master Suite" at bounding box center [750, 16] width 172 height 33
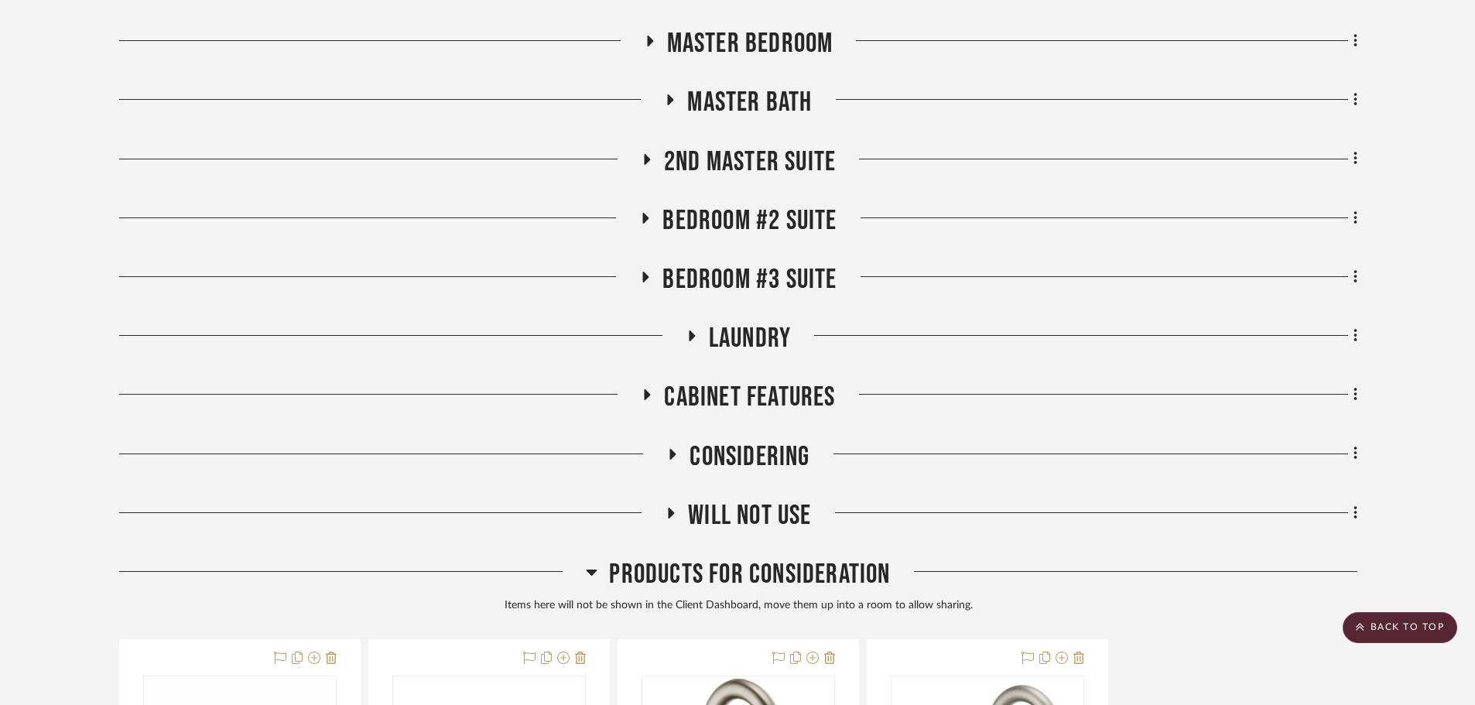
scroll to position [993, 0]
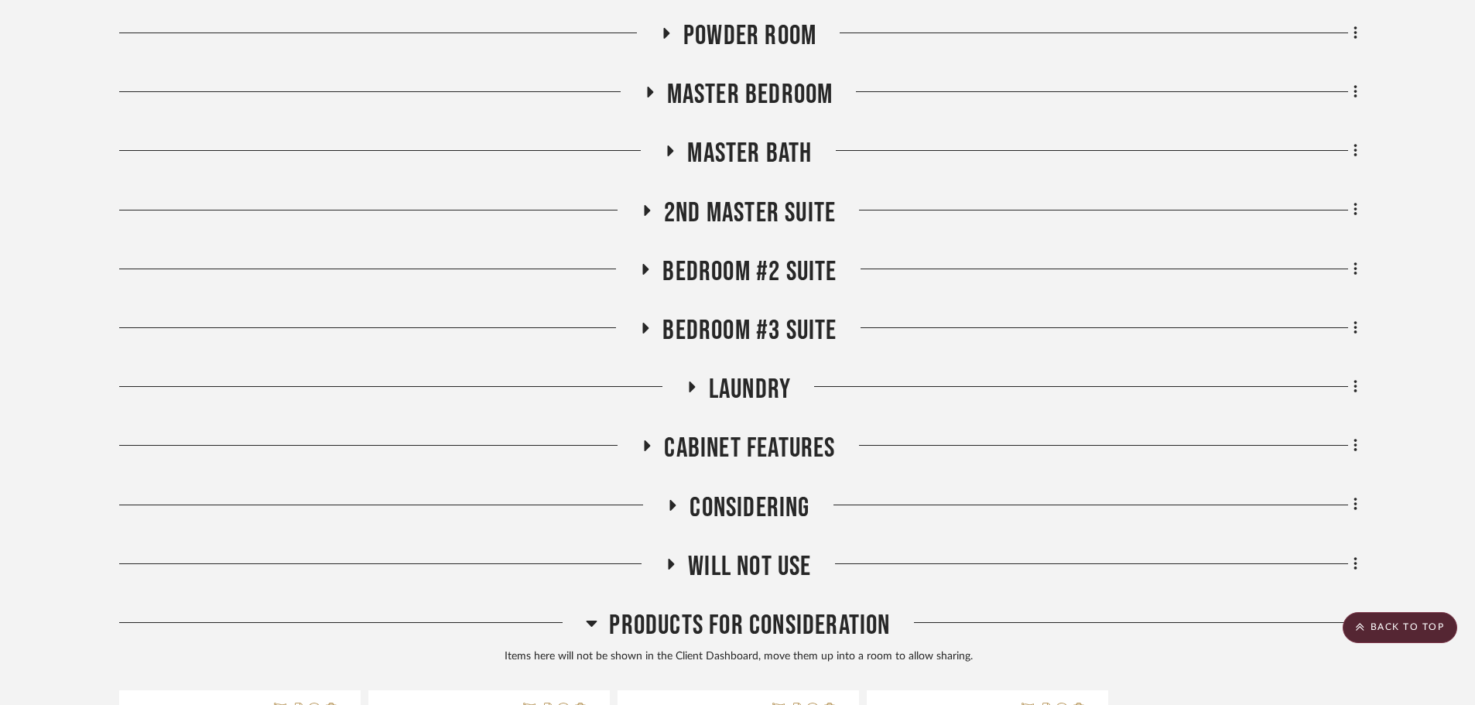
click at [757, 326] on span "Bedroom #3 Suite" at bounding box center [750, 330] width 174 height 33
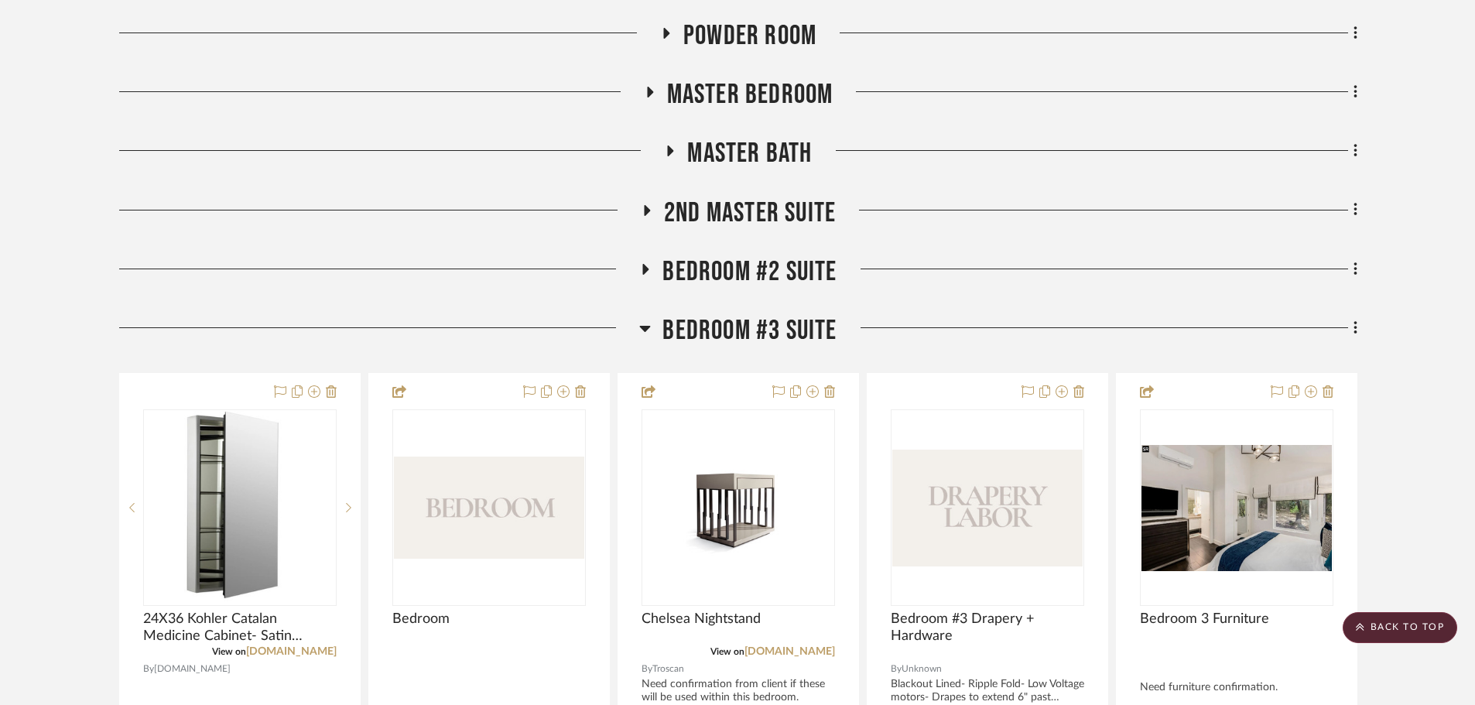
click at [745, 323] on span "Bedroom #3 Suite" at bounding box center [750, 330] width 174 height 33
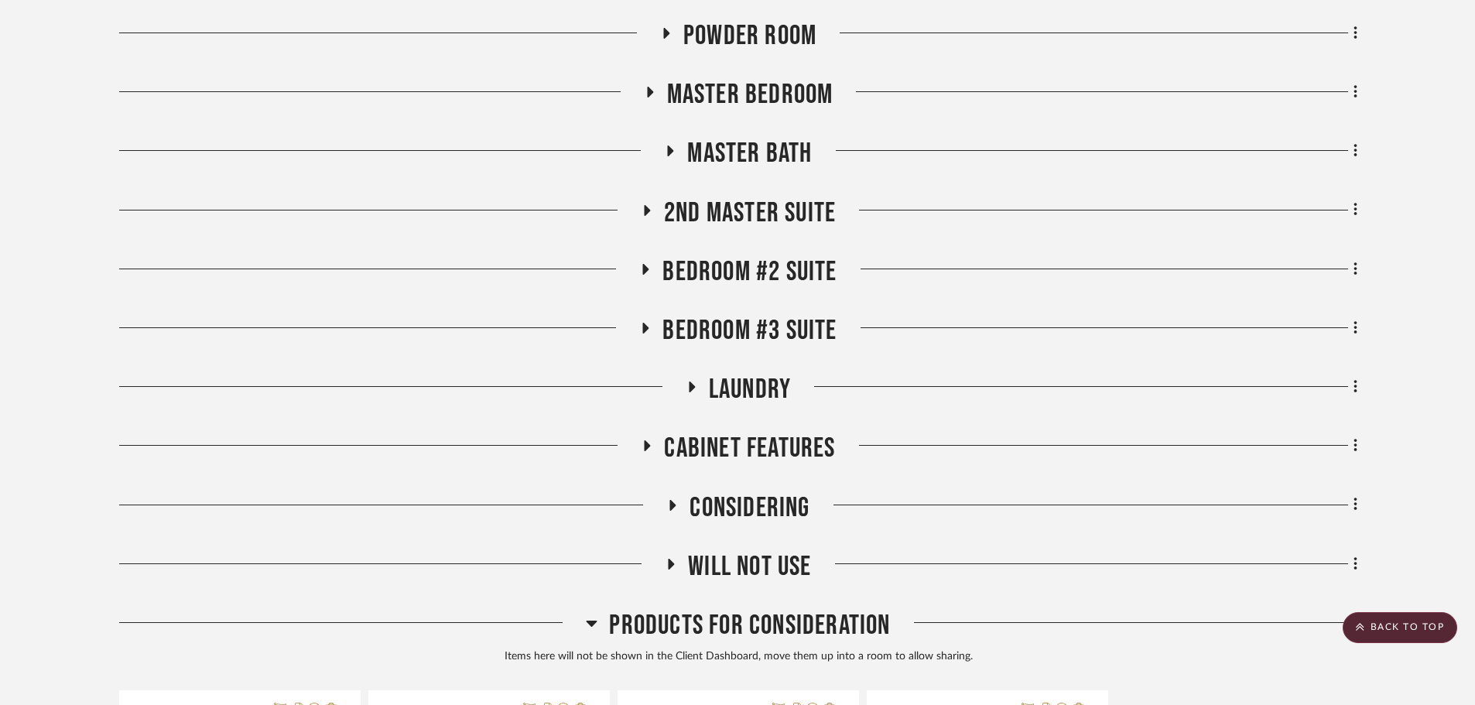
click at [733, 279] on span "Bedroom #2 Suite" at bounding box center [750, 271] width 174 height 33
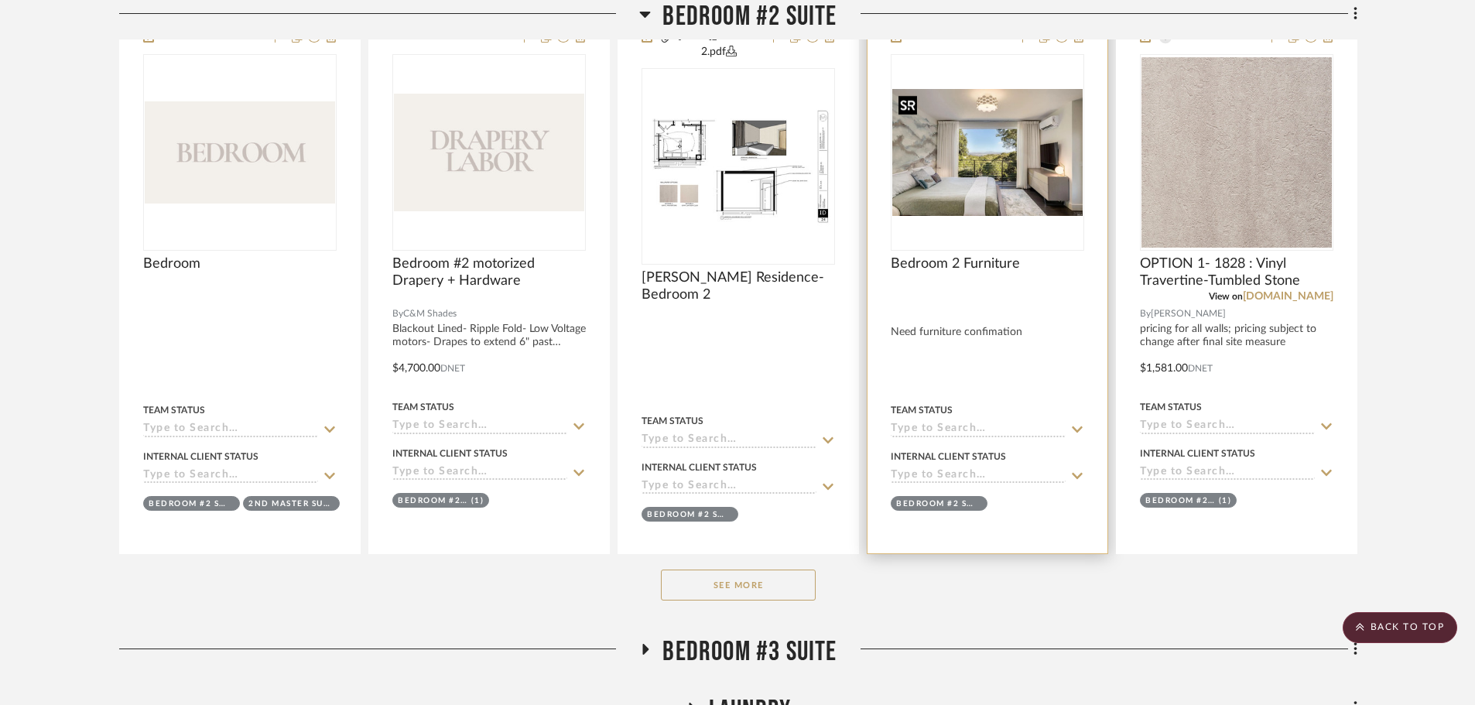
scroll to position [1458, 0]
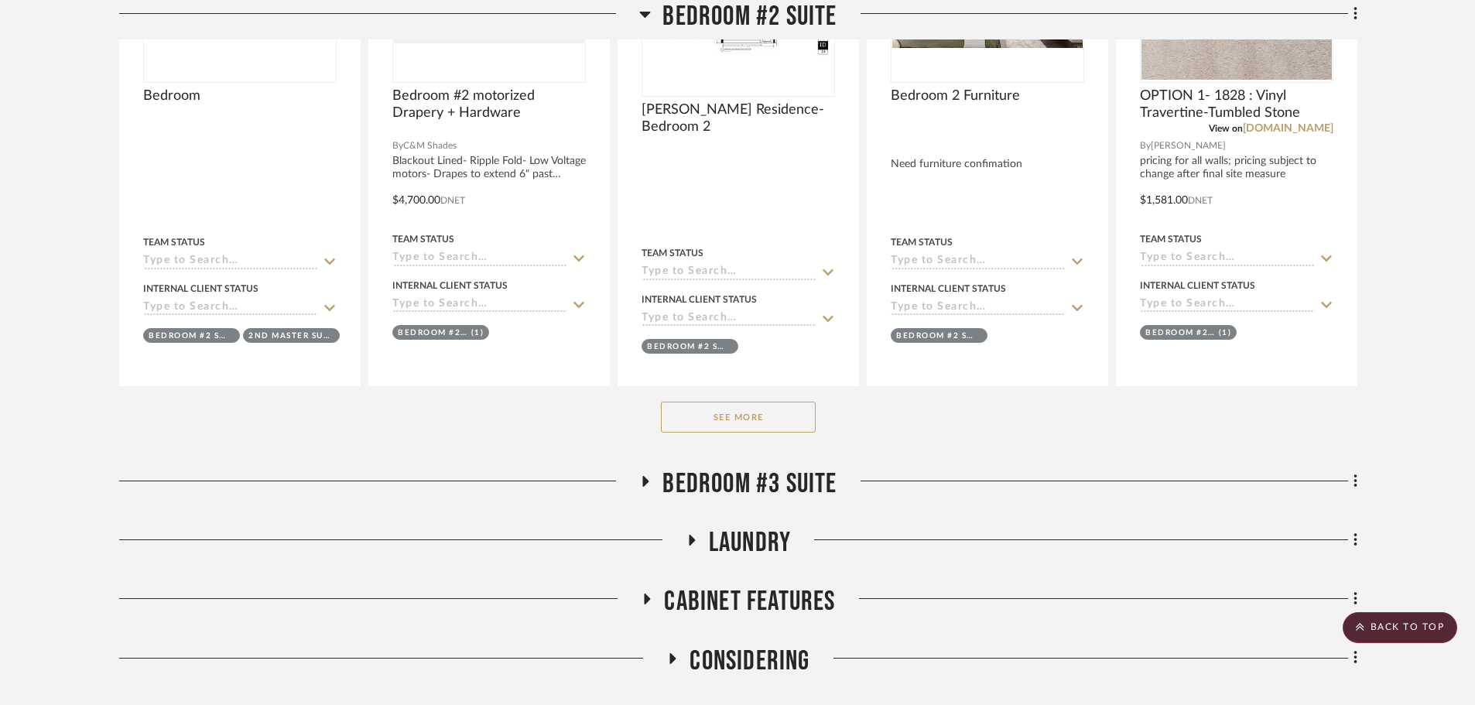
click at [705, 422] on button "See More" at bounding box center [738, 417] width 155 height 31
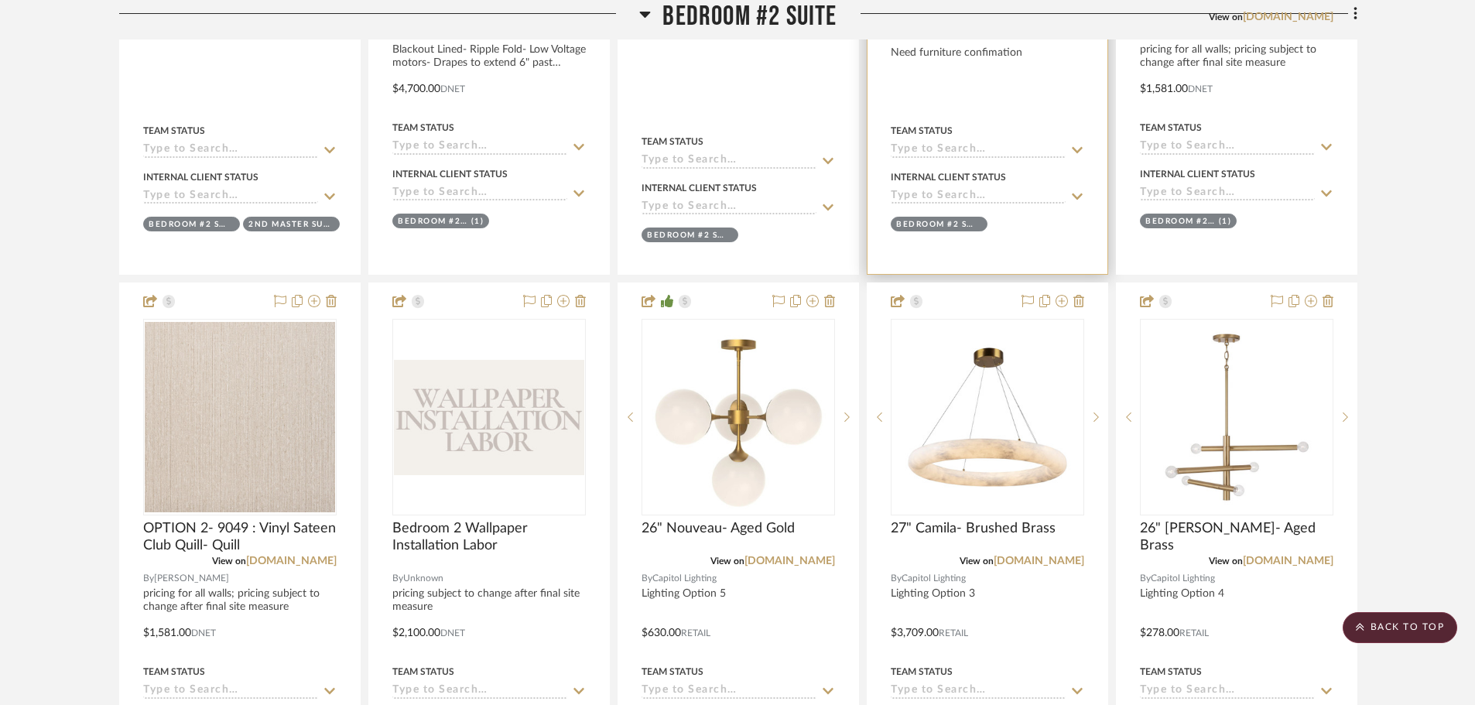
scroll to position [1612, 0]
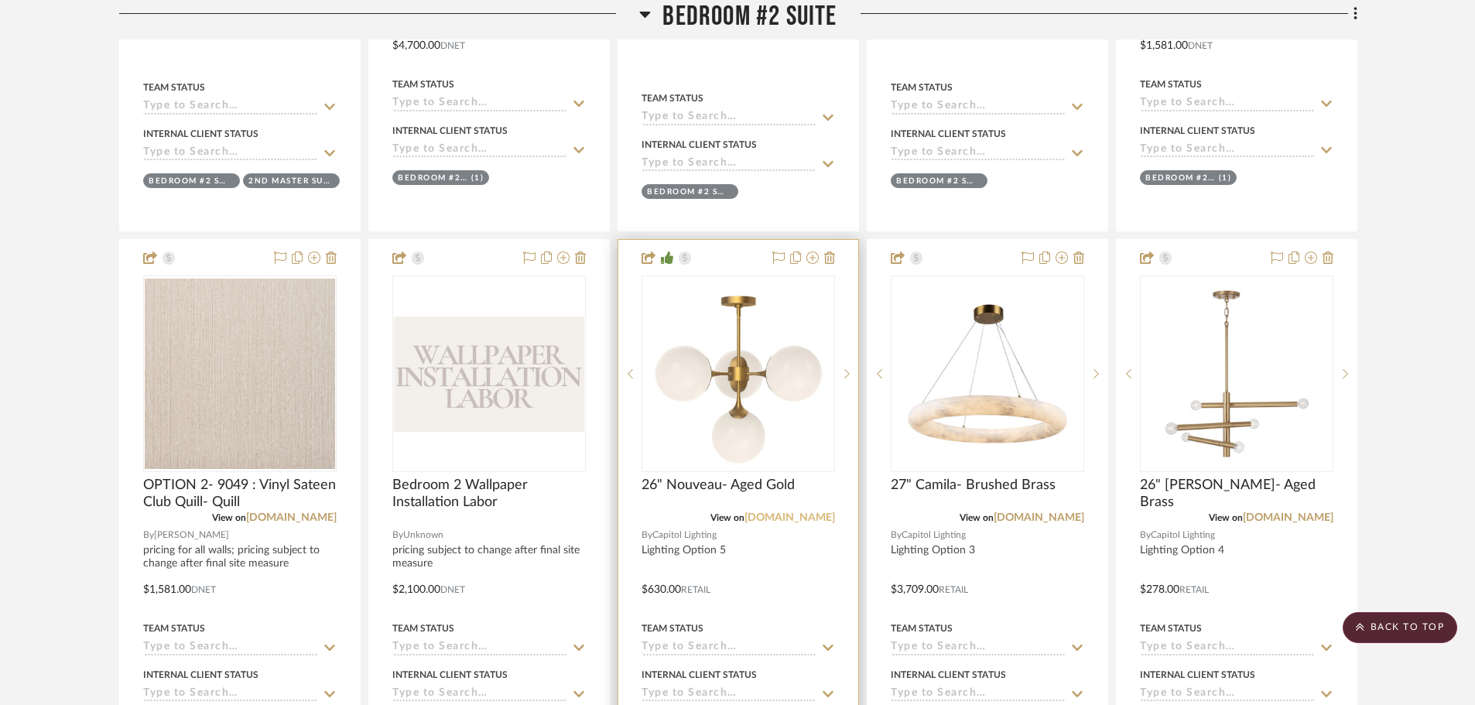
click at [803, 523] on link "[DOMAIN_NAME]" at bounding box center [790, 517] width 91 height 11
